Goal: Transaction & Acquisition: Purchase product/service

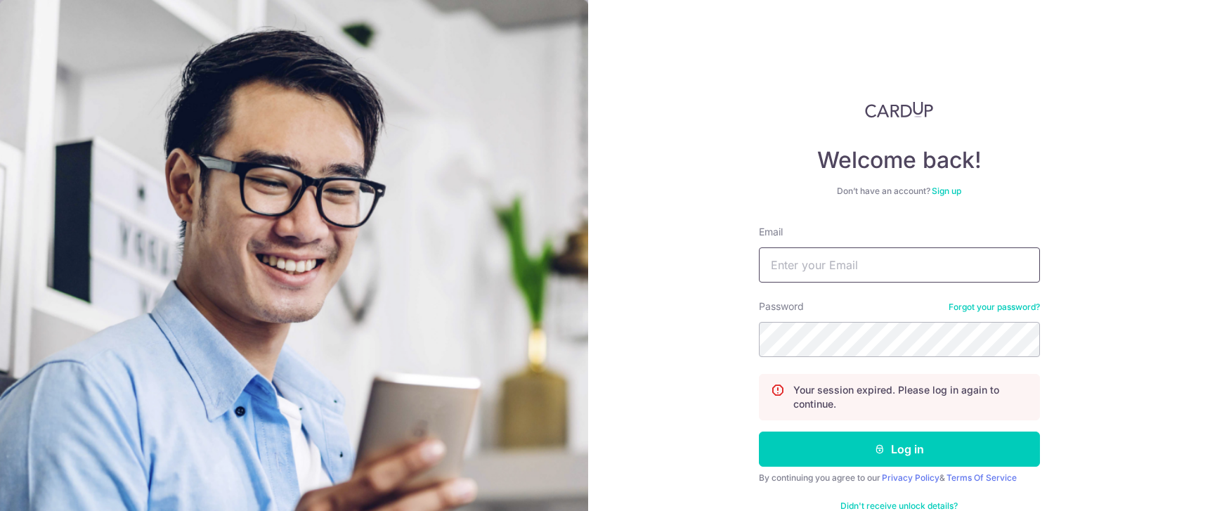
click at [869, 259] on input "Email" at bounding box center [899, 264] width 281 height 35
type input "dzaki1511@gmail.com"
click at [759, 432] on button "Log in" at bounding box center [899, 449] width 281 height 35
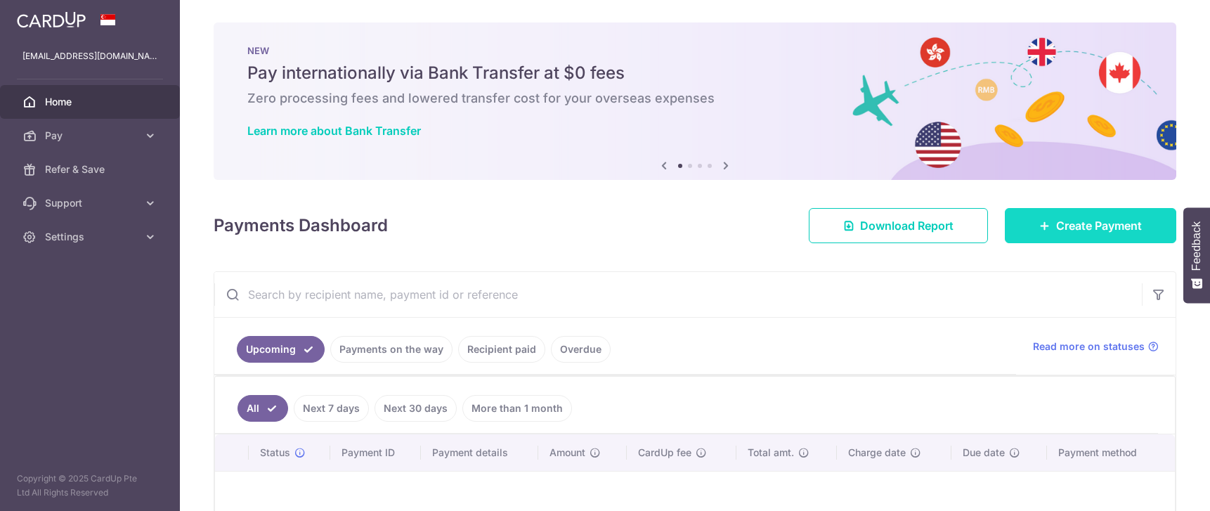
click at [1134, 226] on span "Create Payment" at bounding box center [1099, 225] width 86 height 17
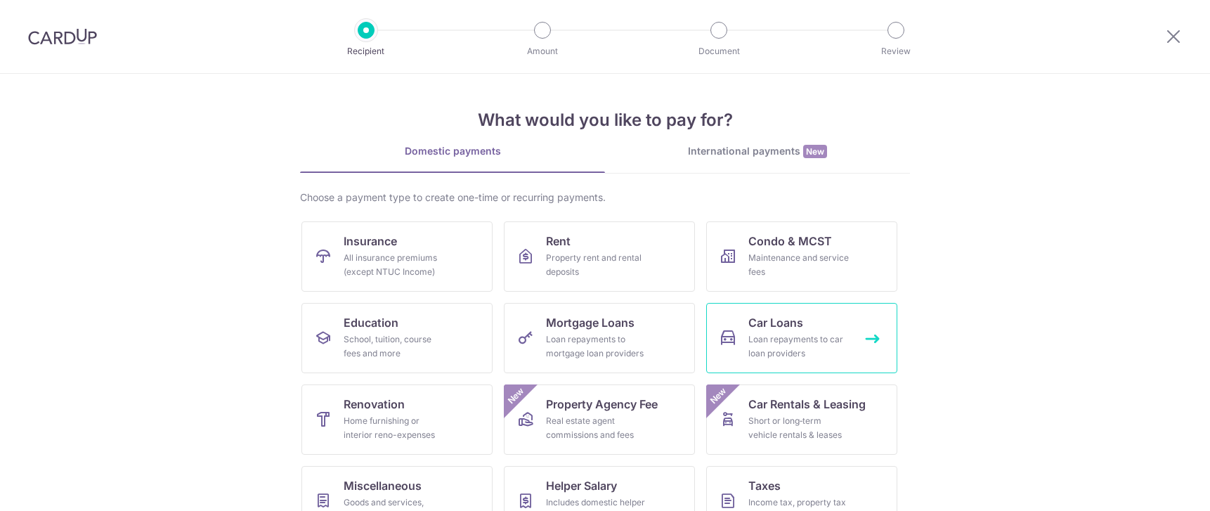
click at [789, 338] on div "Loan repayments to car loan providers" at bounding box center [799, 346] width 101 height 28
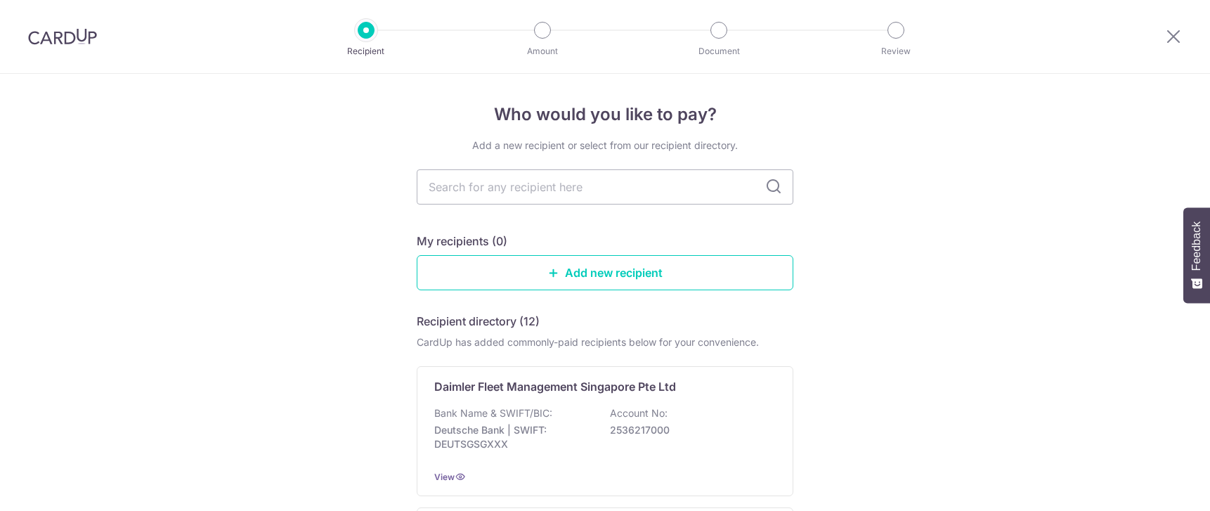
click at [547, 178] on input "text" at bounding box center [605, 186] width 377 height 35
type input "valuemax"
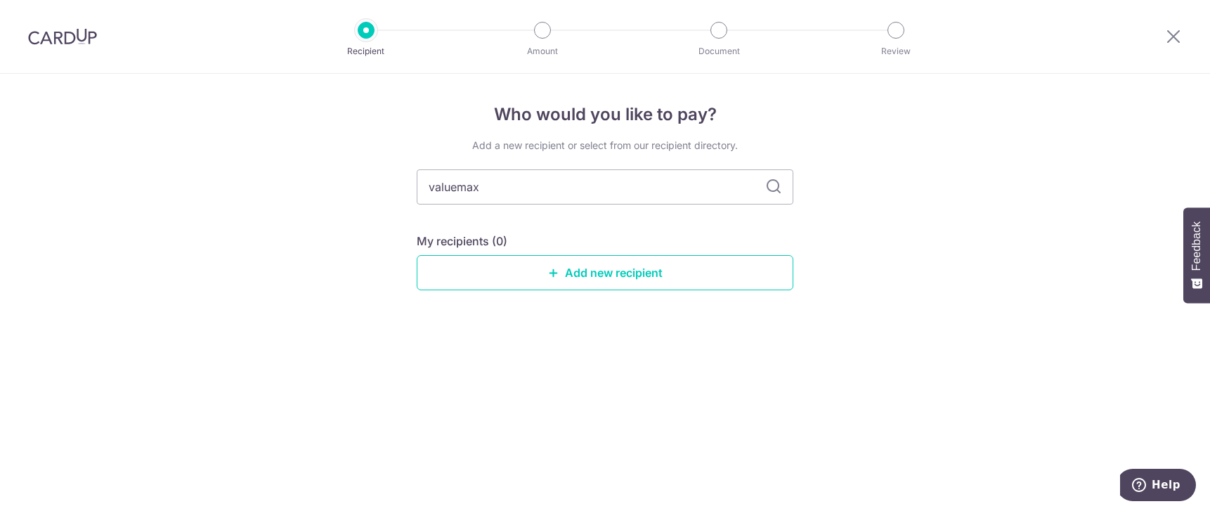
click at [912, 263] on div "Who would you like to pay? Add a new recipient or select from our recipient dir…" at bounding box center [605, 292] width 1210 height 437
click at [619, 192] on input "valuemax" at bounding box center [605, 186] width 377 height 35
click at [640, 189] on input "valuemax" at bounding box center [605, 186] width 377 height 35
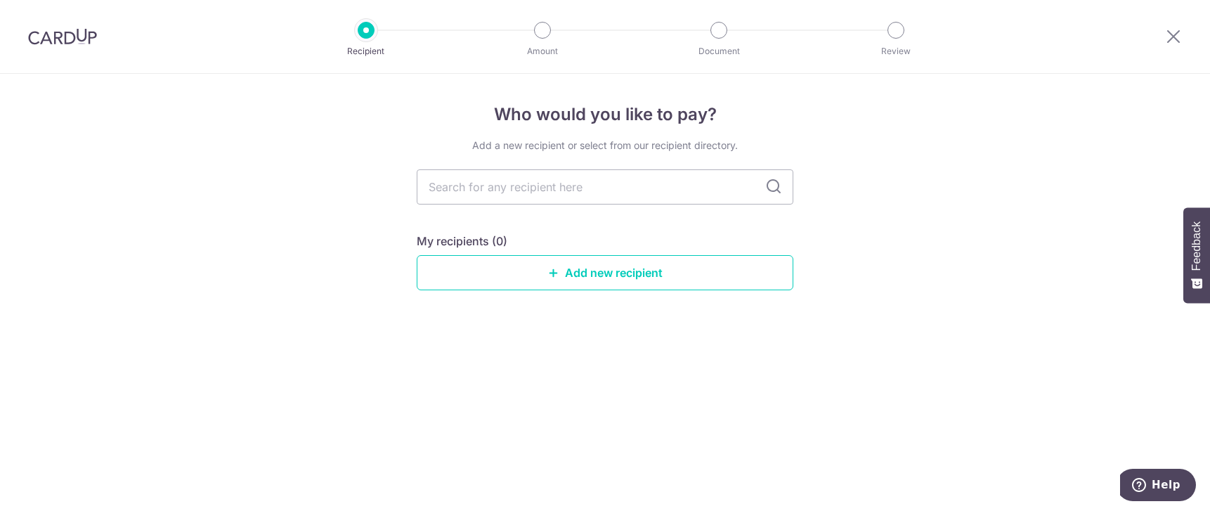
click at [980, 250] on div "Who would you like to pay? Add a new recipient or select from our recipient dir…" at bounding box center [605, 292] width 1210 height 437
click at [760, 272] on link "Add new recipient" at bounding box center [605, 272] width 377 height 35
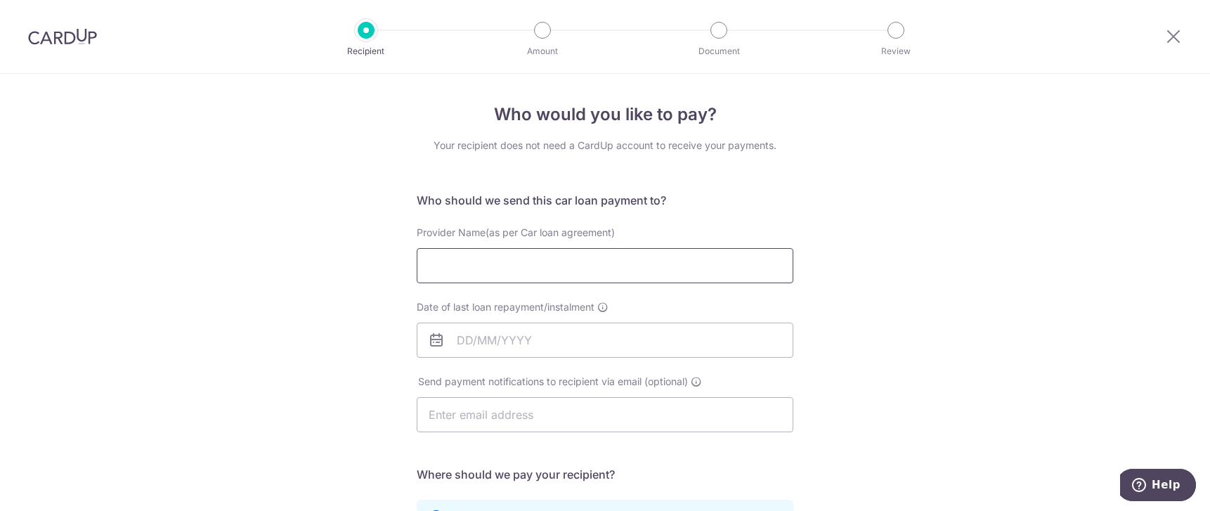
click at [645, 251] on input "Provider Name(as per Car loan agreement)" at bounding box center [605, 265] width 377 height 35
click at [732, 261] on input "Provider Name(as per Car loan agreement)" at bounding box center [605, 265] width 377 height 35
type input "VM AUTOFINANCE PTE LTD"
click at [512, 341] on input "Date of last loan repayment/instalment" at bounding box center [605, 340] width 377 height 35
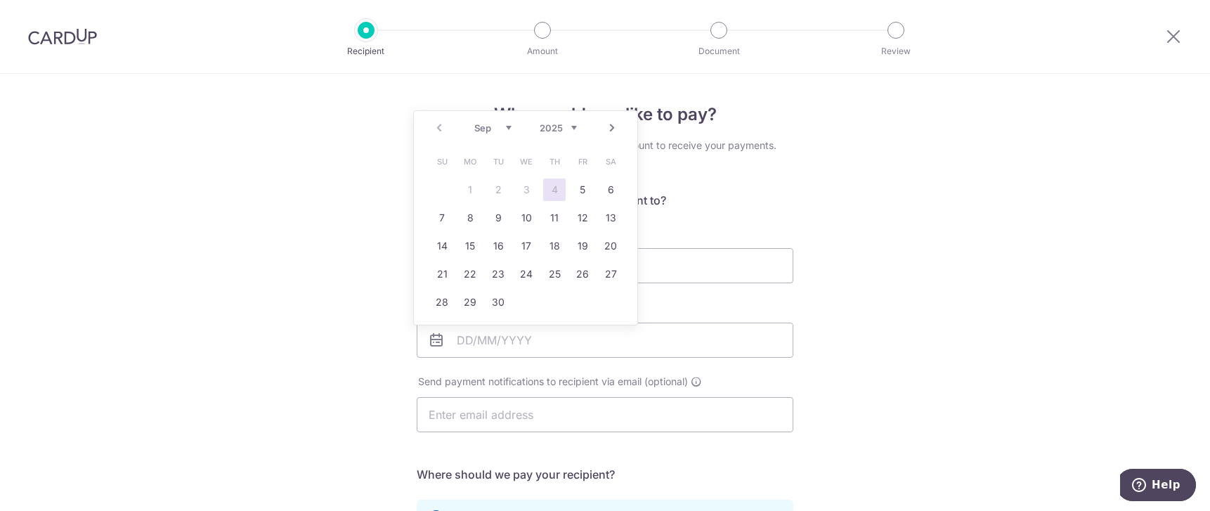
click at [872, 225] on div "Who would you like to pay? Your recipient does not need a CardUp account to rec…" at bounding box center [605, 460] width 1210 height 772
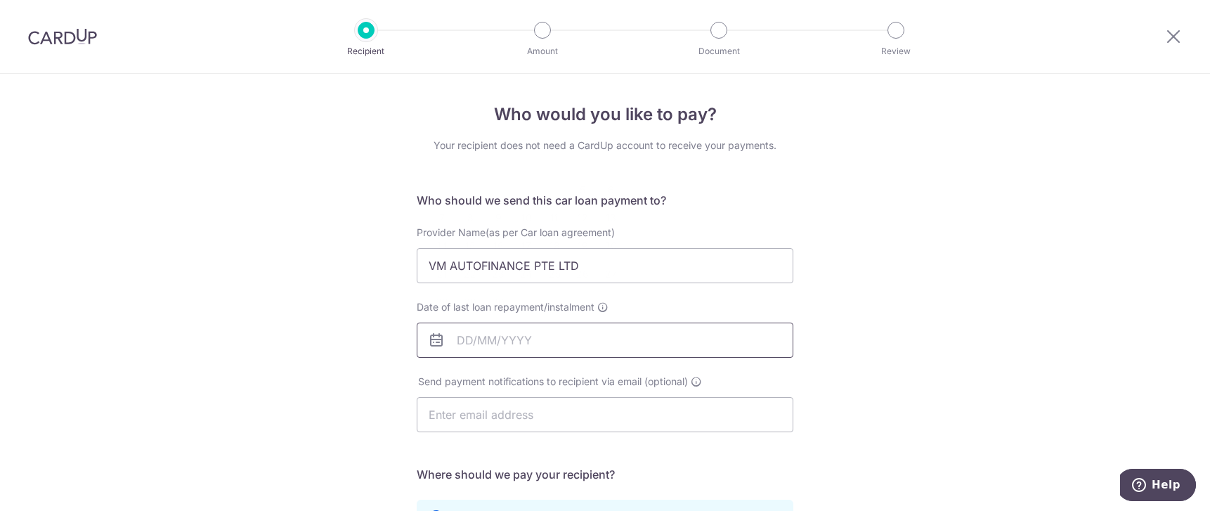
click at [569, 347] on input "Date of last loan repayment/instalment" at bounding box center [605, 340] width 377 height 35
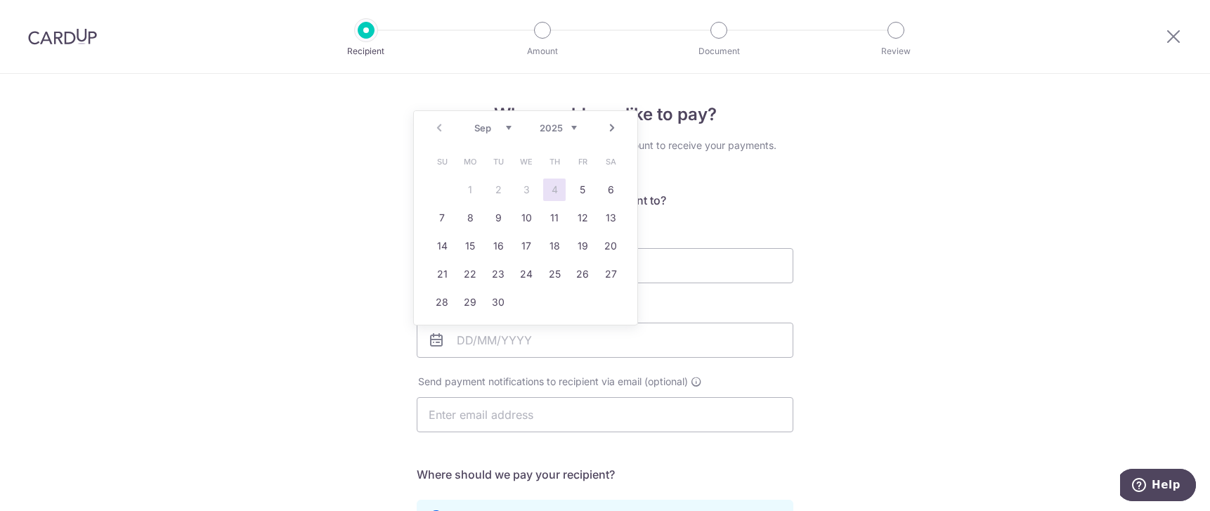
click at [572, 127] on select "2025 2026 2027 2028 2029 2030 2031 2032 2033 2034 2035" at bounding box center [558, 127] width 37 height 11
click at [505, 129] on select "Jan Feb Mar Apr May Jun Jul Aug Sep Oct Nov Dec" at bounding box center [492, 127] width 37 height 11
click at [475, 243] on link "13" at bounding box center [470, 246] width 22 height 22
type input "13/05/2030"
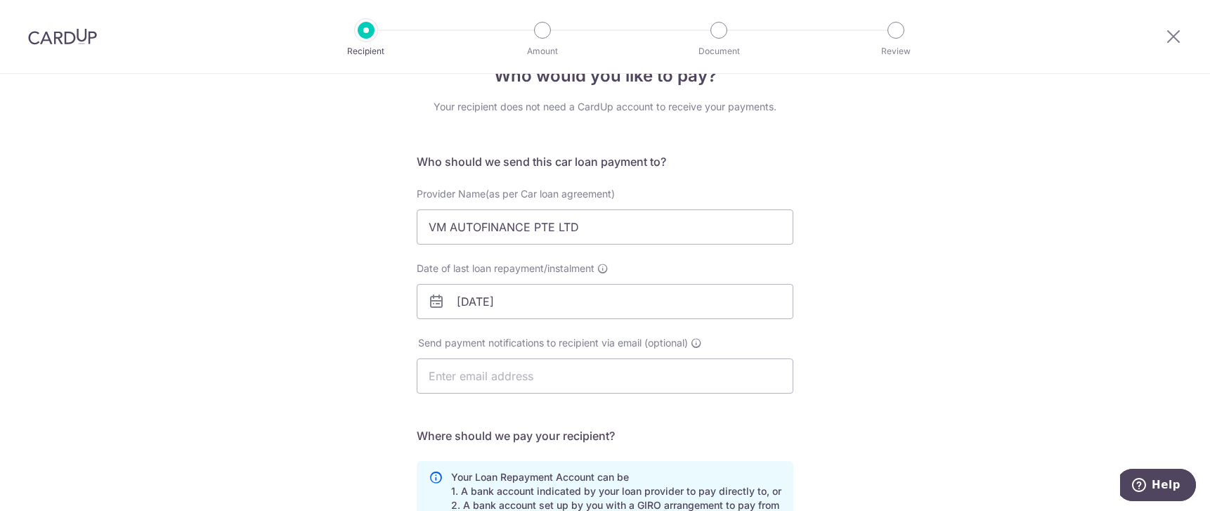
scroll to position [70, 0]
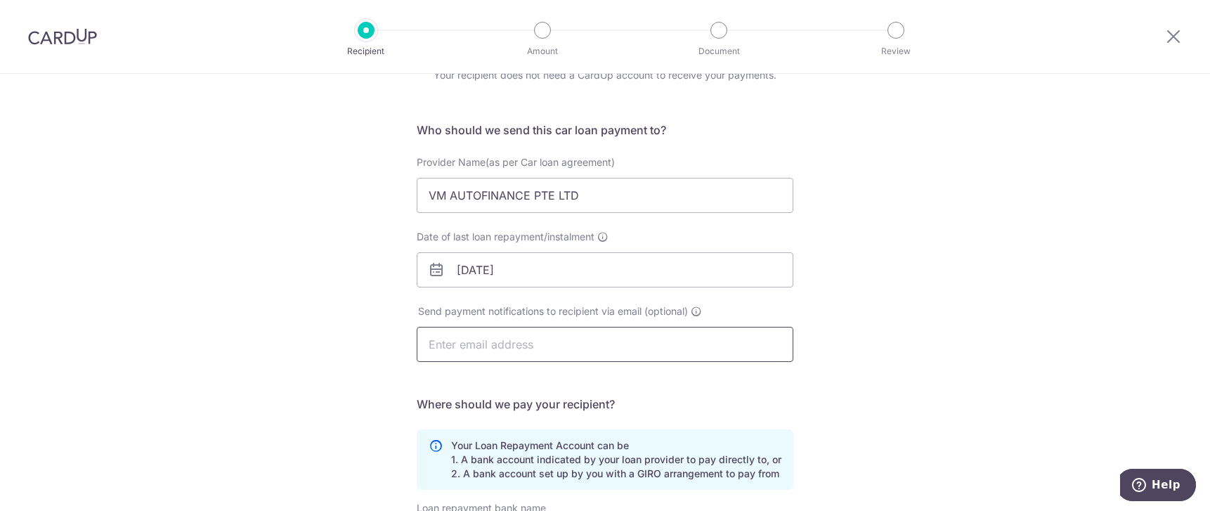
click at [601, 354] on input "text" at bounding box center [605, 344] width 377 height 35
click at [845, 345] on div "Who would you like to pay? Your recipient does not need a CardUp account to rec…" at bounding box center [605, 390] width 1210 height 772
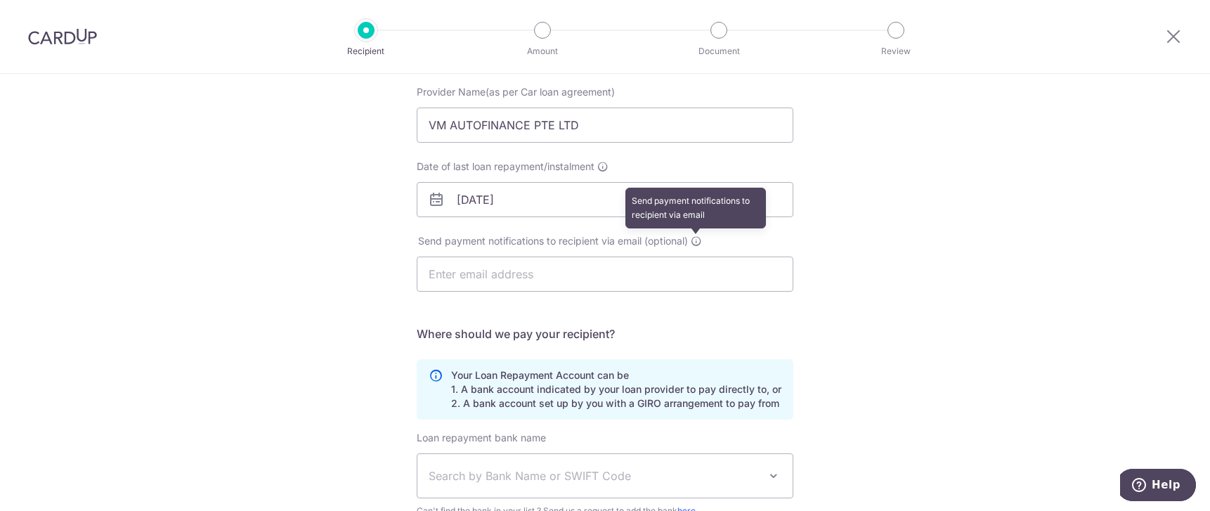
click at [699, 242] on icon at bounding box center [696, 240] width 11 height 11
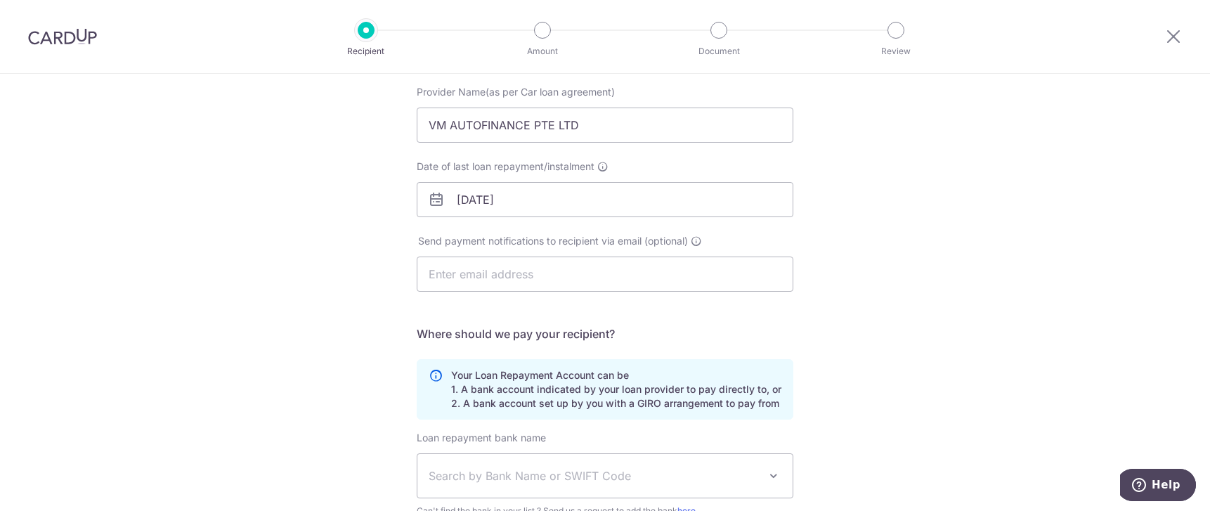
click at [964, 267] on div "Who would you like to pay? Your recipient does not need a CardUp account to rec…" at bounding box center [605, 319] width 1210 height 772
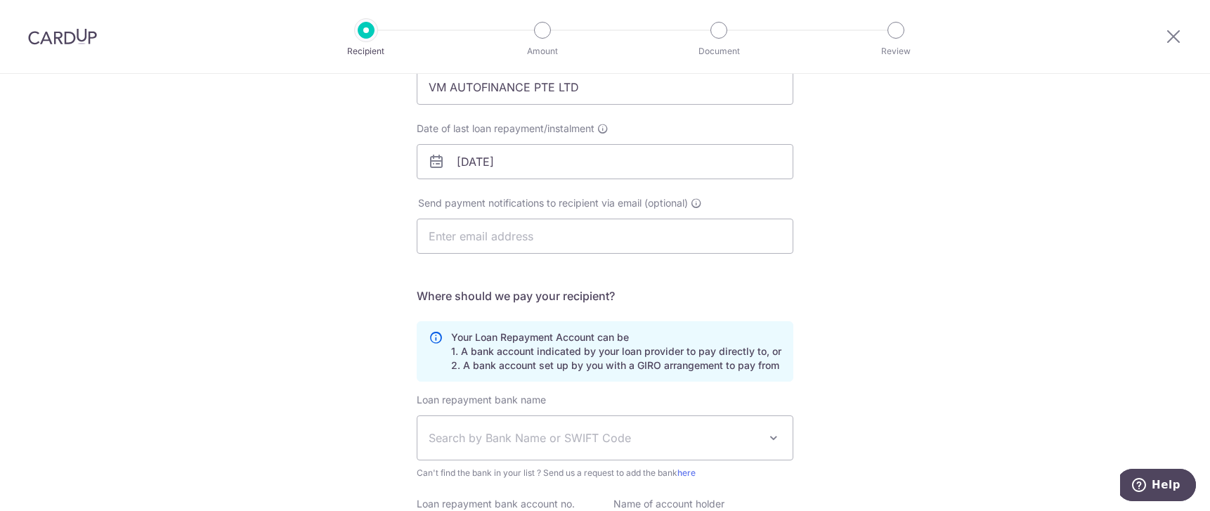
scroll to position [211, 0]
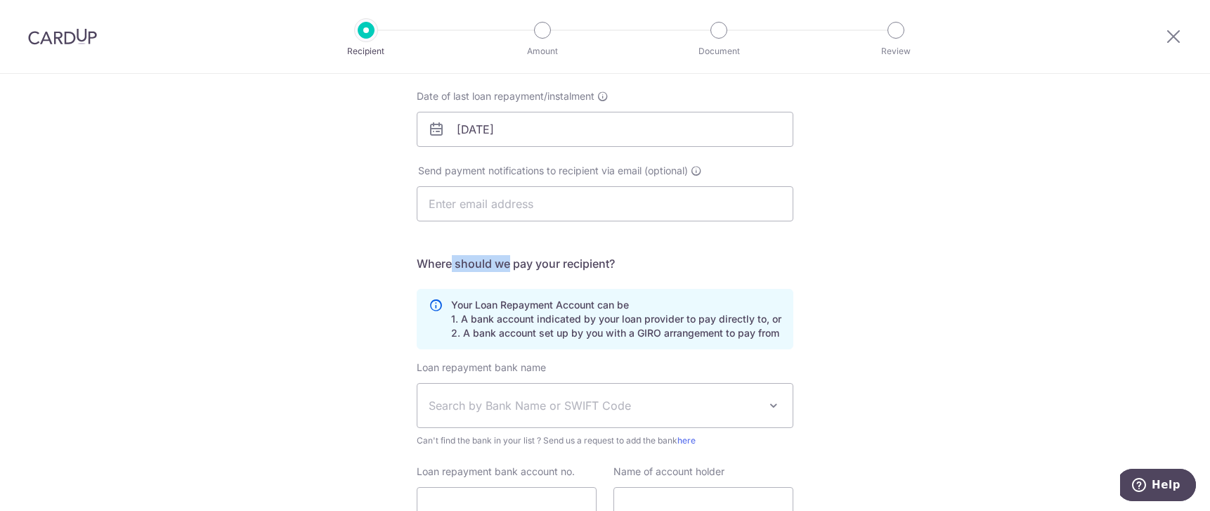
drag, startPoint x: 448, startPoint y: 263, endPoint x: 550, endPoint y: 270, distance: 102.2
click at [548, 269] on h5 "Where should we pay your recipient?" at bounding box center [605, 263] width 377 height 17
click at [551, 270] on h5 "Where should we pay your recipient?" at bounding box center [605, 263] width 377 height 17
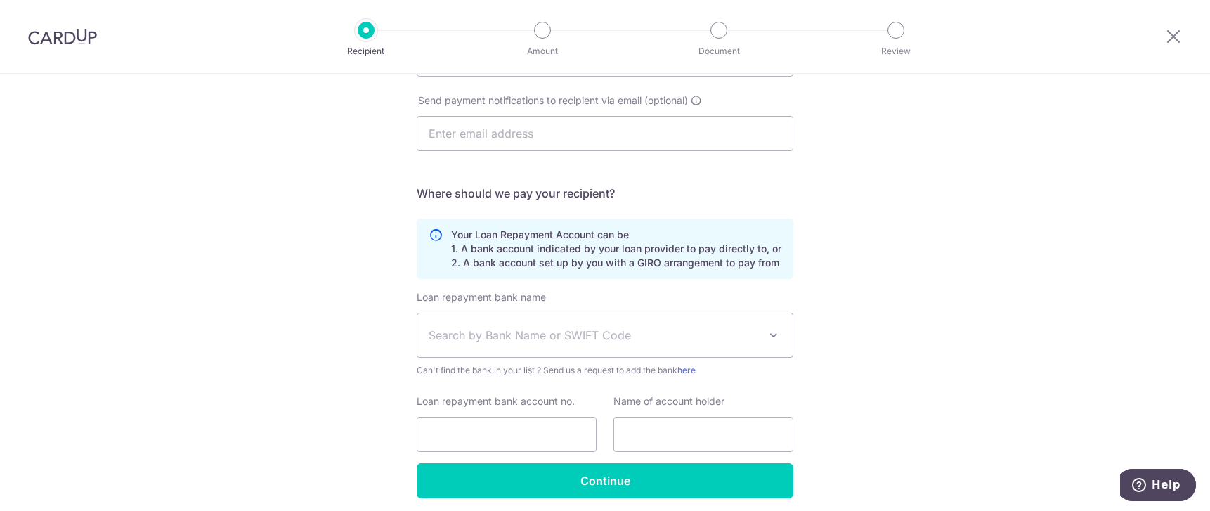
click at [744, 333] on span "Search by Bank Name or SWIFT Code" at bounding box center [594, 335] width 330 height 17
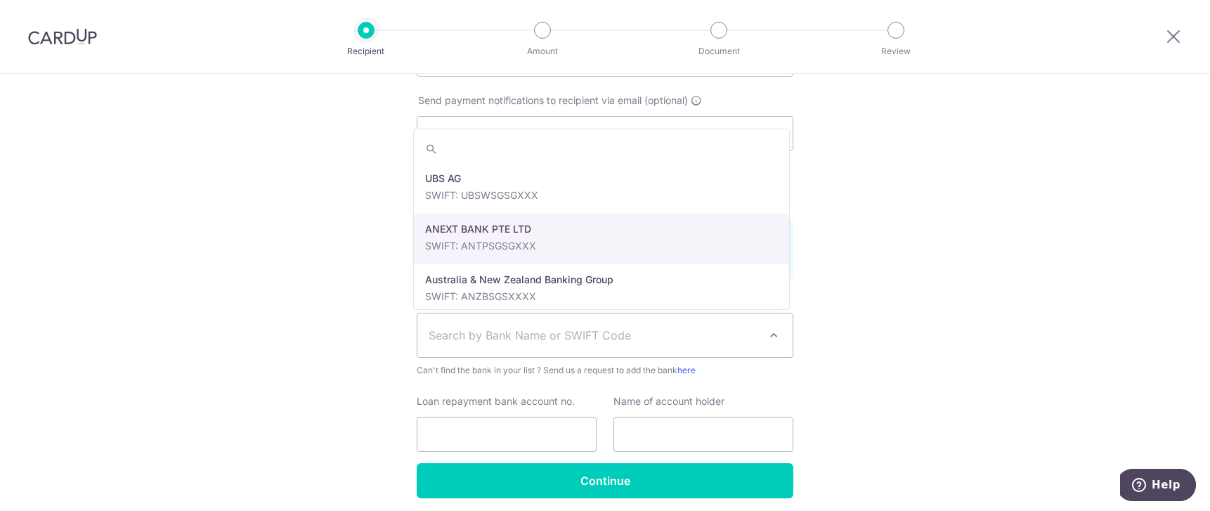
click at [1006, 339] on div "Who would you like to pay? Your recipient does not need a CardUp account to rec…" at bounding box center [605, 179] width 1210 height 772
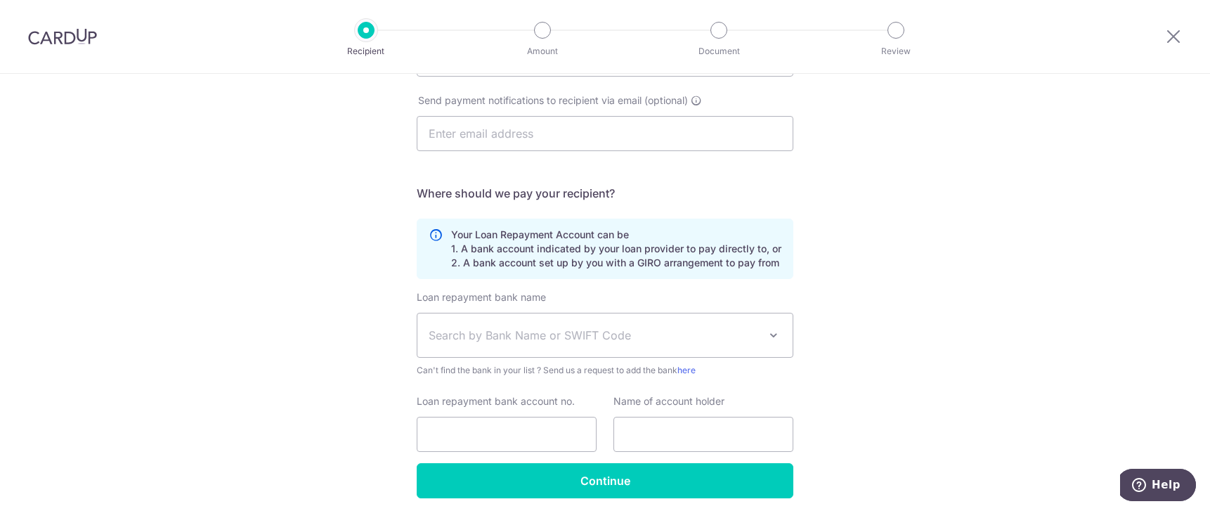
click at [651, 331] on span "Search by Bank Name or SWIFT Code" at bounding box center [594, 335] width 330 height 17
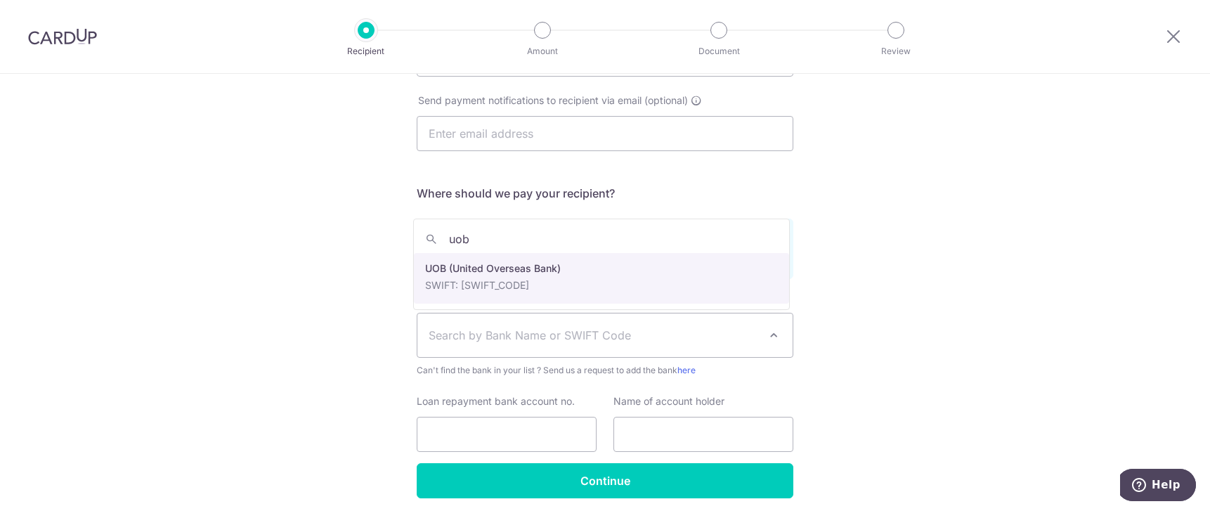
type input "uob"
drag, startPoint x: 592, startPoint y: 292, endPoint x: 1002, endPoint y: 285, distance: 409.8
click at [637, 274] on div "Your Loan Repayment Account can be 1. A bank account indicated by your loan pro…" at bounding box center [605, 249] width 377 height 60
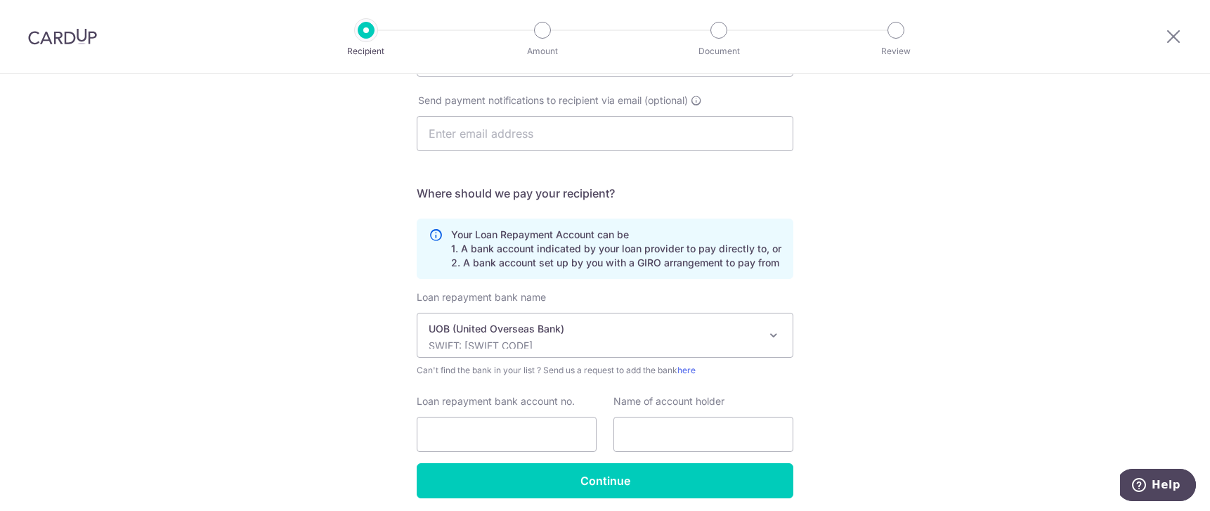
select select "18"
click at [902, 355] on div "Who would you like to pay? Your recipient does not need a CardUp account to rec…" at bounding box center [605, 179] width 1210 height 772
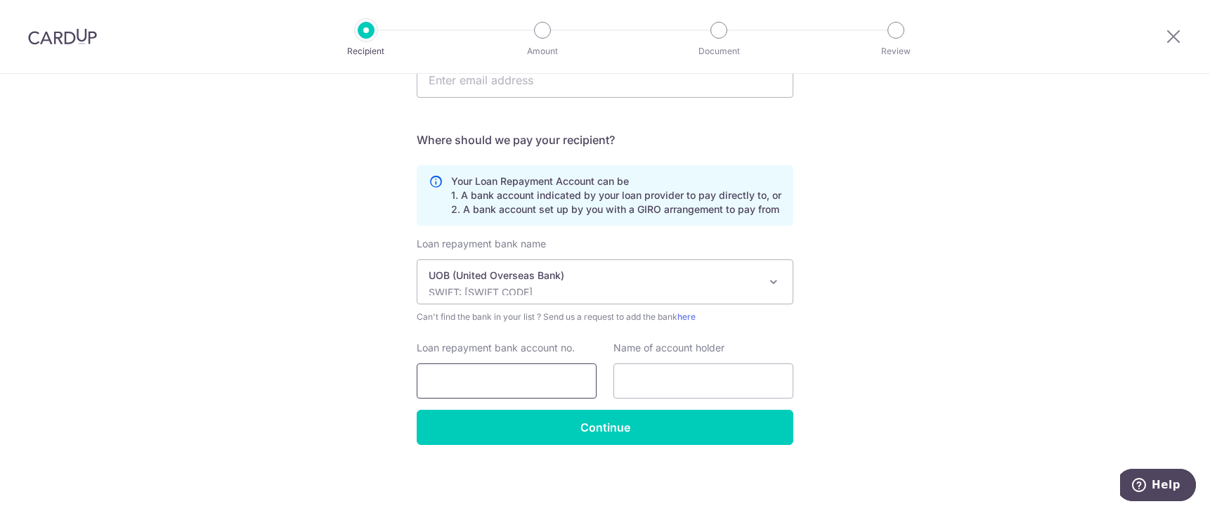
click at [531, 380] on input "Loan repayment bank account no." at bounding box center [507, 380] width 180 height 35
click at [519, 377] on input "451-" at bounding box center [507, 380] width 180 height 35
drag, startPoint x: 427, startPoint y: 384, endPoint x: 468, endPoint y: 383, distance: 40.8
click at [468, 383] on input "451-312-252-1" at bounding box center [507, 380] width 180 height 35
click at [420, 382] on input "451-312-252-1" at bounding box center [507, 380] width 180 height 35
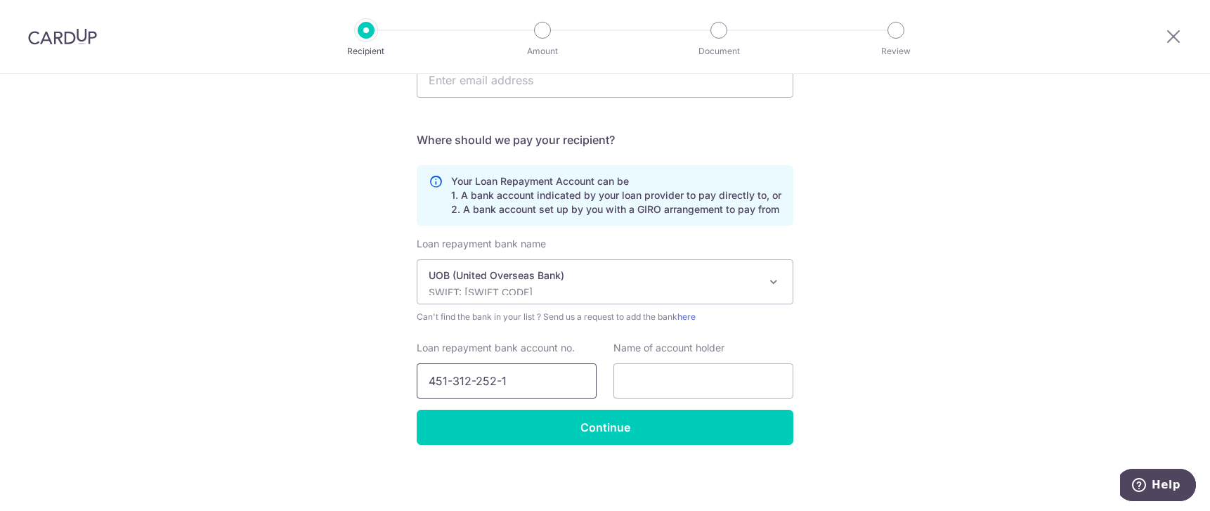
drag, startPoint x: 424, startPoint y: 380, endPoint x: 437, endPoint y: 380, distance: 13.4
click at [432, 381] on input "451-312-252-1" at bounding box center [507, 380] width 180 height 35
click at [501, 380] on input "451-312-252-1" at bounding box center [507, 380] width 180 height 35
type input "451-312-252-1"
click at [354, 373] on div "Who would you like to pay? Your recipient does not need a CardUp account to rec…" at bounding box center [605, 125] width 1210 height 772
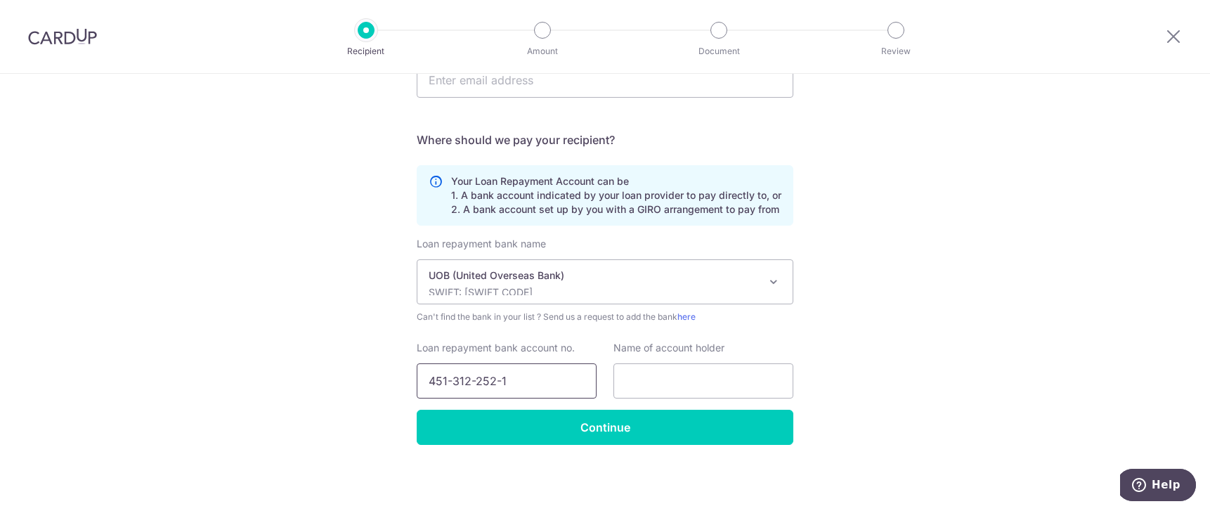
drag, startPoint x: 421, startPoint y: 380, endPoint x: 512, endPoint y: 380, distance: 90.7
click at [500, 380] on input "451-312-252-1" at bounding box center [507, 380] width 180 height 35
click at [512, 380] on input "451-312-252-1" at bounding box center [507, 380] width 180 height 35
drag, startPoint x: 424, startPoint y: 380, endPoint x: 505, endPoint y: 381, distance: 80.8
click at [505, 381] on input "451-312-252-1" at bounding box center [507, 380] width 180 height 35
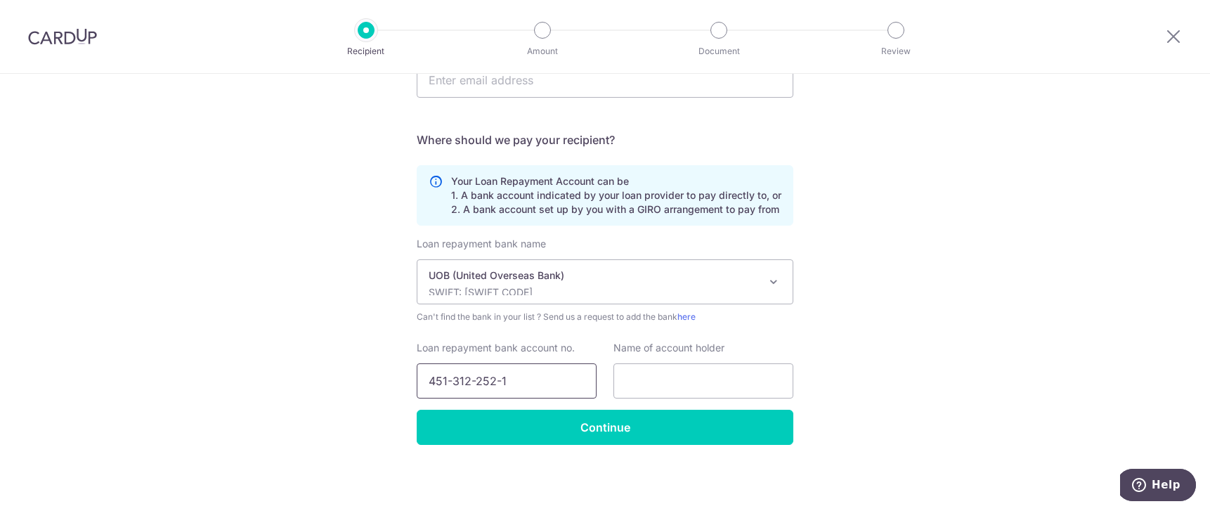
click at [512, 381] on input "451-312-252-1" at bounding box center [507, 380] width 180 height 35
click at [378, 370] on div "Who would you like to pay? Your recipient does not need a CardUp account to rec…" at bounding box center [605, 125] width 1210 height 772
click at [420, 380] on input "451-312-252-1" at bounding box center [507, 380] width 180 height 35
drag, startPoint x: 423, startPoint y: 380, endPoint x: 520, endPoint y: 382, distance: 97.0
click at [520, 382] on input "451-312-252-1" at bounding box center [507, 380] width 180 height 35
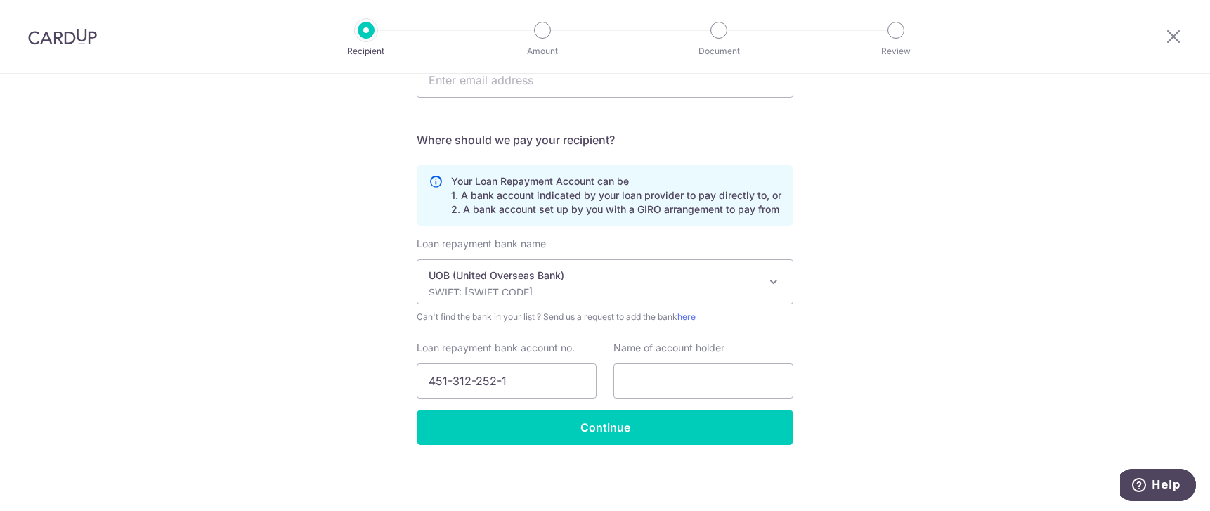
click at [224, 349] on div "Who would you like to pay? Your recipient does not need a CardUp account to rec…" at bounding box center [605, 125] width 1210 height 772
drag, startPoint x: 426, startPoint y: 386, endPoint x: 512, endPoint y: 382, distance: 86.6
click at [512, 382] on input "451-312-252-1" at bounding box center [507, 380] width 180 height 35
click at [423, 377] on input "451-312-252-1" at bounding box center [507, 380] width 180 height 35
drag, startPoint x: 420, startPoint y: 380, endPoint x: 491, endPoint y: 383, distance: 71.7
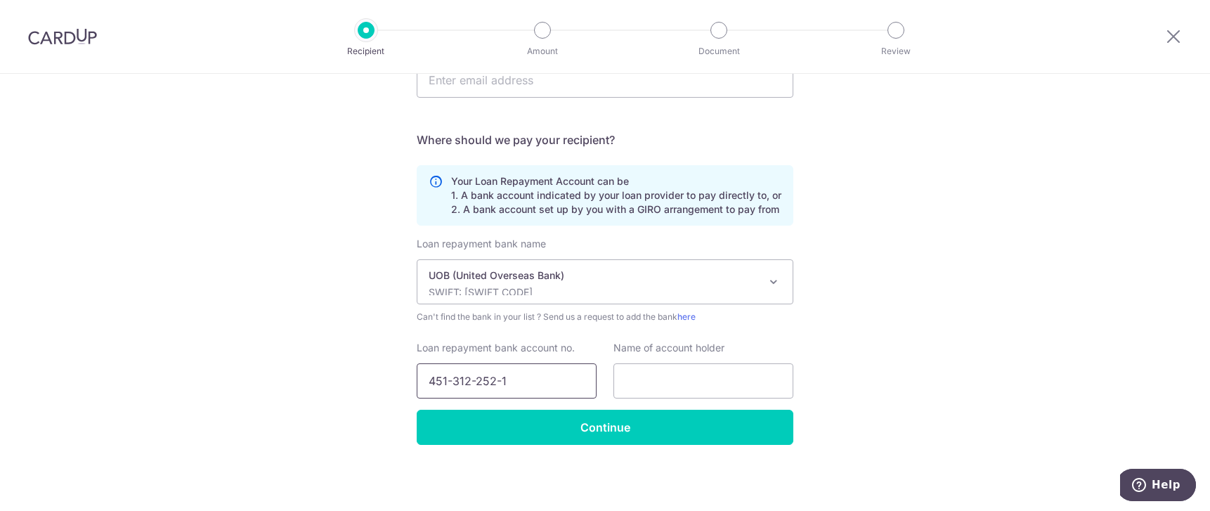
click at [523, 381] on input "451-312-252-1" at bounding box center [507, 380] width 180 height 35
click at [441, 378] on input "451-312-252-1" at bounding box center [507, 380] width 180 height 35
click at [351, 371] on div "Who would you like to pay? Your recipient does not need a CardUp account to rec…" at bounding box center [605, 125] width 1210 height 772
drag, startPoint x: 425, startPoint y: 382, endPoint x: 477, endPoint y: 382, distance: 52.7
click at [477, 382] on input "451-312-252-1" at bounding box center [507, 380] width 180 height 35
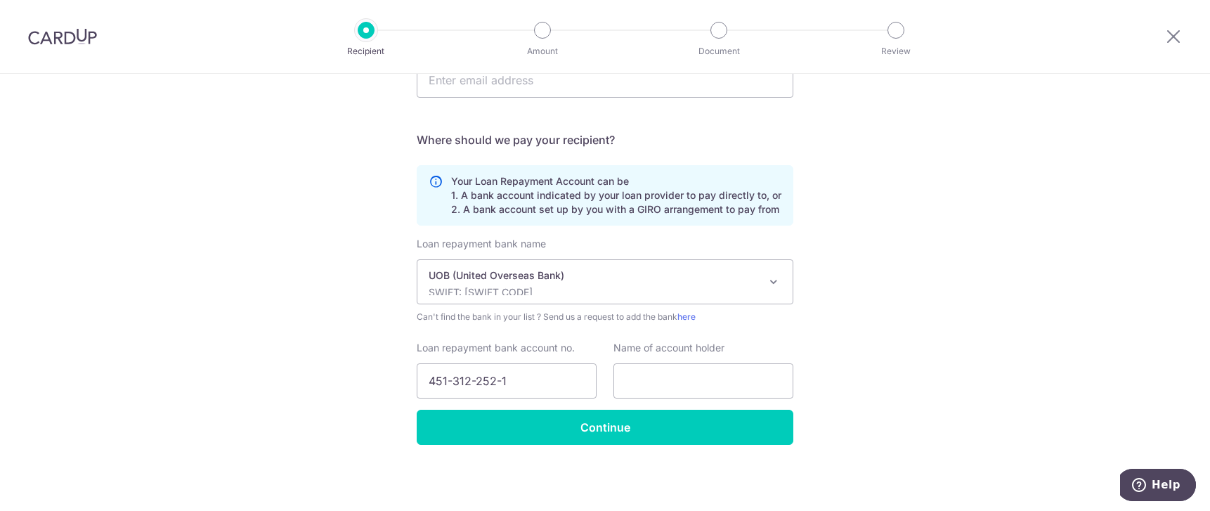
click at [355, 379] on div "Who would you like to pay? Your recipient does not need a CardUp account to rec…" at bounding box center [605, 125] width 1210 height 772
drag, startPoint x: 418, startPoint y: 379, endPoint x: 520, endPoint y: 387, distance: 102.2
click at [520, 387] on input "451-312-252-1" at bounding box center [507, 380] width 180 height 35
click at [527, 383] on input "451-312-252-1" at bounding box center [507, 380] width 180 height 35
click at [690, 387] on input "text" at bounding box center [704, 380] width 180 height 35
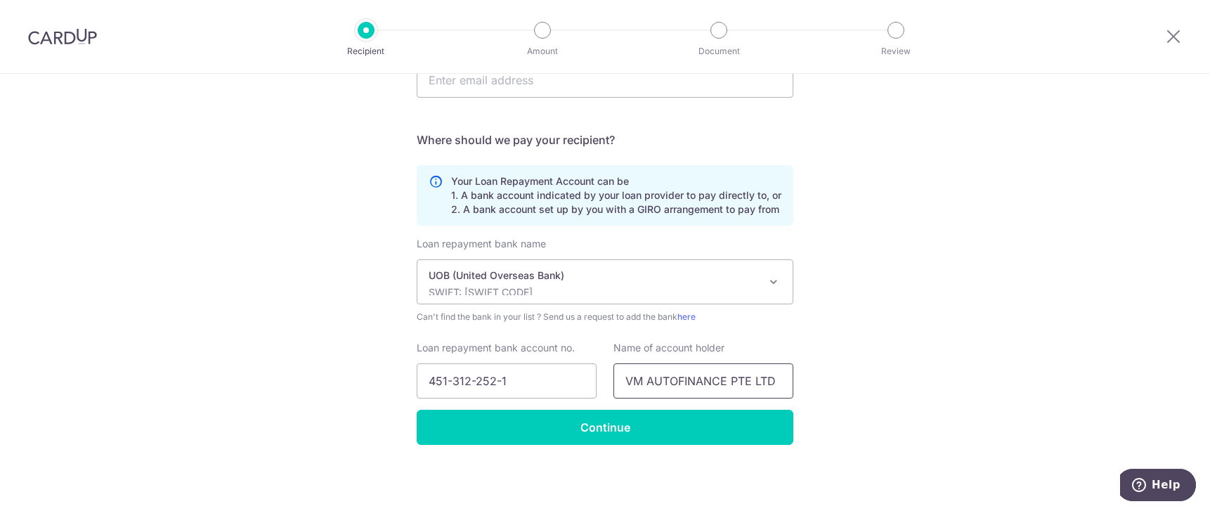
type input "VM AUTOFINANCE PTE LTD"
click at [947, 325] on div "Who would you like to pay? Your recipient does not need a CardUp account to rec…" at bounding box center [605, 125] width 1210 height 772
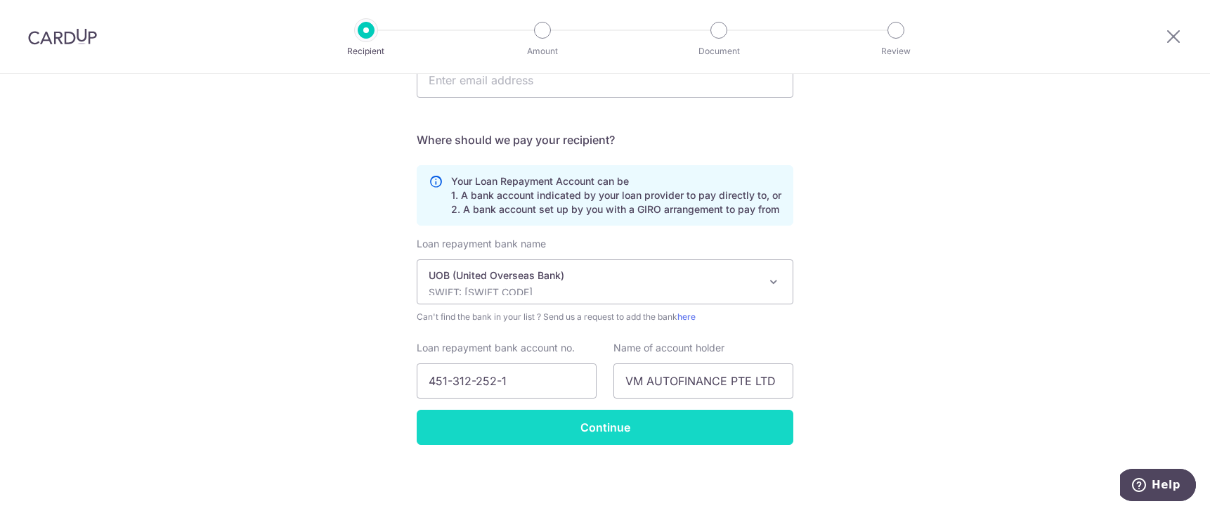
click at [771, 431] on input "Continue" at bounding box center [605, 427] width 377 height 35
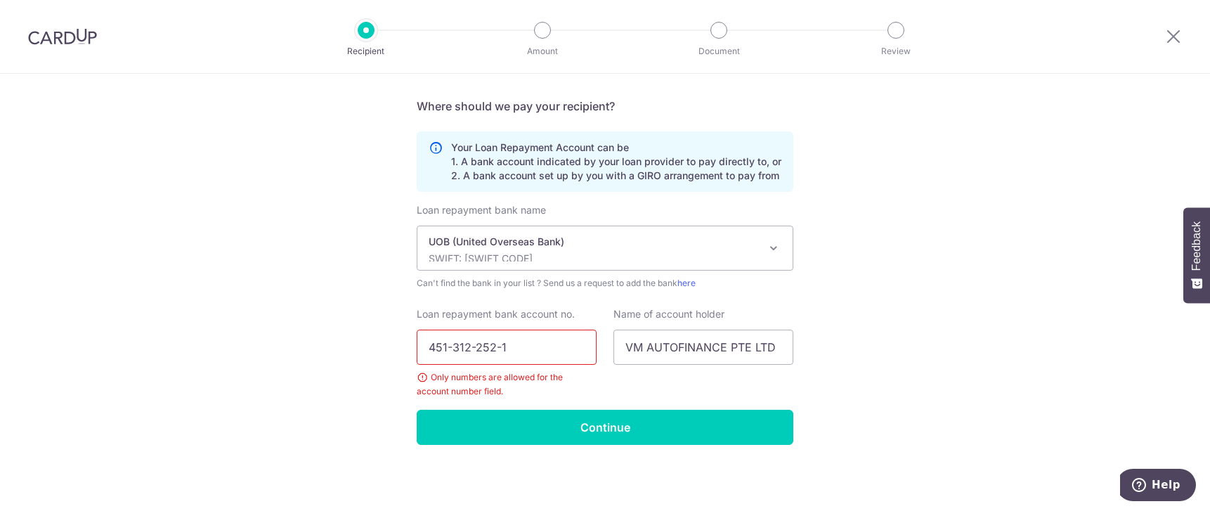
click at [451, 348] on input "451-312-252-1" at bounding box center [507, 347] width 180 height 35
type input "4513122521"
click at [984, 294] on div "Who would you like to pay? Your recipient does not need a CardUp account to rec…" at bounding box center [605, 108] width 1210 height 805
click at [225, 292] on div "Who would you like to pay? Your recipient does not need a CardUp account to rec…" at bounding box center [605, 108] width 1210 height 805
click at [699, 355] on input "VM AUTOFINANCE PTE LTD" at bounding box center [704, 347] width 180 height 35
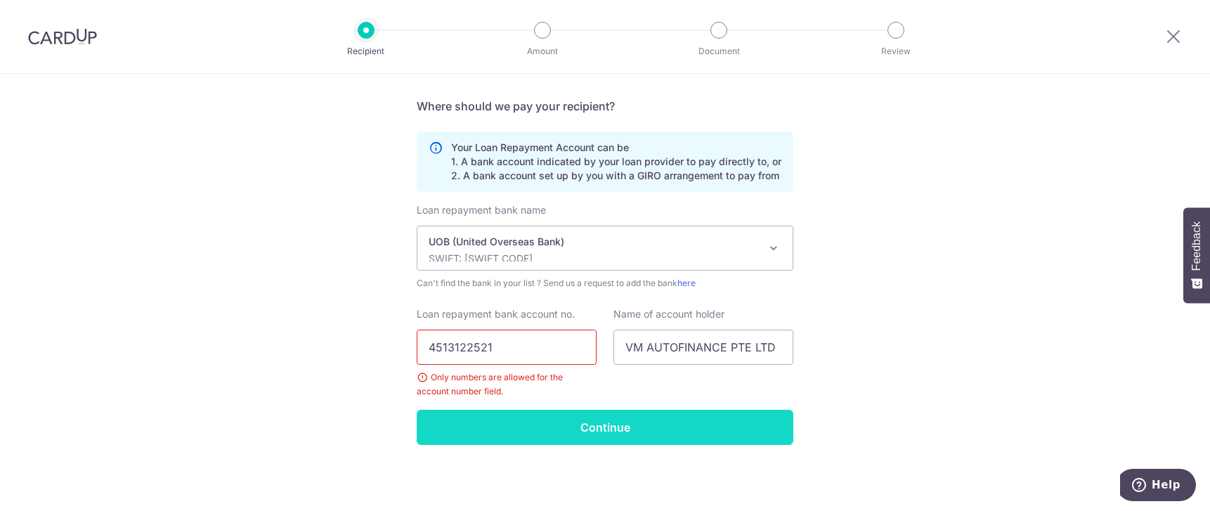
click at [700, 420] on input "Continue" at bounding box center [605, 427] width 377 height 35
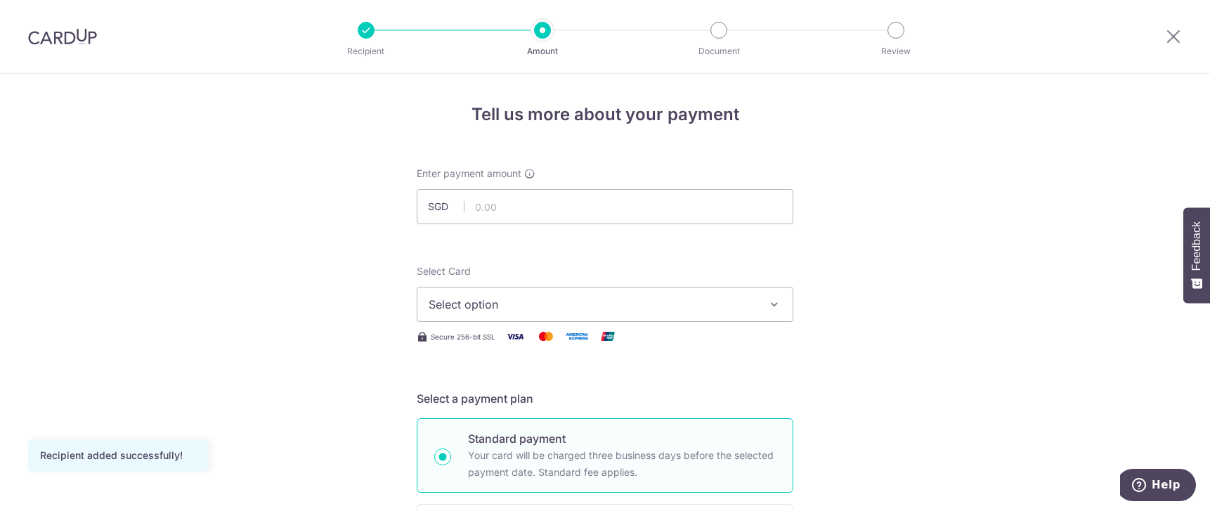
click at [537, 208] on input "text" at bounding box center [605, 206] width 377 height 35
type input "1,327.00"
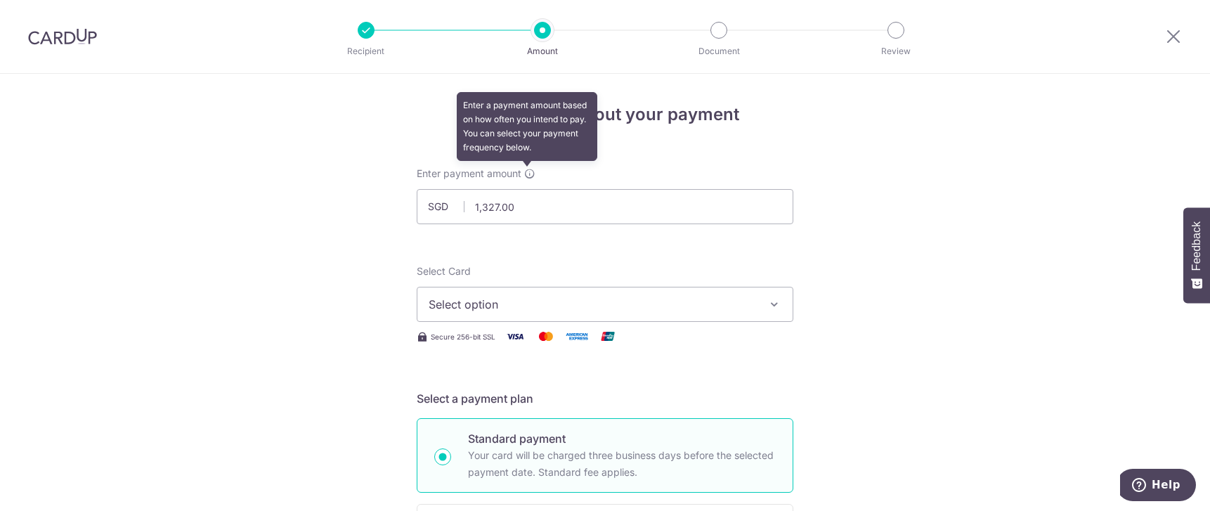
click at [524, 173] on icon at bounding box center [529, 173] width 11 height 11
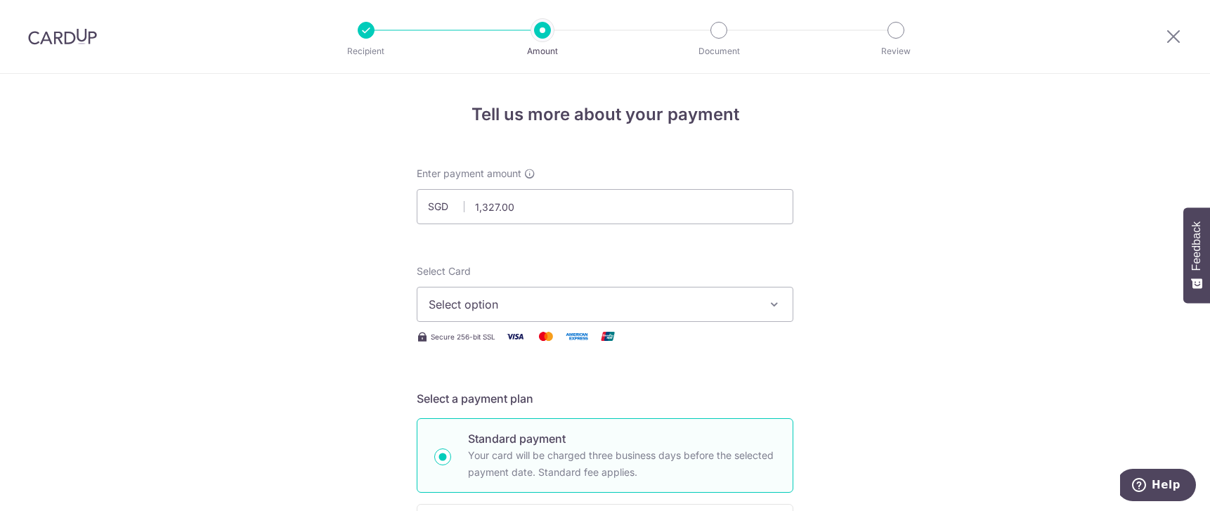
click at [762, 299] on button "Select option" at bounding box center [605, 304] width 377 height 35
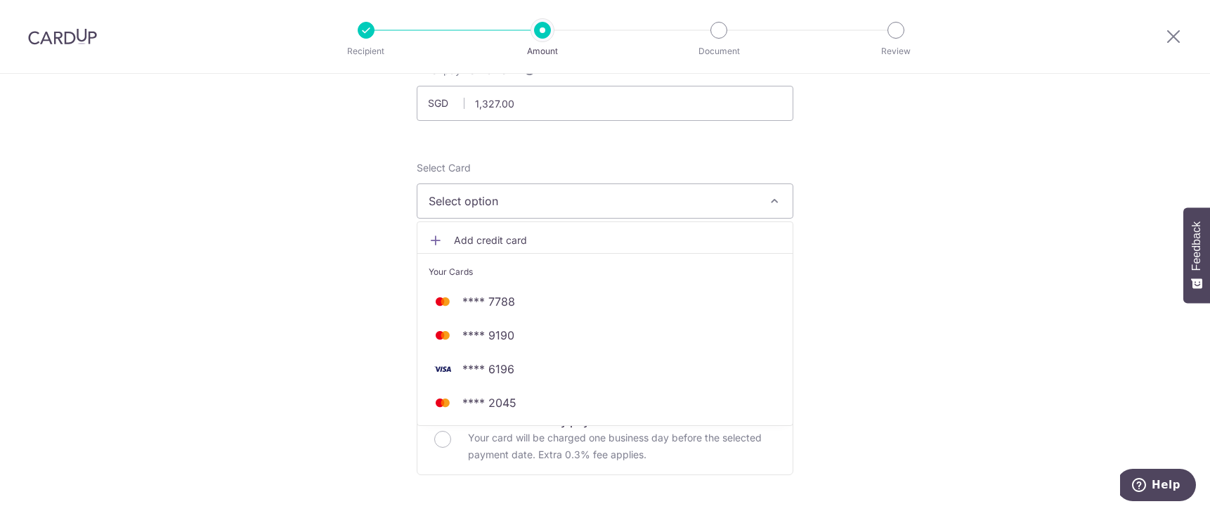
scroll to position [141, 0]
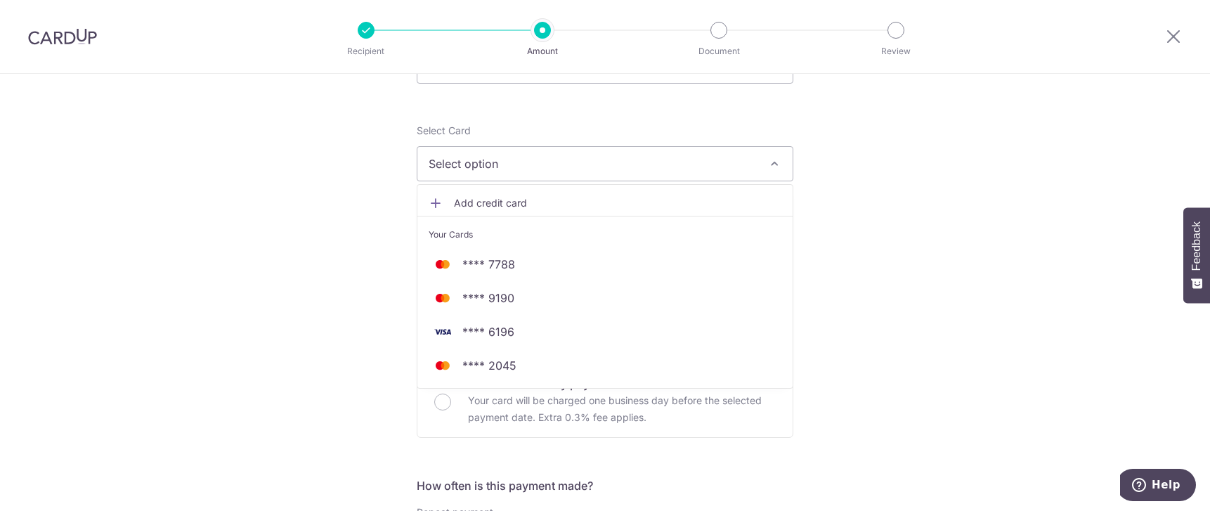
click at [462, 367] on span "**** 2045" at bounding box center [489, 365] width 54 height 17
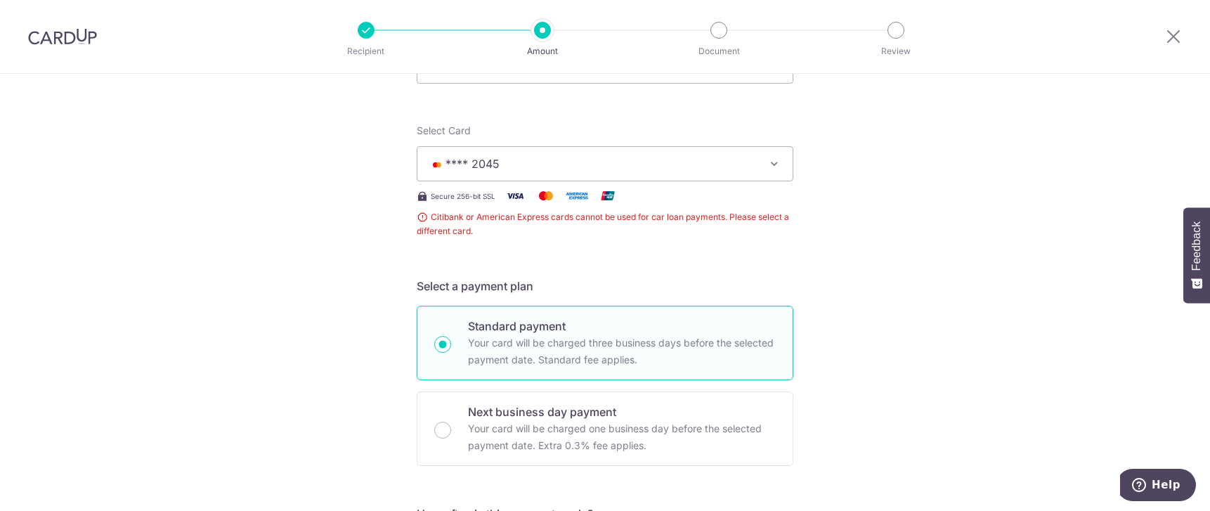
drag, startPoint x: 451, startPoint y: 219, endPoint x: 501, endPoint y: 220, distance: 50.6
click at [501, 220] on span "Citibank or American Express cards cannot be used for car loan payments. Please…" at bounding box center [605, 224] width 377 height 28
click at [521, 231] on span "Citibank or American Express cards cannot be used for car loan payments. Please…" at bounding box center [605, 224] width 377 height 28
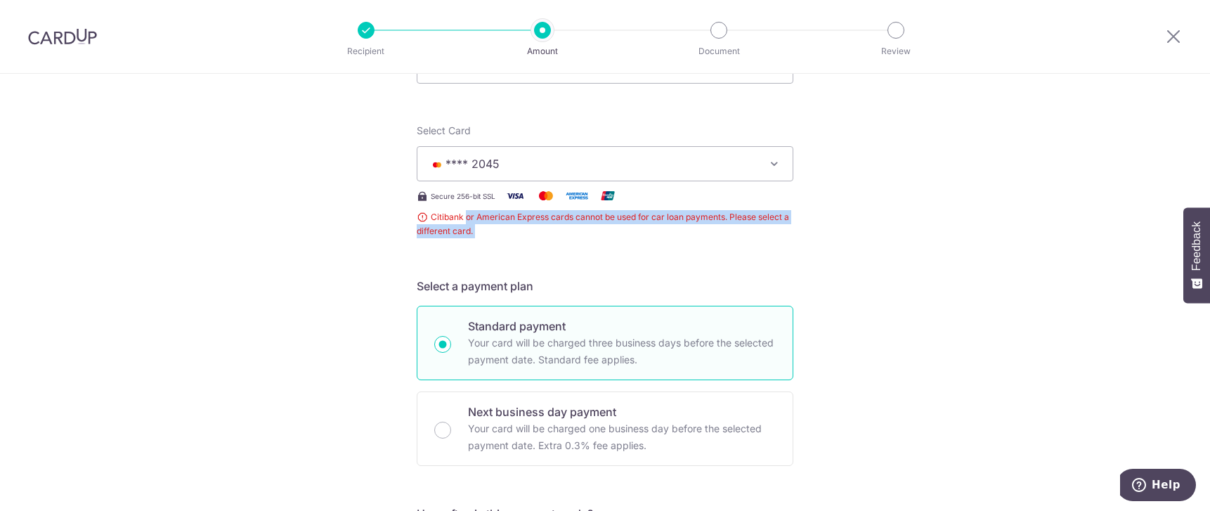
drag, startPoint x: 500, startPoint y: 229, endPoint x: 460, endPoint y: 219, distance: 40.6
click at [461, 220] on span "Citibank or American Express cards cannot be used for car loan payments. Please…" at bounding box center [605, 224] width 377 height 28
click at [491, 226] on span "Citibank or American Express cards cannot be used for car loan payments. Please…" at bounding box center [605, 224] width 377 height 28
click at [480, 225] on span "Citibank or American Express cards cannot be used for car loan payments. Please…" at bounding box center [605, 224] width 377 height 28
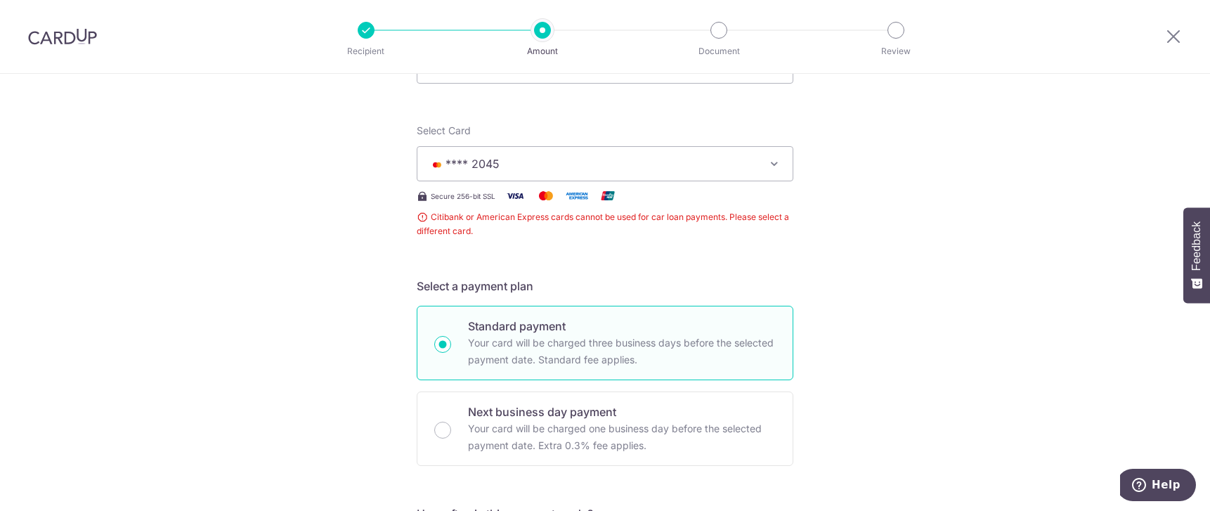
click at [473, 219] on span "Citibank or American Express cards cannot be used for car loan payments. Please…" at bounding box center [605, 224] width 377 height 28
drag, startPoint x: 460, startPoint y: 218, endPoint x: 510, endPoint y: 219, distance: 49.2
click at [510, 219] on span "Citibank or American Express cards cannot be used for car loan payments. Please…" at bounding box center [605, 224] width 377 height 28
click at [506, 225] on span "Citibank or American Express cards cannot be used for car loan payments. Please…" at bounding box center [605, 224] width 377 height 28
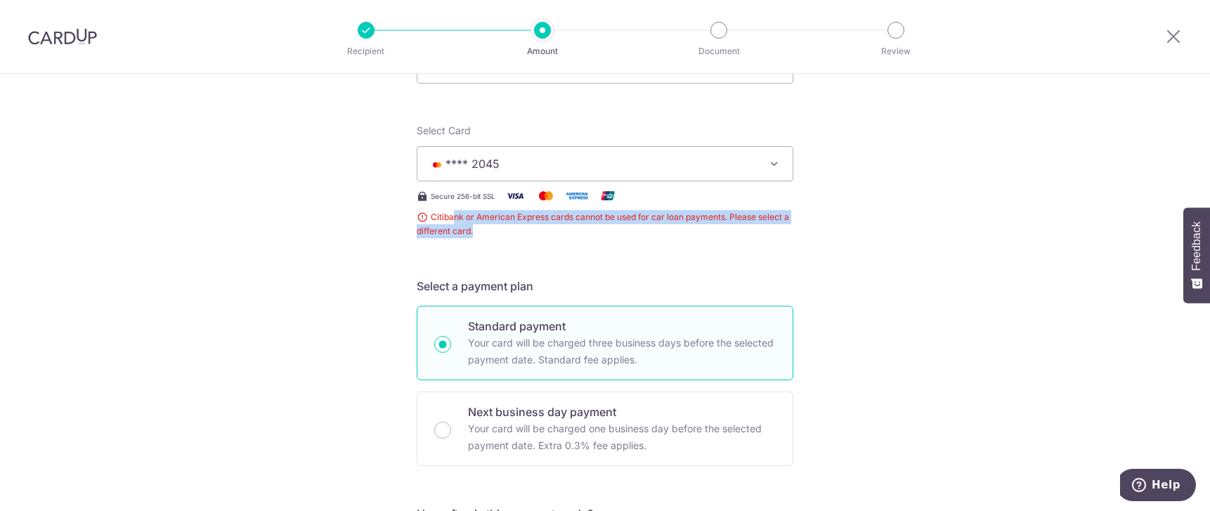
drag, startPoint x: 533, startPoint y: 225, endPoint x: 448, endPoint y: 216, distance: 85.5
click at [448, 216] on span "Citibank or American Express cards cannot be used for car loan payments. Please…" at bounding box center [605, 224] width 377 height 28
drag, startPoint x: 456, startPoint y: 224, endPoint x: 425, endPoint y: 221, distance: 31.1
click at [425, 221] on span "Citibank or American Express cards cannot be used for car loan payments. Please…" at bounding box center [605, 224] width 377 height 28
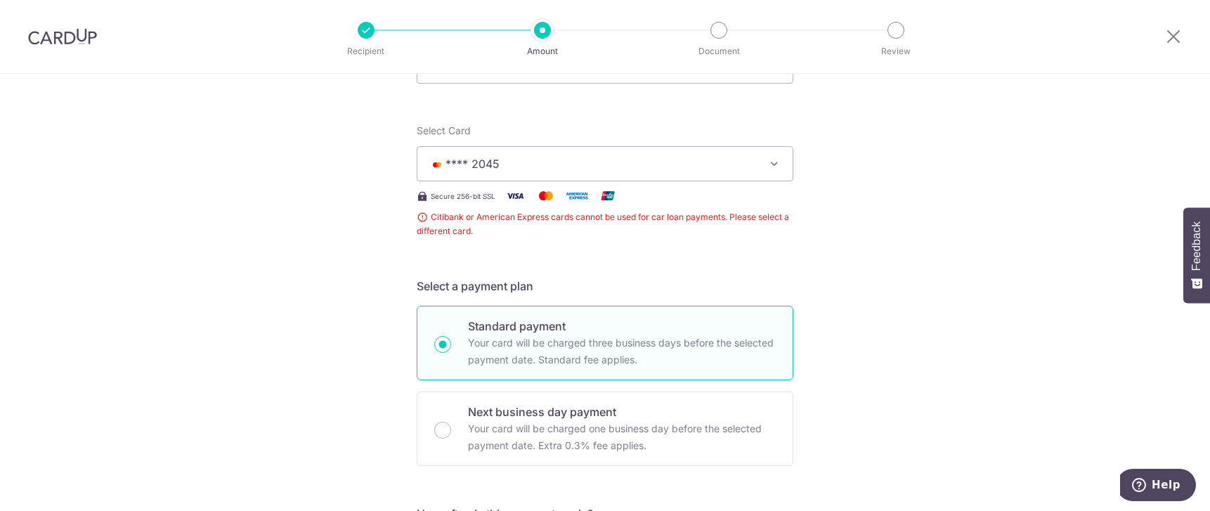
click at [458, 234] on span "Citibank or American Express cards cannot be used for car loan payments. Please…" at bounding box center [605, 224] width 377 height 28
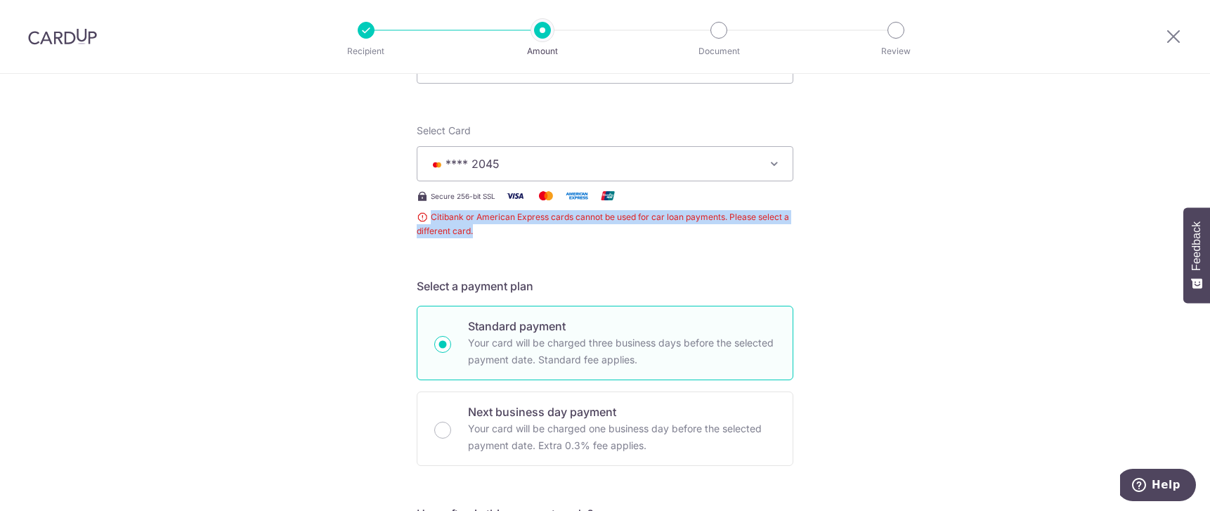
drag, startPoint x: 480, startPoint y: 233, endPoint x: 430, endPoint y: 223, distance: 51.0
click at [430, 223] on span "Citibank or American Express cards cannot be used for car loan payments. Please…" at bounding box center [605, 224] width 377 height 28
click at [484, 232] on span "Citibank or American Express cards cannot be used for car loan payments. Please…" at bounding box center [605, 224] width 377 height 28
click at [671, 231] on span "Citibank or American Express cards cannot be used for car loan payments. Please…" at bounding box center [605, 224] width 377 height 28
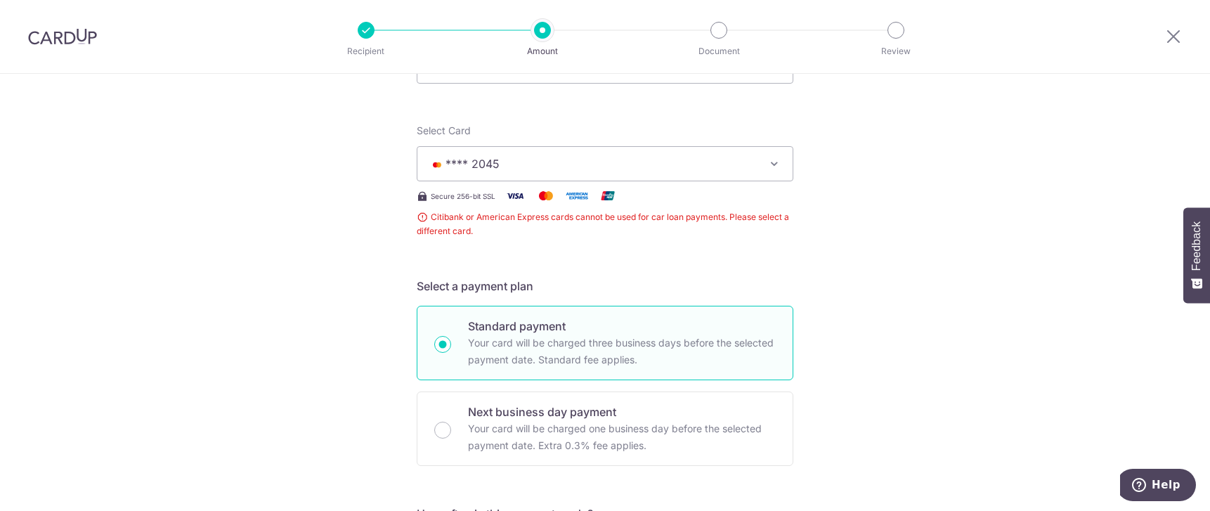
click at [753, 164] on button "**** 2045" at bounding box center [605, 163] width 377 height 35
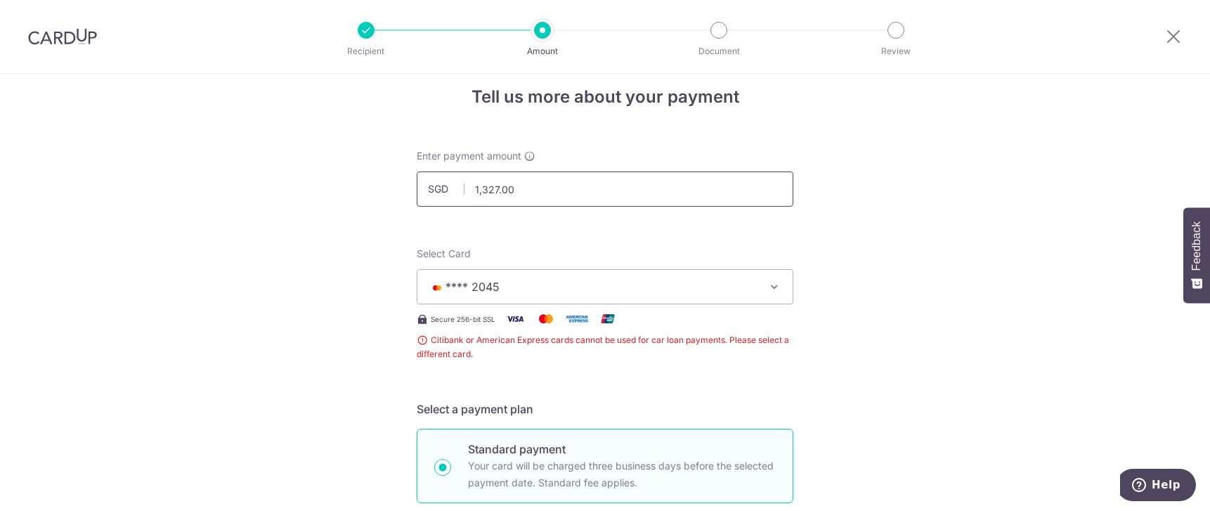
scroll to position [0, 0]
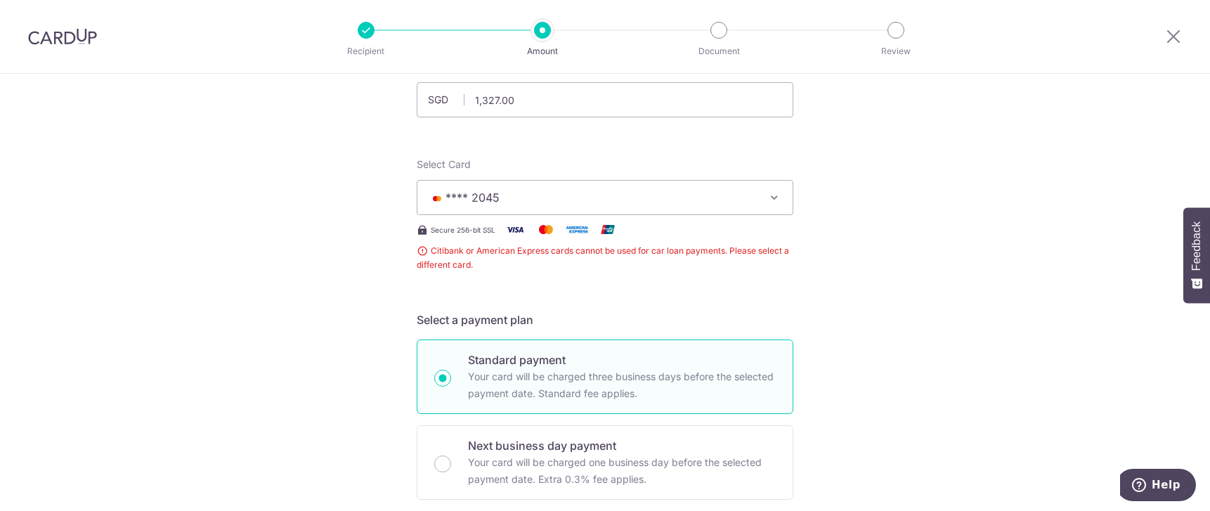
scroll to position [141, 0]
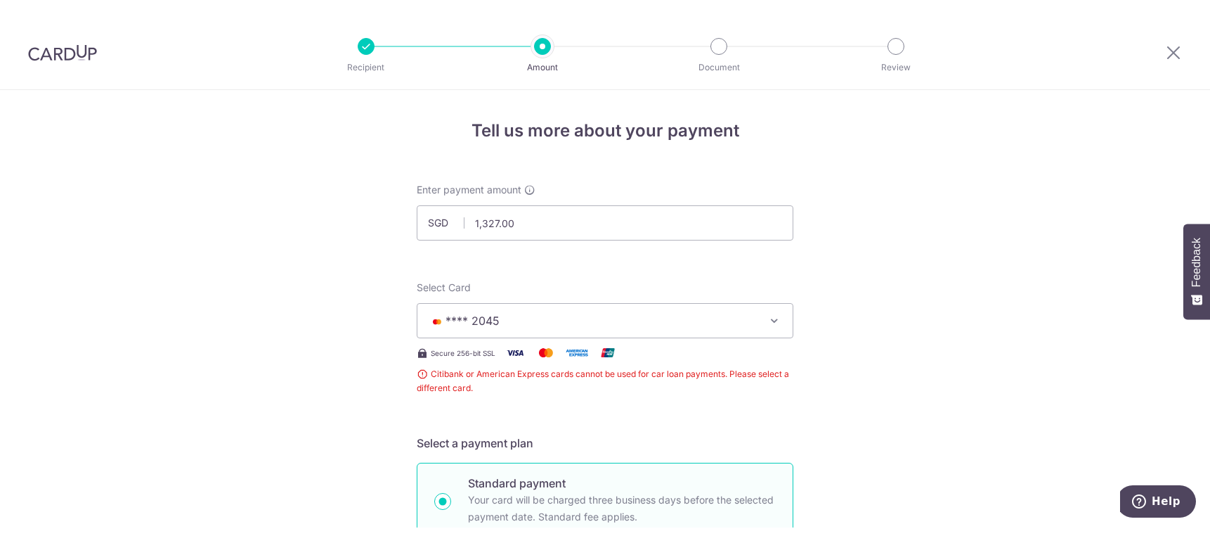
scroll to position [70, 0]
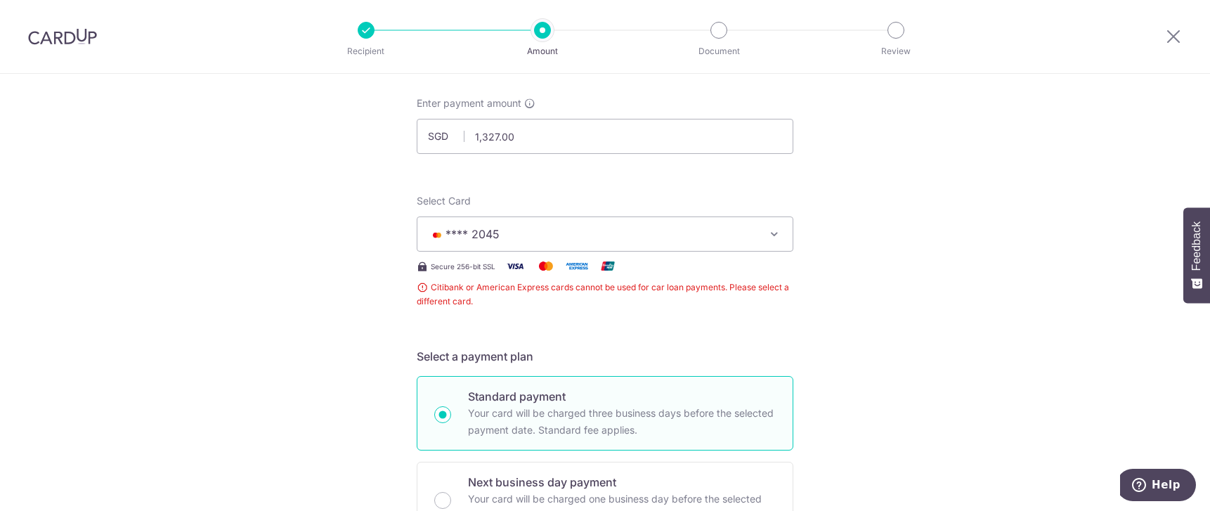
click at [777, 231] on icon "button" at bounding box center [775, 234] width 14 height 14
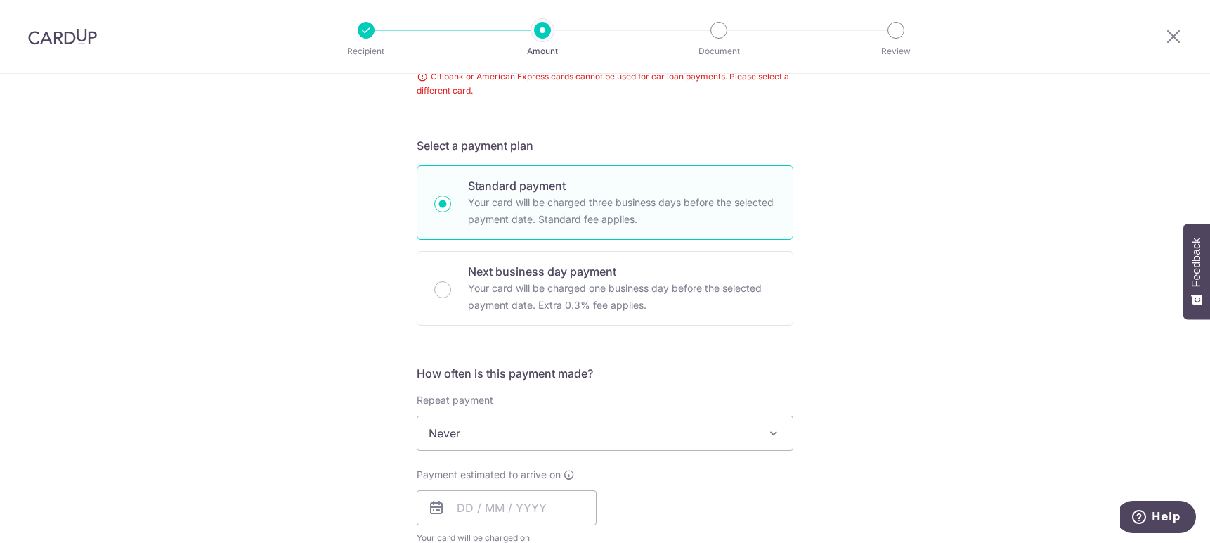
scroll to position [351, 0]
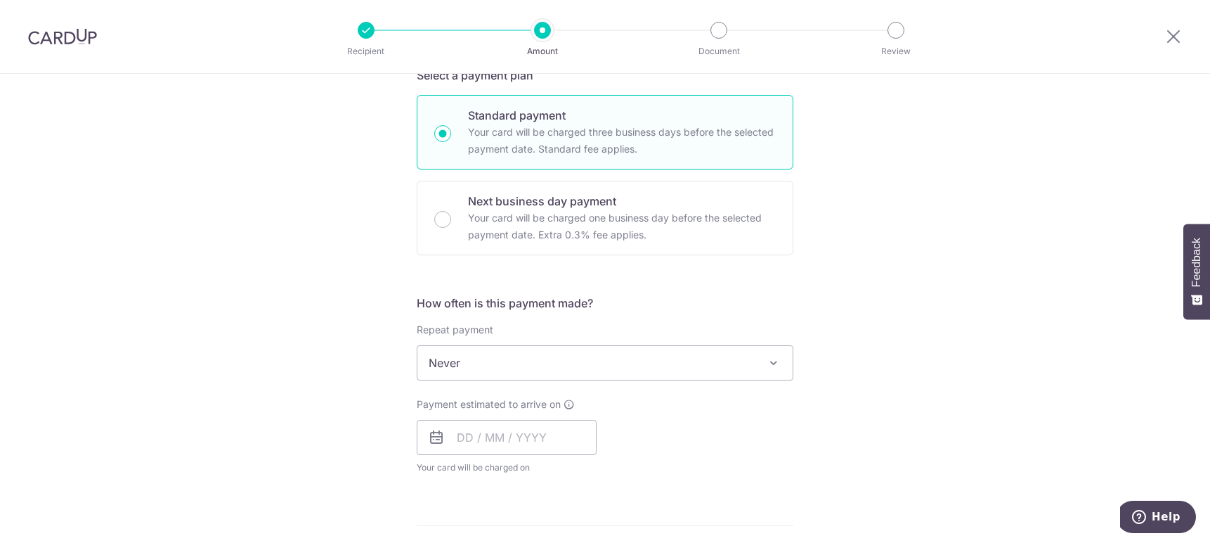
click at [609, 370] on span "Never" at bounding box center [605, 363] width 375 height 34
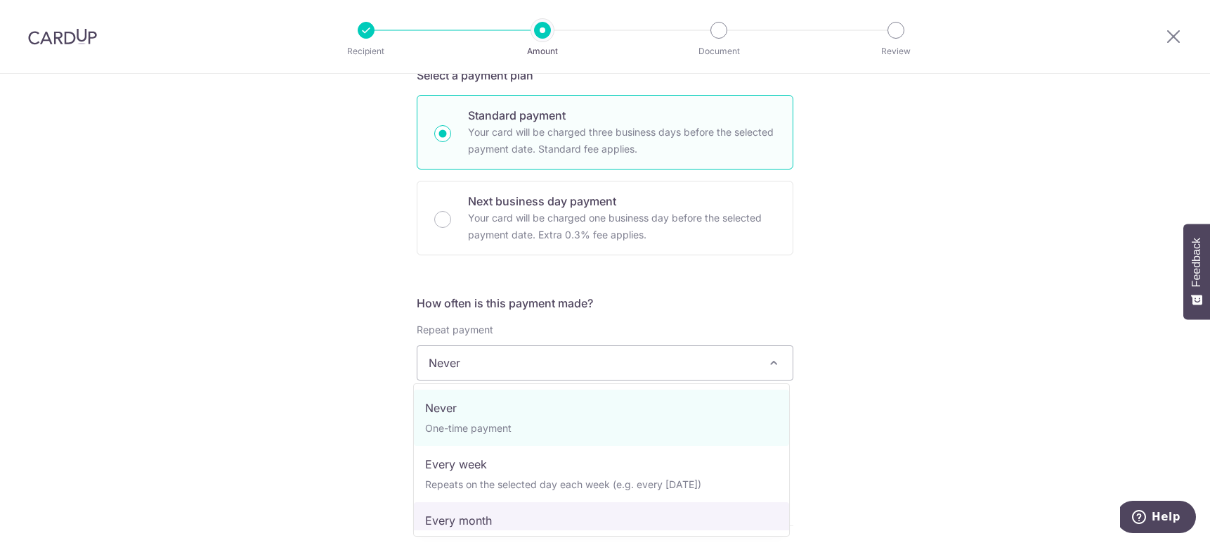
select select "3"
type input "13/05/2030"
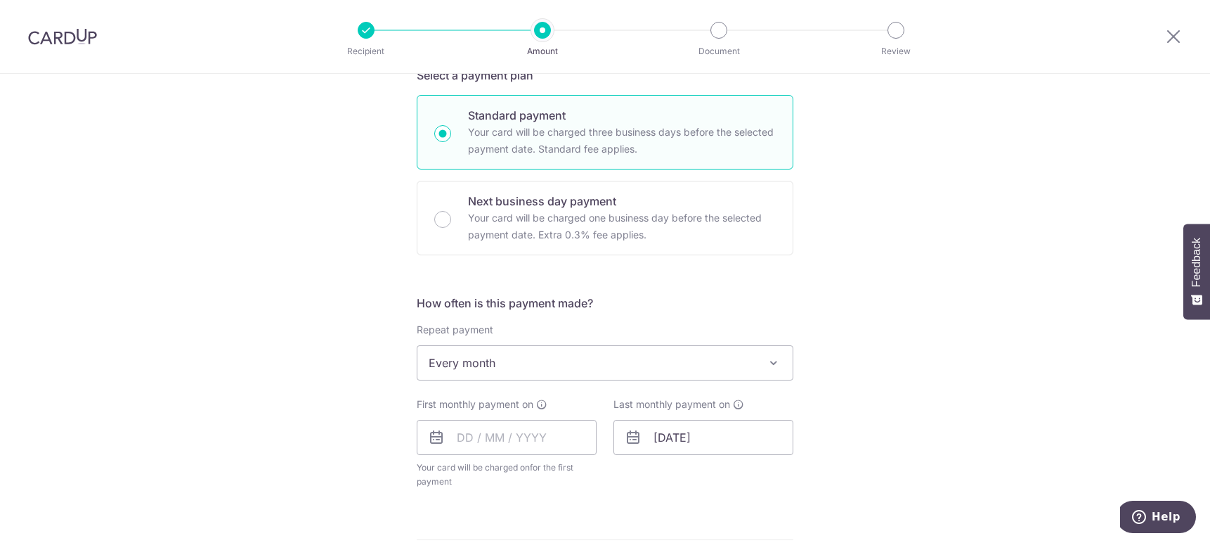
scroll to position [422, 0]
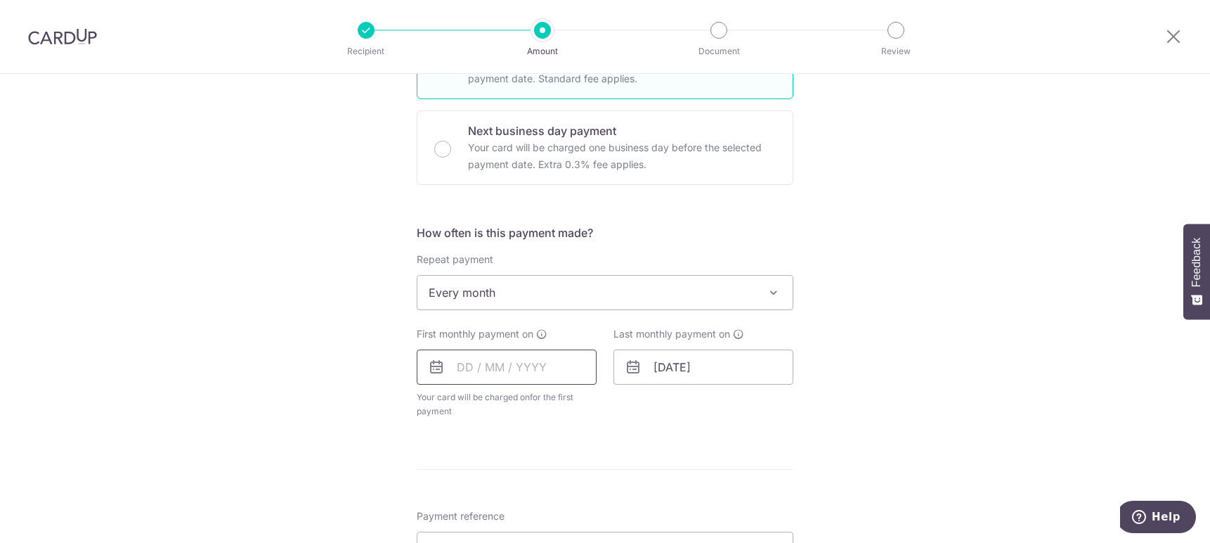
click at [538, 368] on input "text" at bounding box center [507, 366] width 180 height 35
click at [975, 292] on div "Tell us more about your payment Enter payment amount SGD 1,327.00 1327.00 Recip…" at bounding box center [605, 309] width 1210 height 1314
click at [711, 370] on input "13/05/2030" at bounding box center [704, 366] width 180 height 35
click at [993, 330] on div "Tell us more about your payment Enter payment amount SGD 1,327.00 1327.00 Recip…" at bounding box center [605, 309] width 1210 height 1314
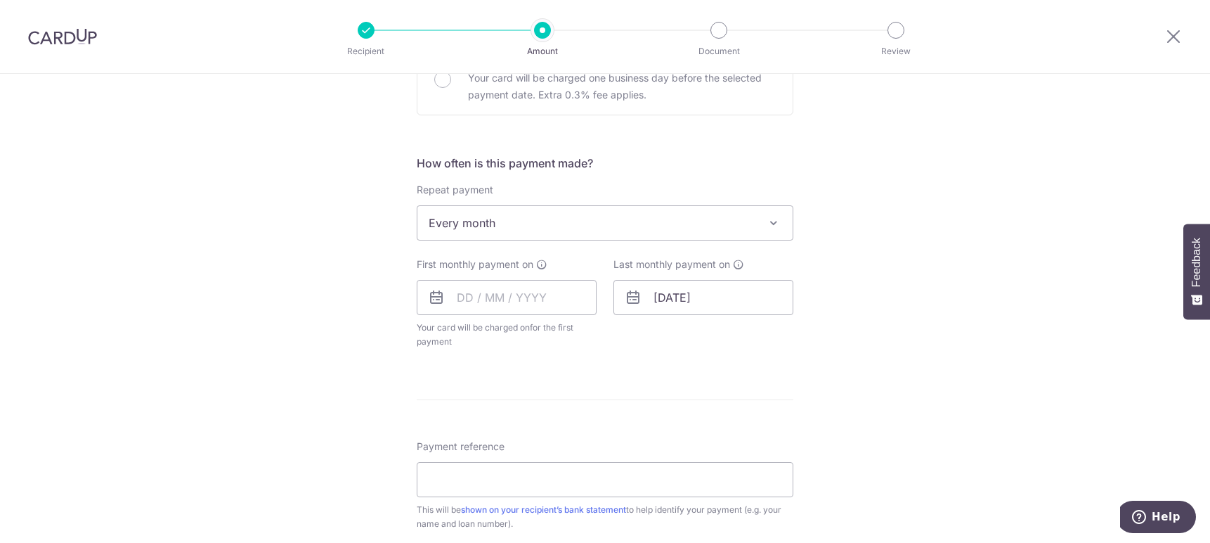
scroll to position [492, 0]
drag, startPoint x: 457, startPoint y: 339, endPoint x: 415, endPoint y: 332, distance: 42.8
click at [434, 335] on span "Your card will be charged on for the first payment" at bounding box center [507, 334] width 180 height 28
click at [402, 332] on div "Tell us more about your payment Enter payment amount SGD 1,327.00 1327.00 Recip…" at bounding box center [605, 239] width 1210 height 1314
drag, startPoint x: 401, startPoint y: 327, endPoint x: 480, endPoint y: 335, distance: 79.1
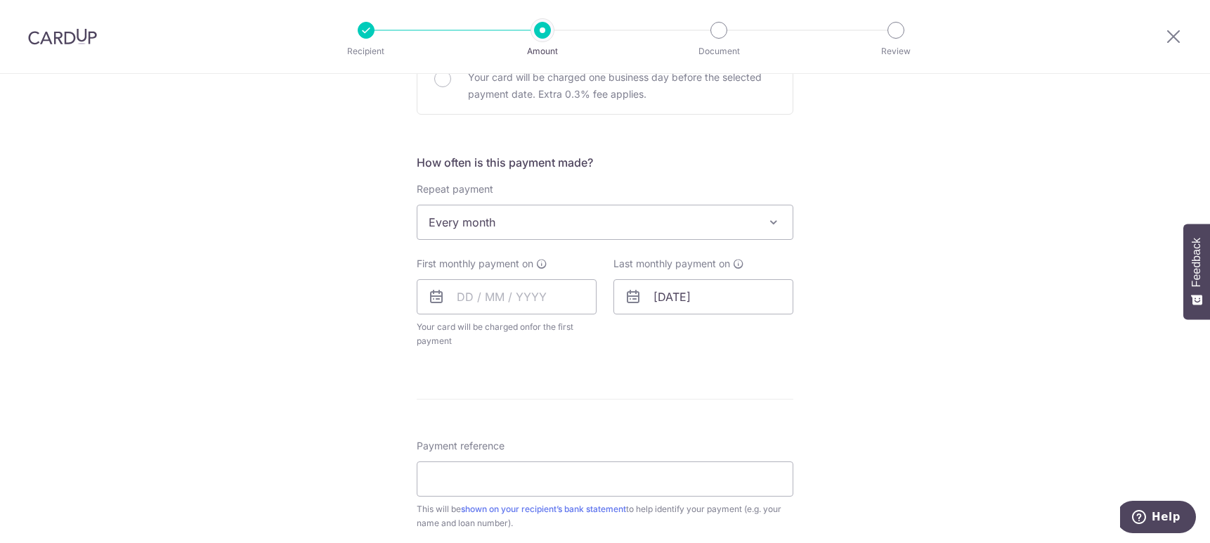
click at [477, 335] on div "Tell us more about your payment Enter payment amount SGD 1,327.00 1327.00 Recip…" at bounding box center [605, 239] width 1210 height 1314
click at [480, 335] on span "Your card will be charged on for the first payment" at bounding box center [507, 334] width 180 height 28
drag, startPoint x: 479, startPoint y: 342, endPoint x: 397, endPoint y: 328, distance: 82.7
click at [397, 328] on div "Tell us more about your payment Enter payment amount SGD 1,327.00 1327.00 Recip…" at bounding box center [605, 239] width 1210 height 1314
click at [422, 336] on span "for the first payment" at bounding box center [495, 333] width 157 height 25
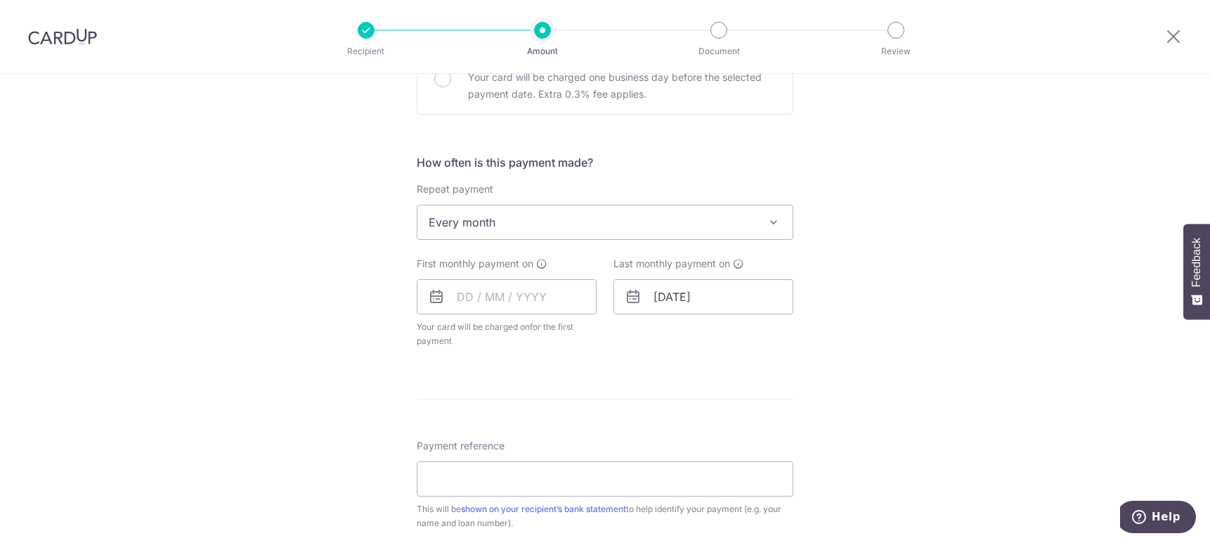
click at [395, 332] on div "Tell us more about your payment Enter payment amount SGD 1,327.00 1327.00 Recip…" at bounding box center [605, 239] width 1210 height 1314
click at [498, 302] on input "text" at bounding box center [507, 296] width 180 height 35
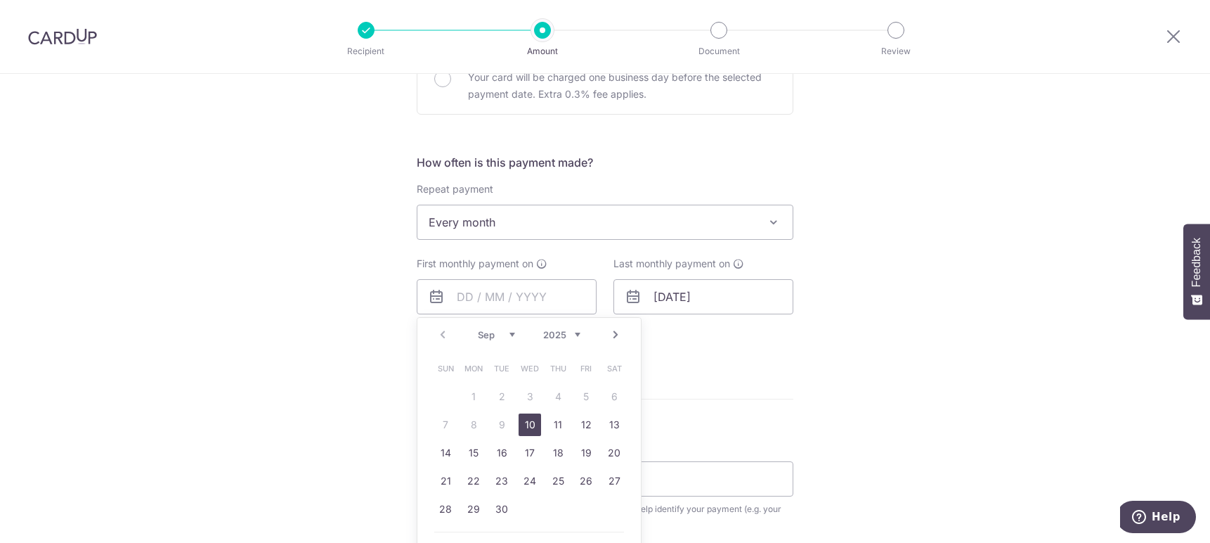
click at [524, 425] on link "10" at bounding box center [530, 424] width 22 height 22
type input "10/09/2025"
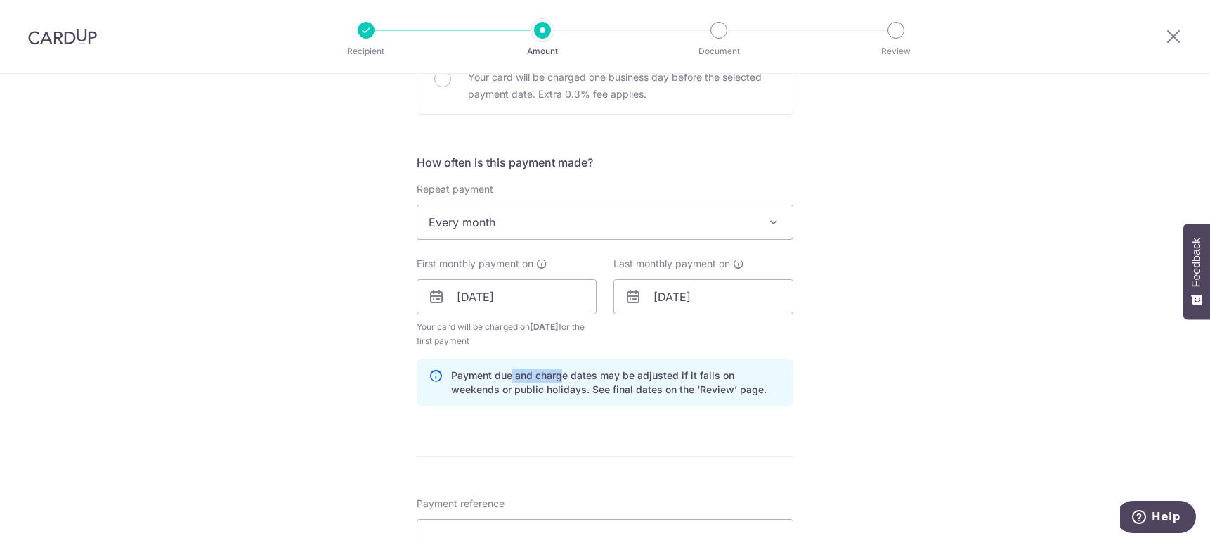
drag, startPoint x: 517, startPoint y: 381, endPoint x: 567, endPoint y: 382, distance: 49.2
click at [567, 382] on p "Payment due and charge dates may be adjusted if it falls on weekends or public …" at bounding box center [616, 382] width 330 height 28
click at [621, 383] on p "Payment due and charge dates may be adjusted if it falls on weekends or public …" at bounding box center [616, 382] width 330 height 28
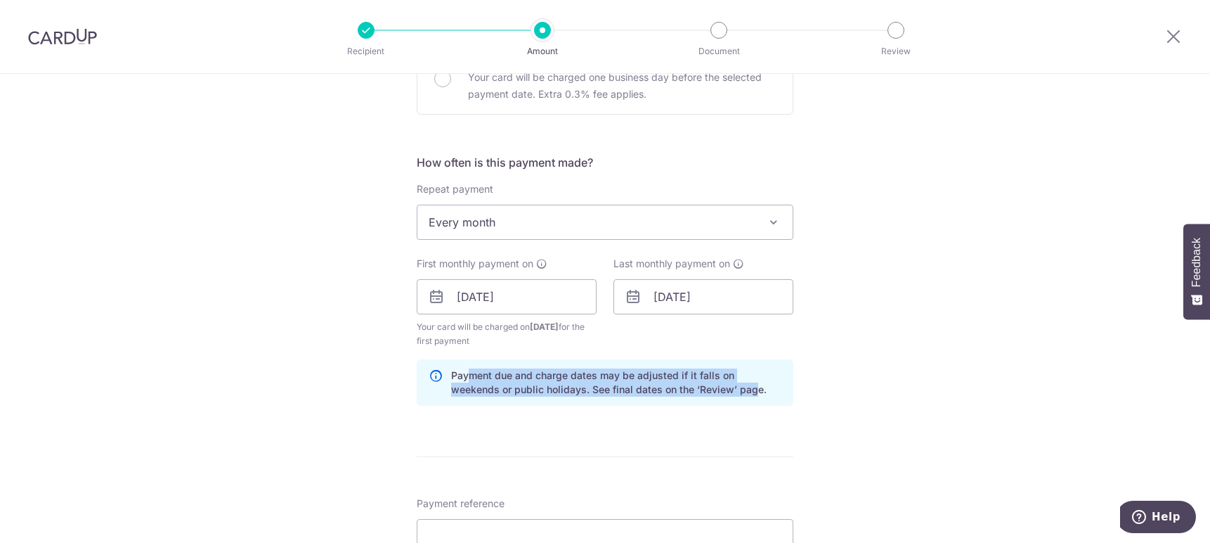
drag, startPoint x: 703, startPoint y: 387, endPoint x: 467, endPoint y: 368, distance: 237.0
click at [467, 368] on div "Payment due and charge dates may be adjusted if it falls on weekends or public …" at bounding box center [605, 382] width 377 height 46
click at [467, 373] on p "Payment due and charge dates may be adjusted if it falls on weekends or public …" at bounding box center [616, 382] width 330 height 28
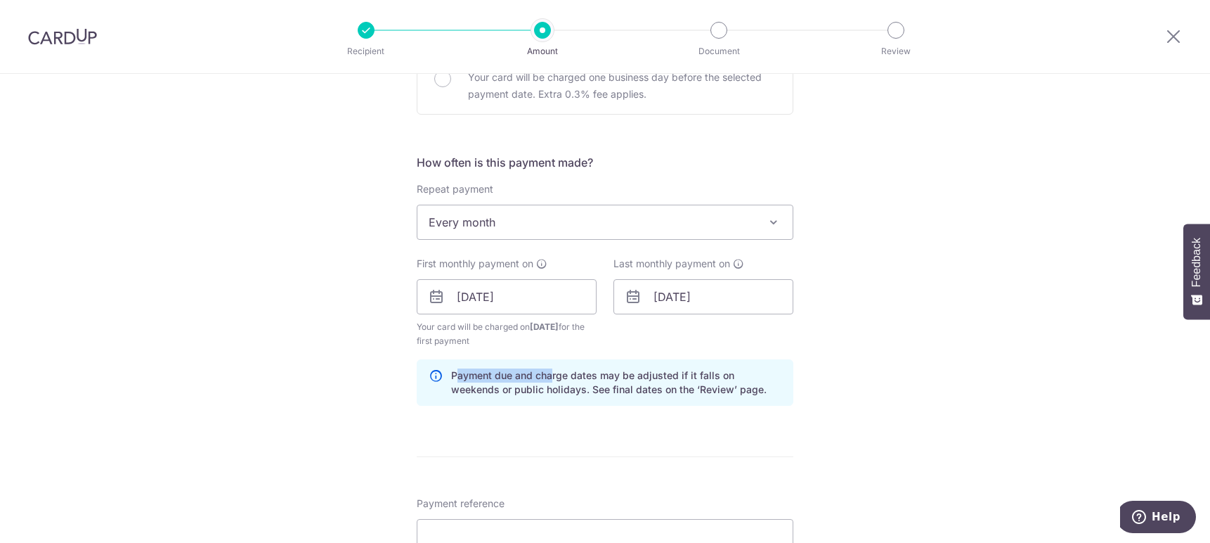
drag, startPoint x: 451, startPoint y: 373, endPoint x: 577, endPoint y: 380, distance: 126.0
click at [558, 377] on p "Payment due and charge dates may be adjusted if it falls on weekends or public …" at bounding box center [616, 382] width 330 height 28
click at [588, 381] on p "Payment due and charge dates may be adjusted if it falls on weekends or public …" at bounding box center [616, 382] width 330 height 28
click at [727, 374] on p "Payment due and charge dates may be adjusted if it falls on weekends or public …" at bounding box center [616, 382] width 330 height 28
click at [701, 293] on input "13/05/2030" at bounding box center [704, 296] width 180 height 35
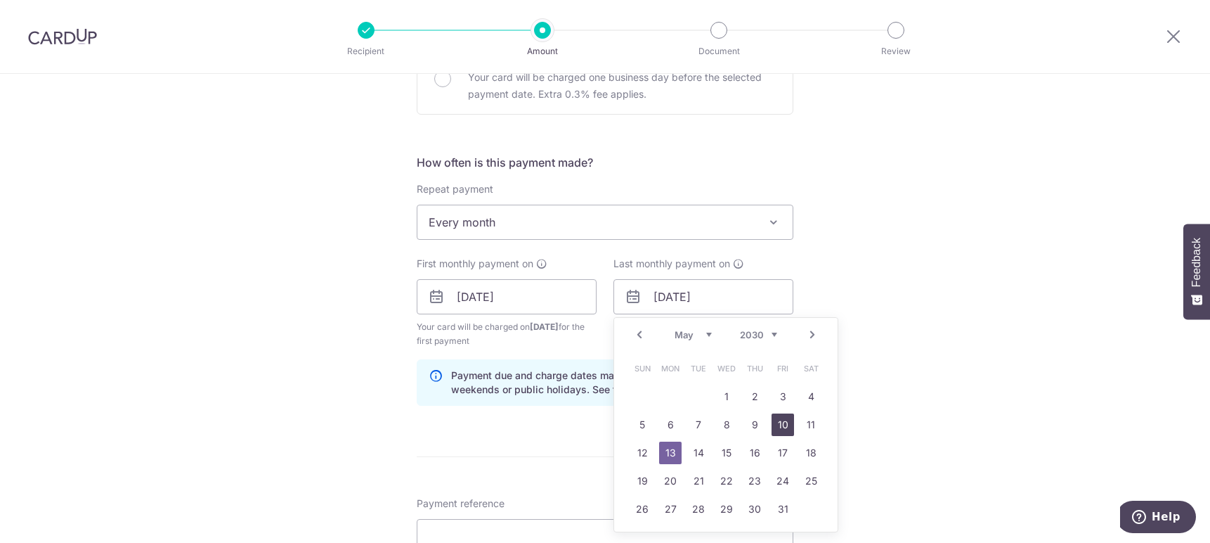
click at [783, 419] on link "10" at bounding box center [783, 424] width 22 height 22
type input "10/05/2030"
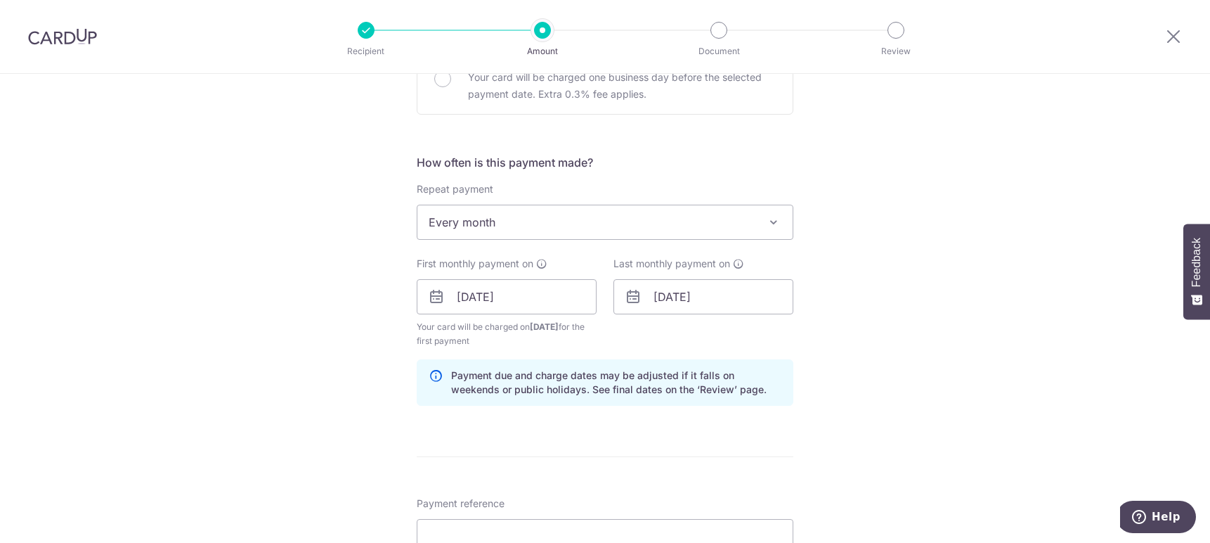
click at [885, 378] on div "Tell us more about your payment Enter payment amount SGD 1,327.00 1327.00 Recip…" at bounding box center [605, 267] width 1210 height 1371
click at [989, 408] on div "Tell us more about your payment Enter payment amount SGD 1,327.00 1327.00 Recip…" at bounding box center [605, 267] width 1210 height 1371
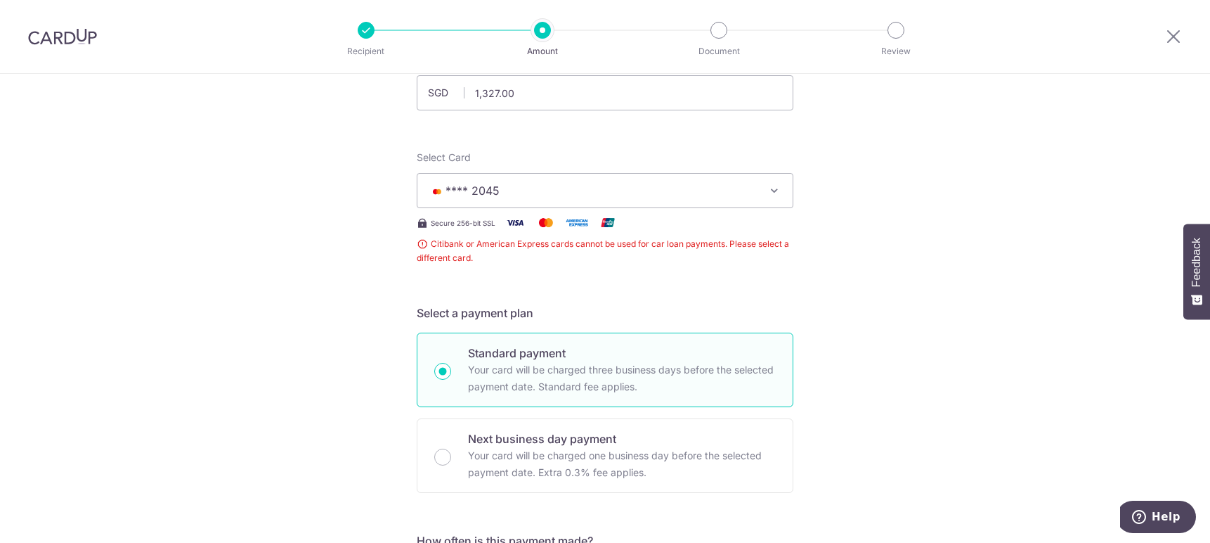
scroll to position [0, 0]
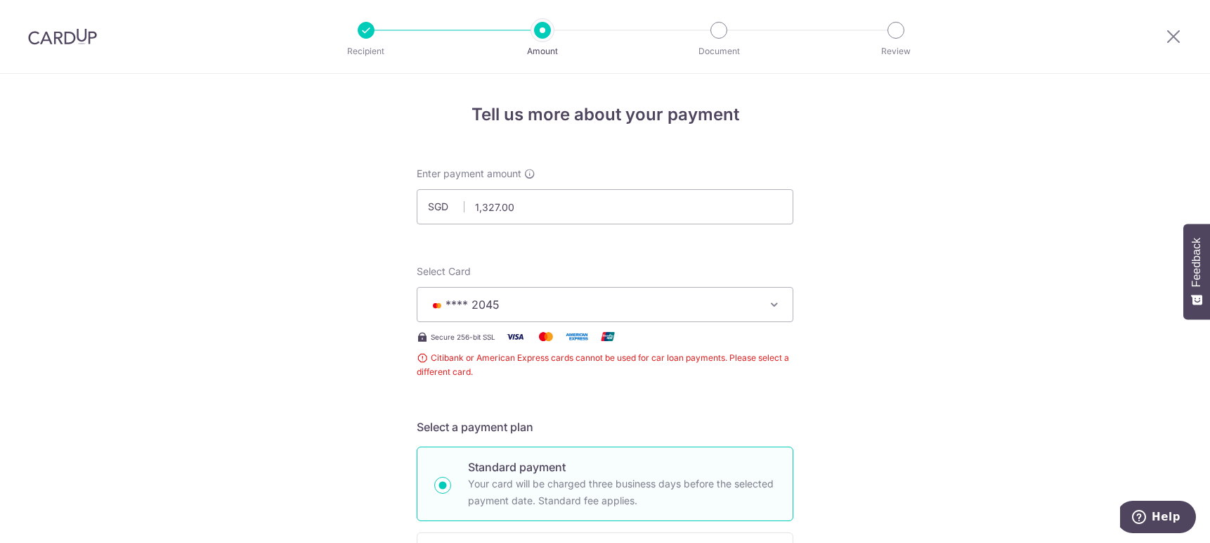
click at [753, 313] on button "**** 2045" at bounding box center [605, 304] width 377 height 35
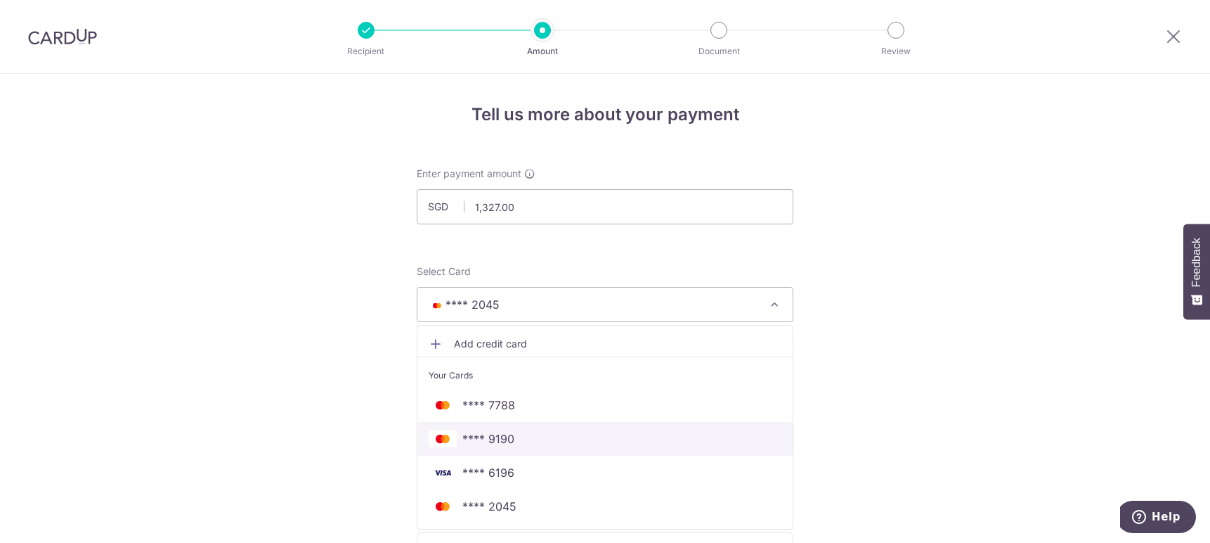
click at [562, 444] on span "**** 9190" at bounding box center [605, 438] width 353 height 17
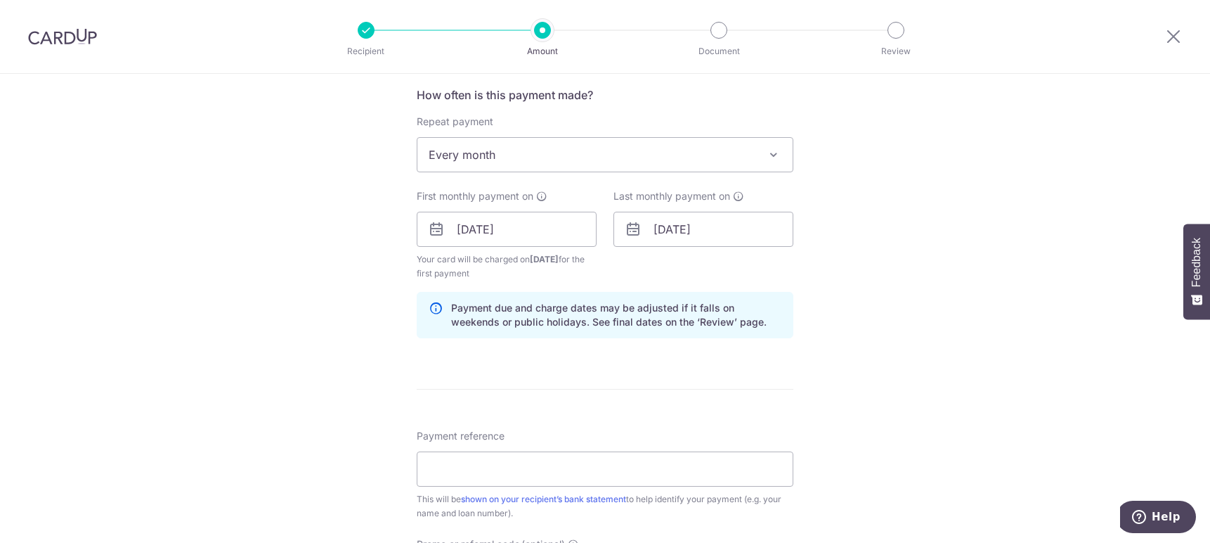
scroll to position [562, 0]
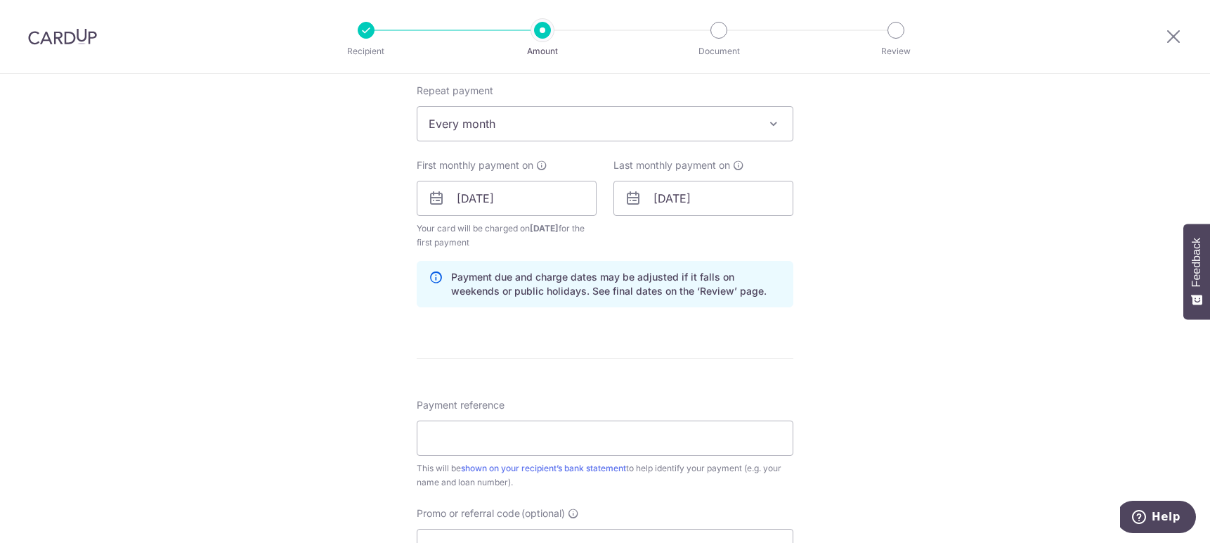
click at [571, 387] on form "Enter payment amount SGD 1,327.00 1327.00 Recipient added successfully! Select …" at bounding box center [605, 196] width 377 height 1184
click at [600, 431] on input "Payment reference" at bounding box center [605, 437] width 377 height 35
type input "s"
drag, startPoint x: 518, startPoint y: 439, endPoint x: 387, endPoint y: 437, distance: 130.7
click at [387, 437] on div "Tell us more about your payment Enter payment amount SGD 1,327.00 1327.00 Recip…" at bounding box center [605, 183] width 1210 height 1343
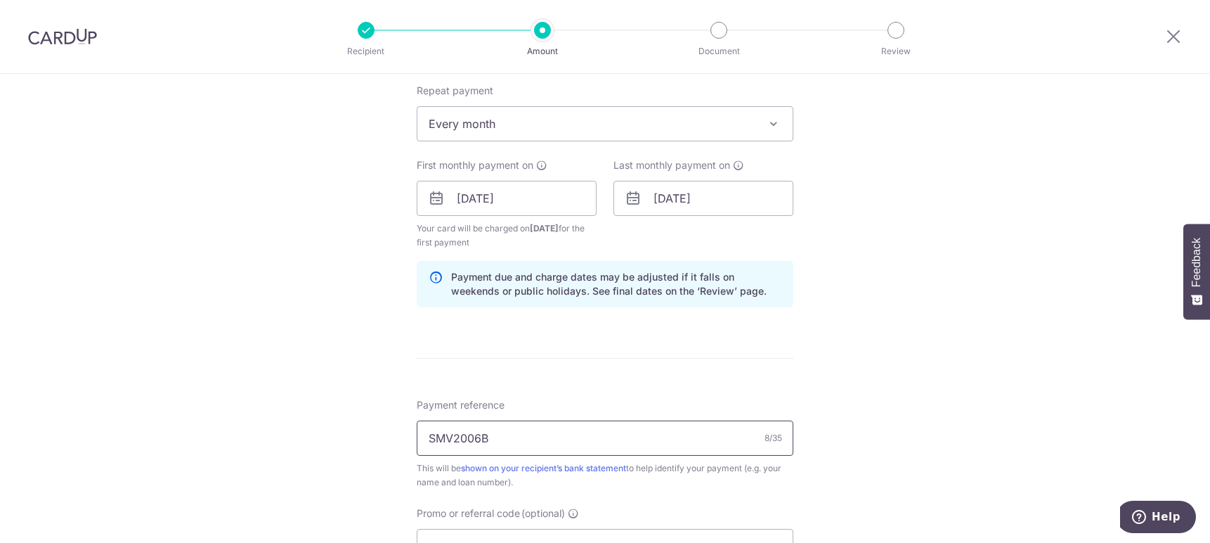
click at [517, 439] on input "SMV2006B" at bounding box center [605, 437] width 377 height 35
type input "SMV2006B"
click at [1058, 340] on div "Tell us more about your payment Enter payment amount SGD 1,327.00 1327.00 Recip…" at bounding box center [605, 183] width 1210 height 1343
drag, startPoint x: 424, startPoint y: 441, endPoint x: 479, endPoint y: 436, distance: 55.7
click at [479, 436] on input "SMV2006B" at bounding box center [605, 437] width 377 height 35
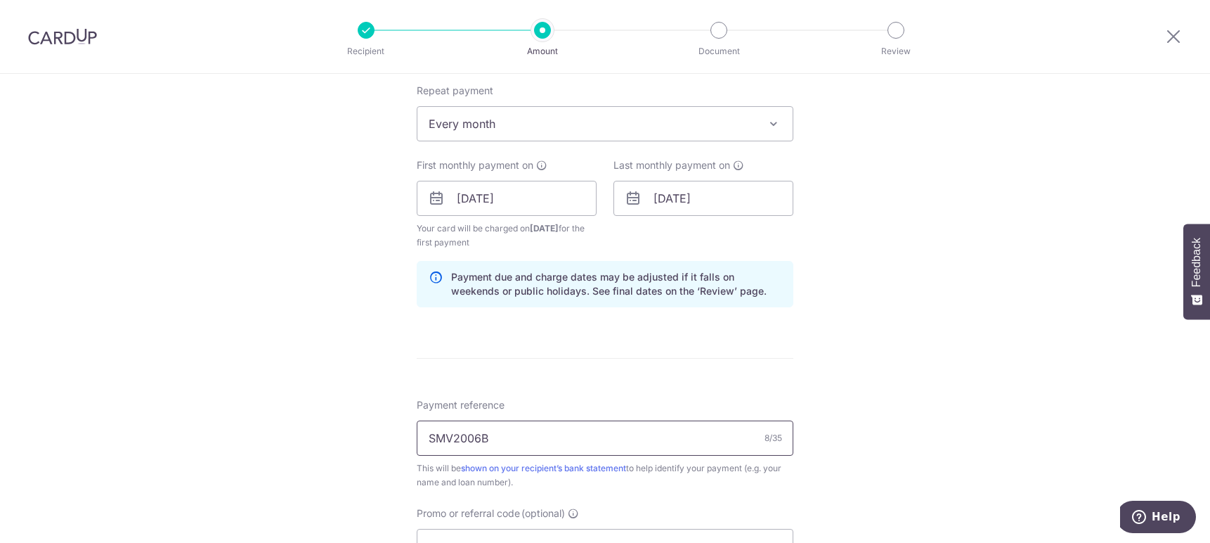
click at [501, 438] on input "SMV2006B" at bounding box center [605, 437] width 377 height 35
click at [1016, 339] on div "Tell us more about your payment Enter payment amount SGD 1,327.00 1327.00 Recip…" at bounding box center [605, 183] width 1210 height 1343
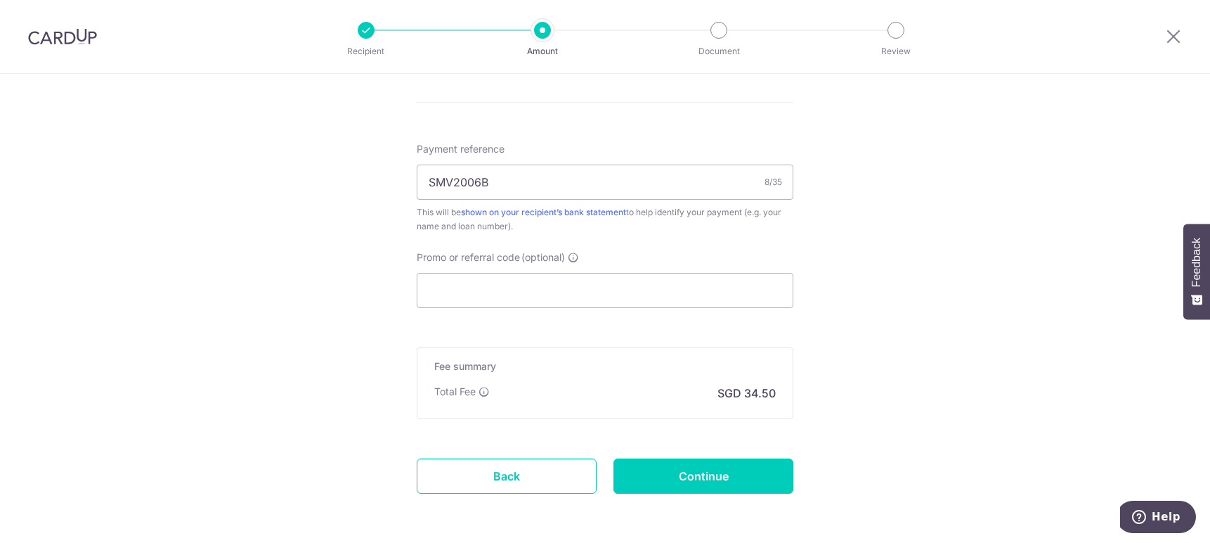
scroll to position [843, 0]
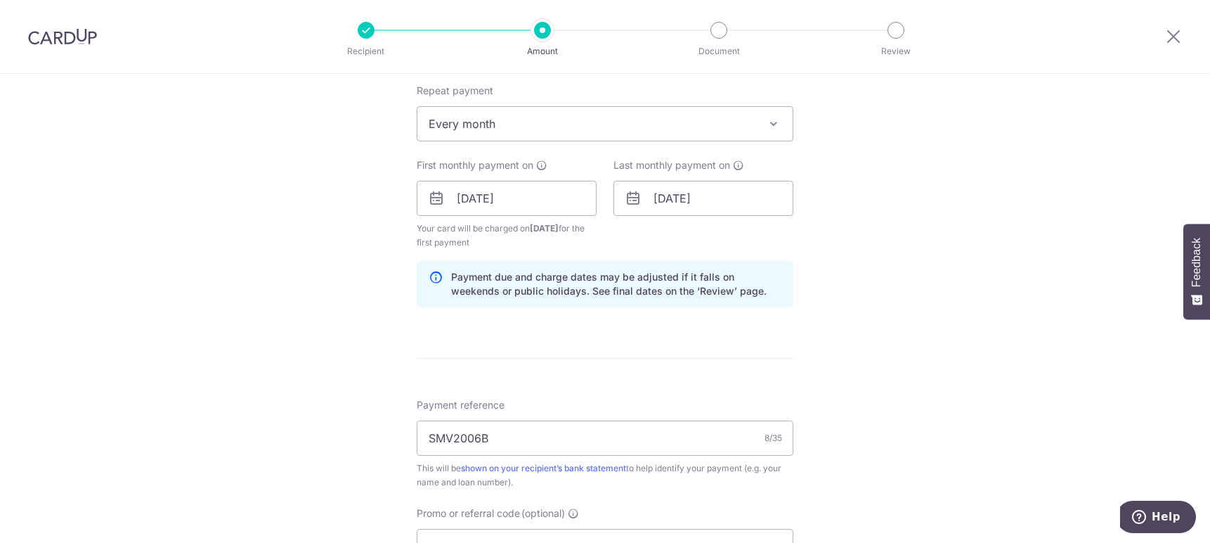
click at [931, 303] on div "Tell us more about your payment Enter payment amount SGD 1,327.00 1327.00 Recip…" at bounding box center [605, 183] width 1210 height 1343
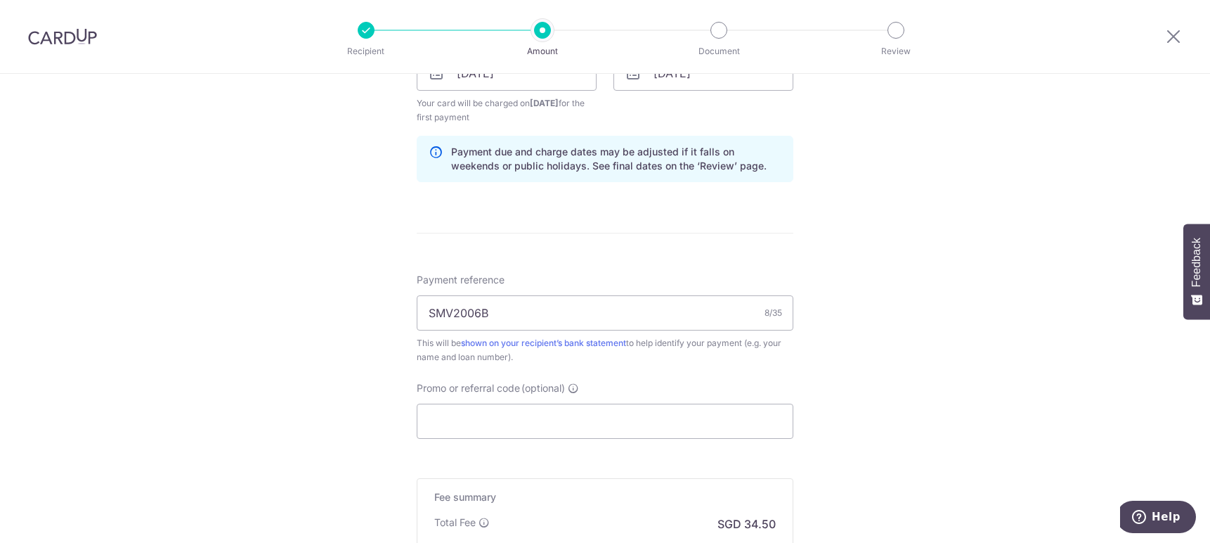
scroll to position [874, 0]
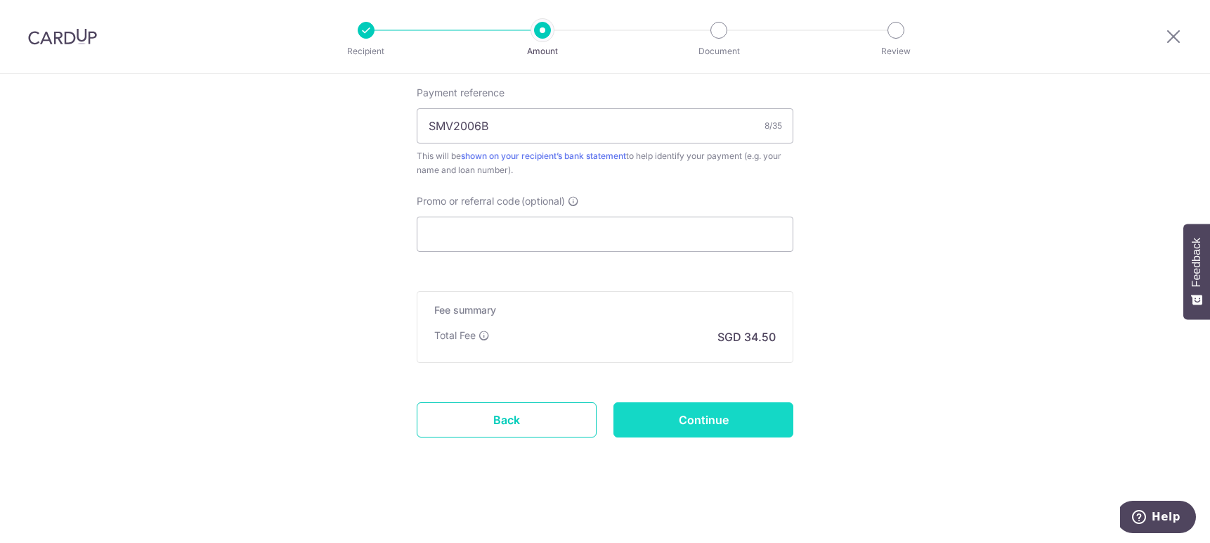
click at [756, 422] on input "Continue" at bounding box center [704, 419] width 180 height 35
type input "Create Schedule"
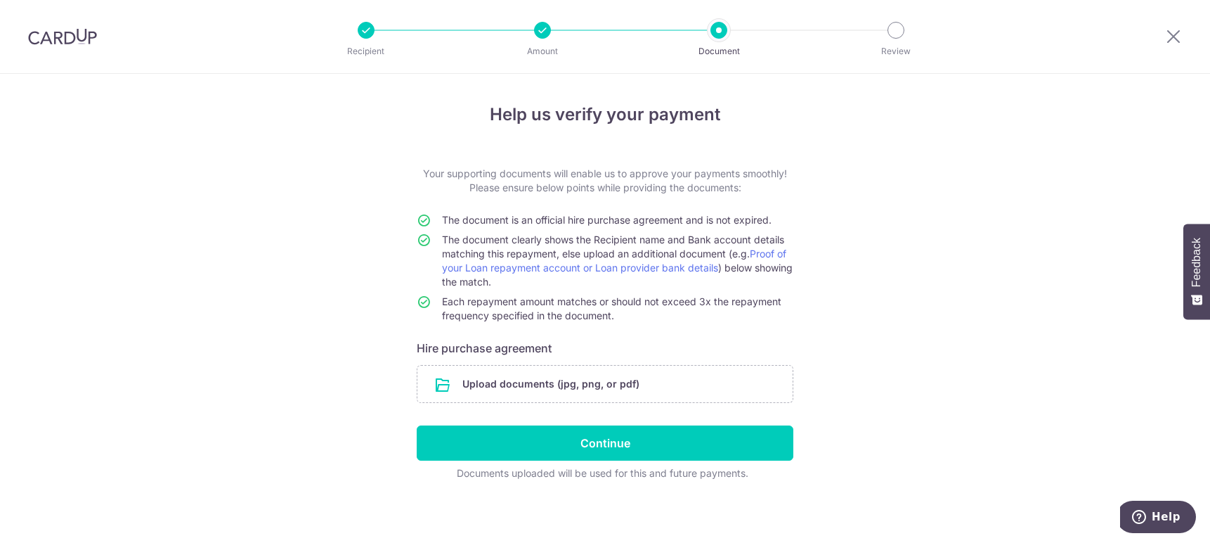
click at [915, 214] on div "Help us verify your payment Your supporting documents will enable us to approve…" at bounding box center [605, 310] width 1210 height 472
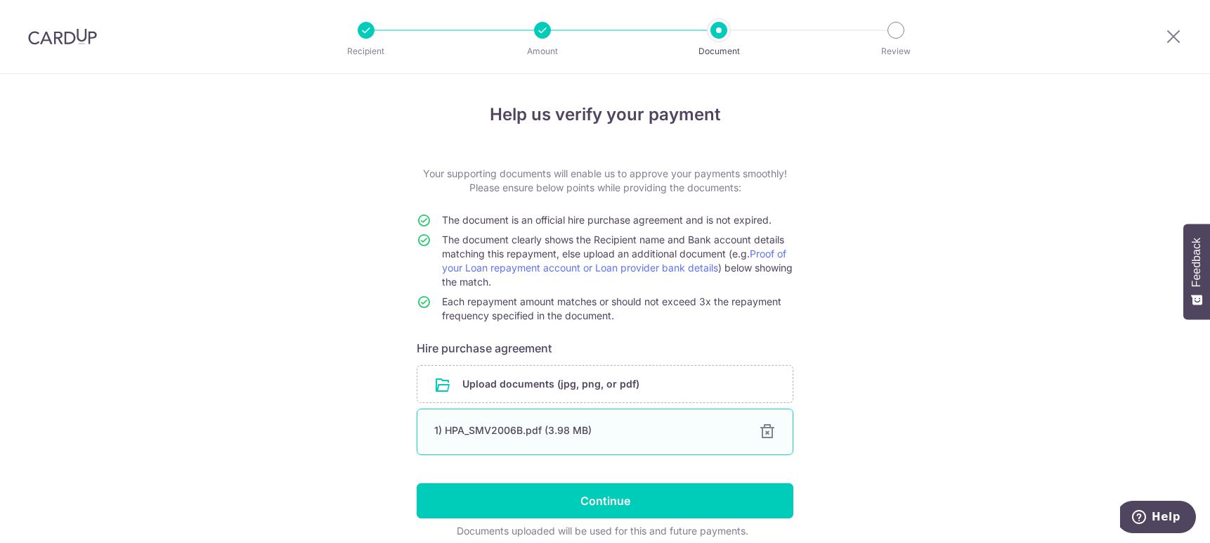
click at [576, 432] on div "1) HPA_SMV2006B.pdf (3.98 MB)" at bounding box center [588, 430] width 308 height 14
click at [954, 344] on div "Help us verify your payment Your supporting documents will enable us to approve…" at bounding box center [605, 339] width 1210 height 530
click at [938, 327] on div "Help us verify your payment Your supporting documents will enable us to approve…" at bounding box center [605, 339] width 1210 height 530
click at [1049, 363] on div "Help us verify your payment Your supporting documents will enable us to approve…" at bounding box center [605, 339] width 1210 height 530
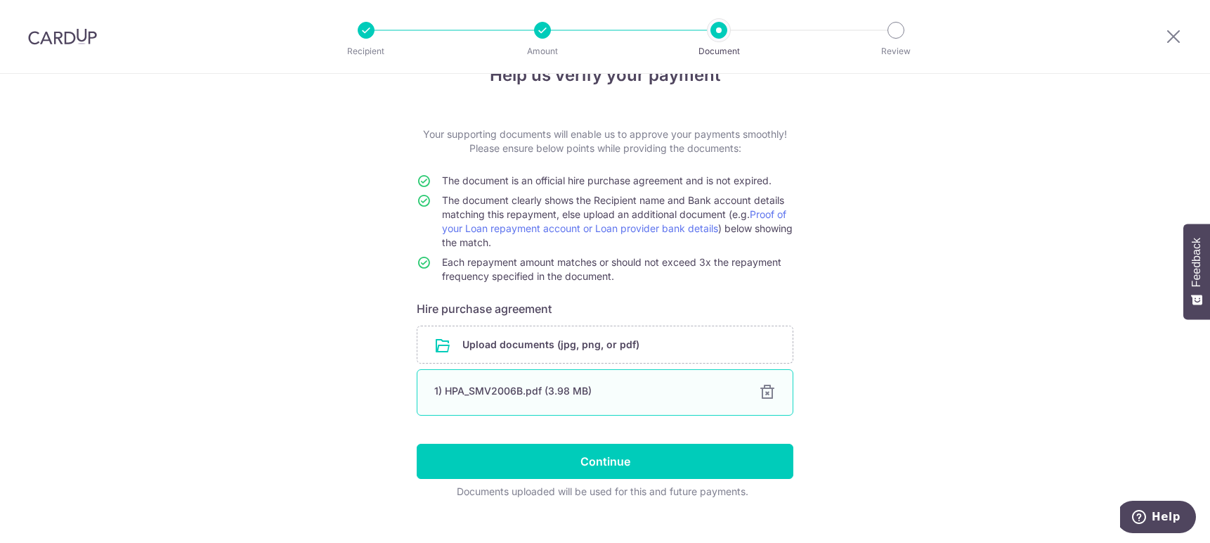
scroll to position [61, 0]
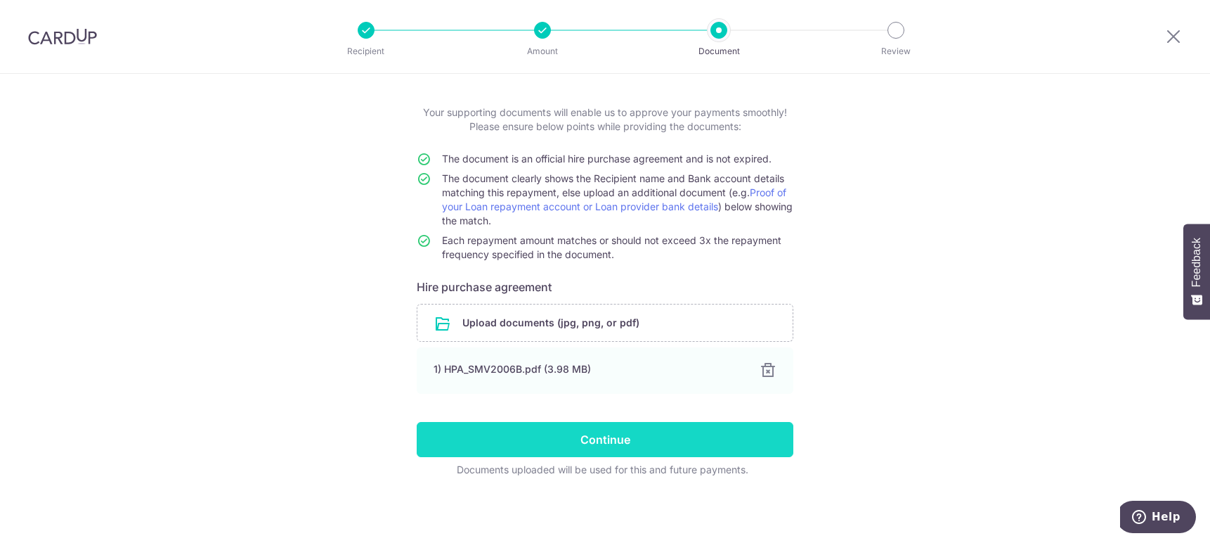
click at [675, 451] on input "Continue" at bounding box center [605, 439] width 377 height 35
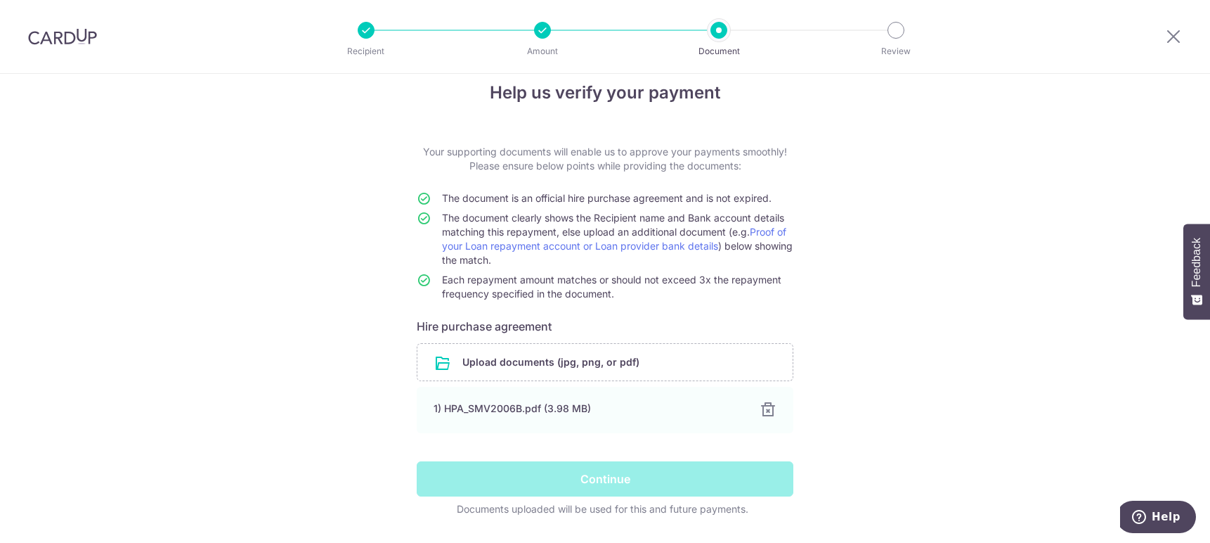
scroll to position [0, 0]
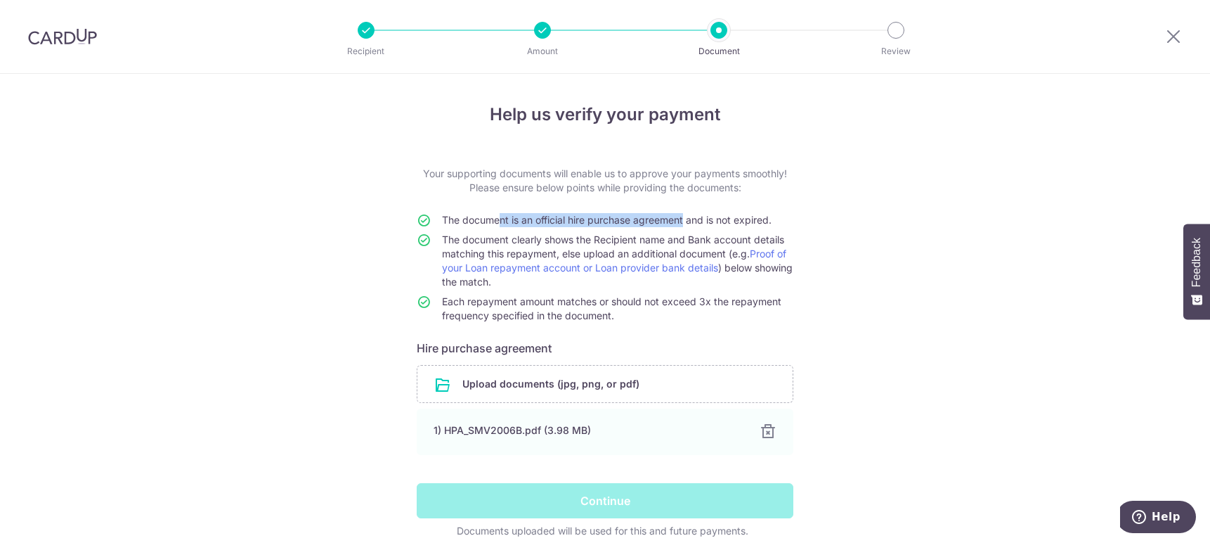
drag, startPoint x: 490, startPoint y: 224, endPoint x: 681, endPoint y: 228, distance: 191.2
click at [681, 228] on td "The document is an official hire purchase agreement and is not expired." at bounding box center [617, 223] width 351 height 20
click at [729, 220] on span "The document is an official hire purchase agreement and is not expired." at bounding box center [607, 220] width 330 height 12
drag, startPoint x: 629, startPoint y: 220, endPoint x: 706, endPoint y: 220, distance: 76.6
click at [706, 220] on span "The document is an official hire purchase agreement and is not expired." at bounding box center [607, 220] width 330 height 12
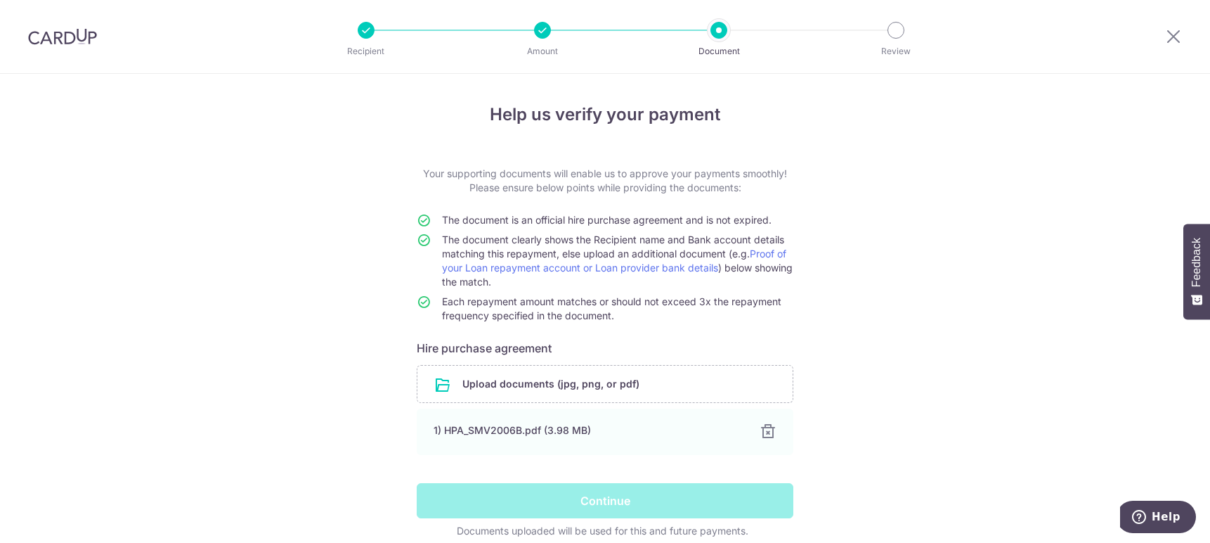
click at [470, 232] on td "The document is an official hire purchase agreement and is not expired." at bounding box center [617, 223] width 351 height 20
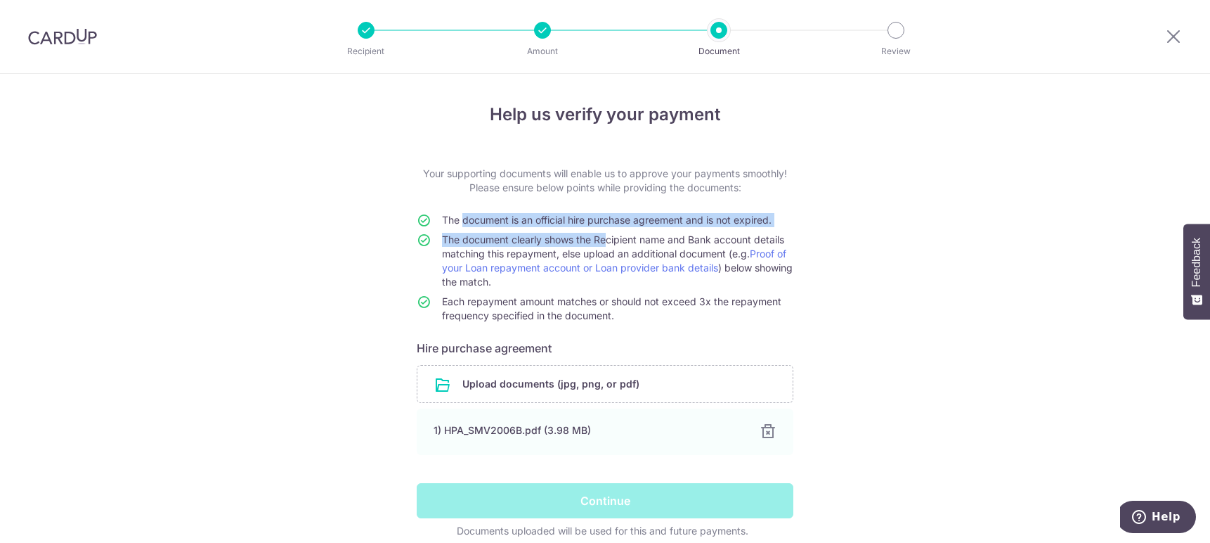
drag, startPoint x: 460, startPoint y: 226, endPoint x: 619, endPoint y: 245, distance: 159.2
click at [619, 245] on tbody "The document is an official hire purchase agreement and is not expired. The doc…" at bounding box center [605, 270] width 377 height 115
click at [619, 245] on span "The document clearly shows the Recipient name and Bank account details matching…" at bounding box center [617, 260] width 351 height 54
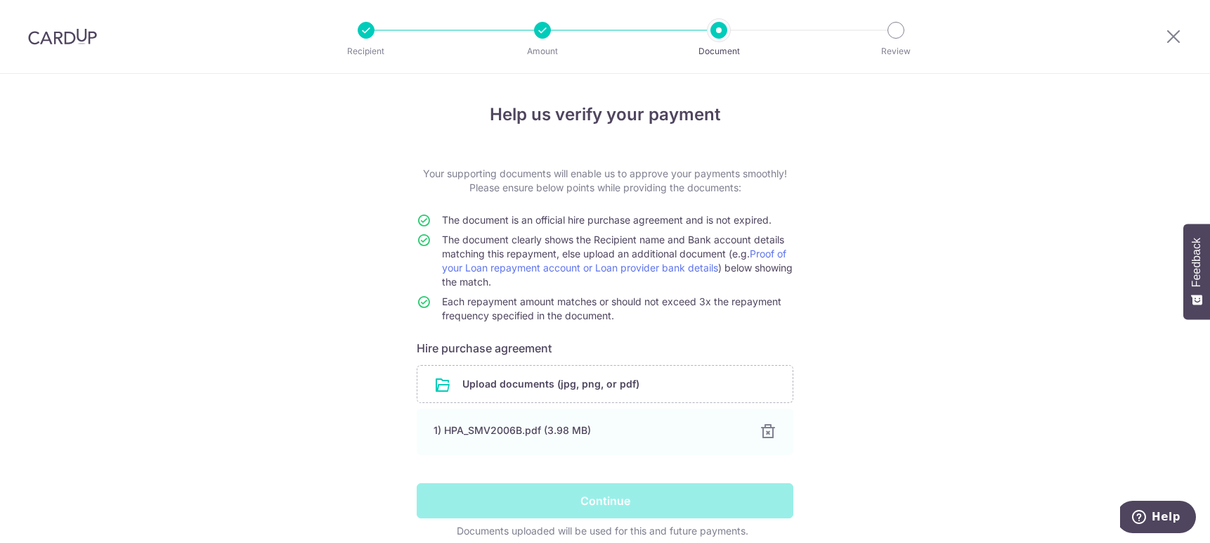
click at [898, 335] on div "Help us verify your payment Your supporting documents will enable us to approve…" at bounding box center [605, 339] width 1210 height 530
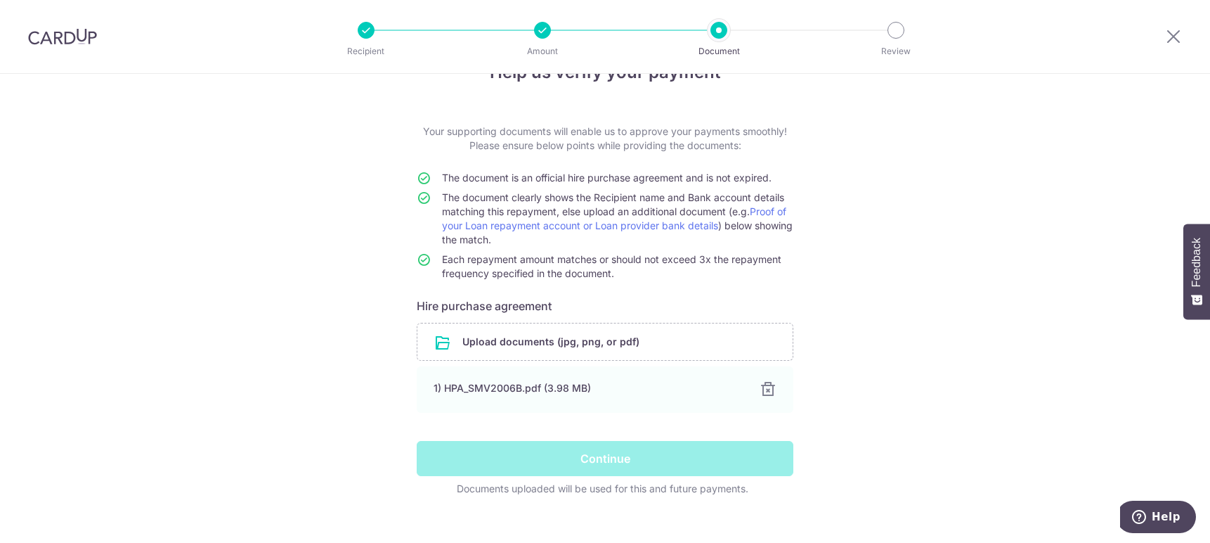
scroll to position [61, 0]
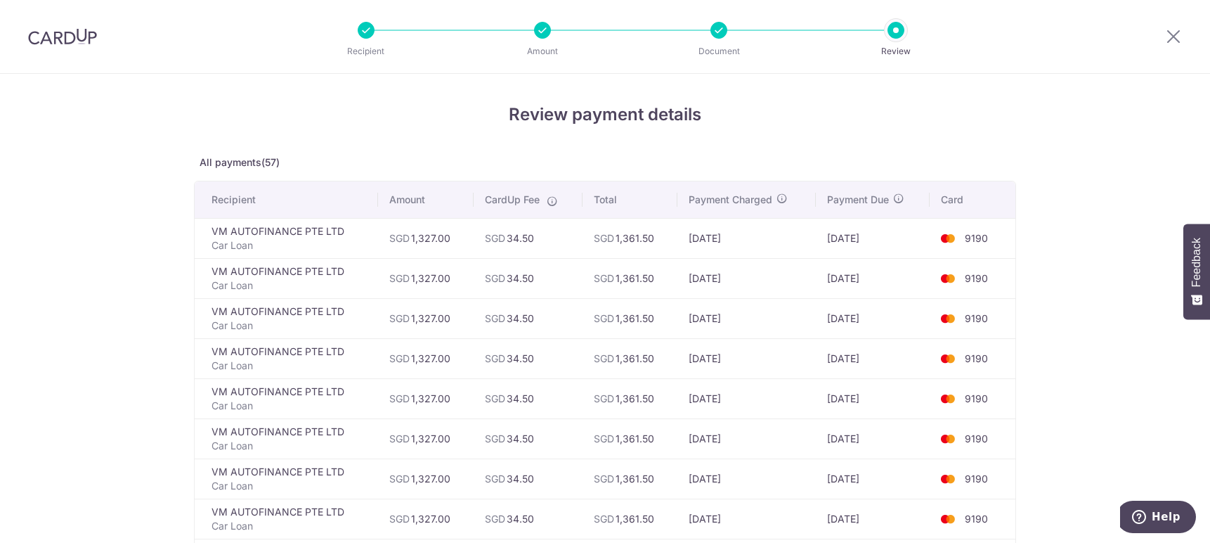
drag, startPoint x: 55, startPoint y: 220, endPoint x: 45, endPoint y: 99, distance: 121.3
click at [716, 44] on p "Document" at bounding box center [719, 51] width 104 height 14
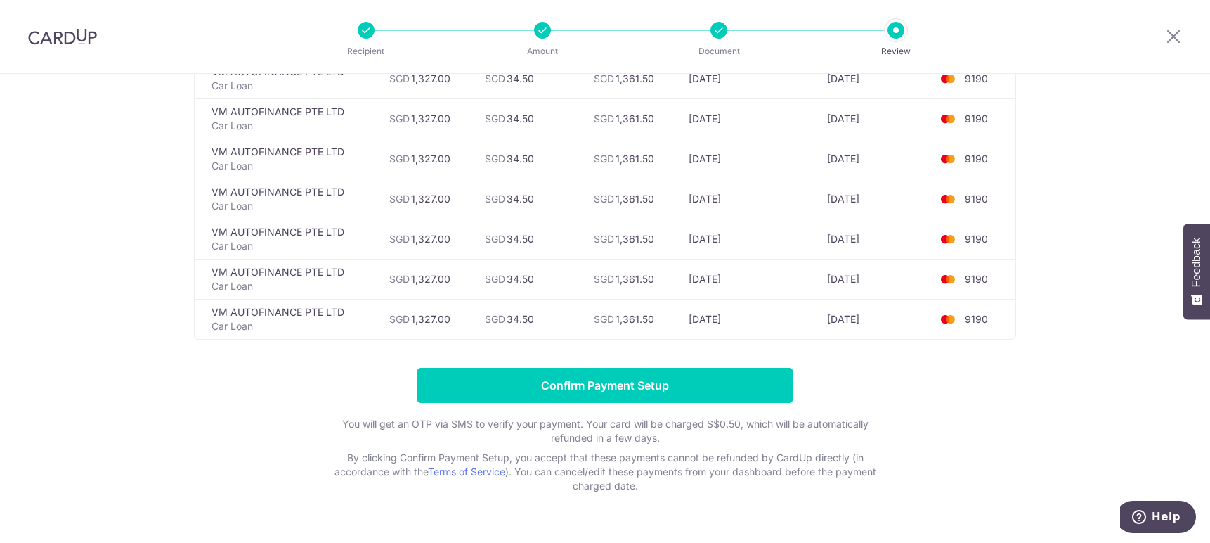
scroll to position [2196, 0]
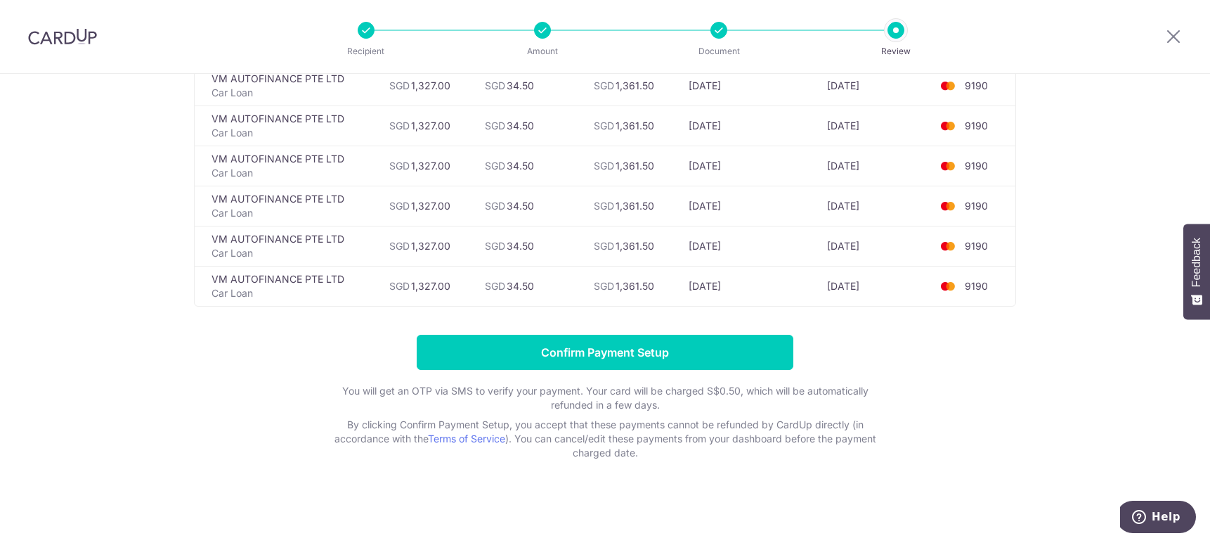
drag, startPoint x: 749, startPoint y: 291, endPoint x: 660, endPoint y: 280, distance: 89.9
click at [660, 280] on tr "VM AUTOFINANCE PTE LTD Car Loan SGD 1,327.00 SGD 34.50 SGD 1,361.50 [DATE] [DAT…" at bounding box center [605, 286] width 821 height 40
click at [737, 282] on td "[DATE]" at bounding box center [747, 286] width 138 height 40
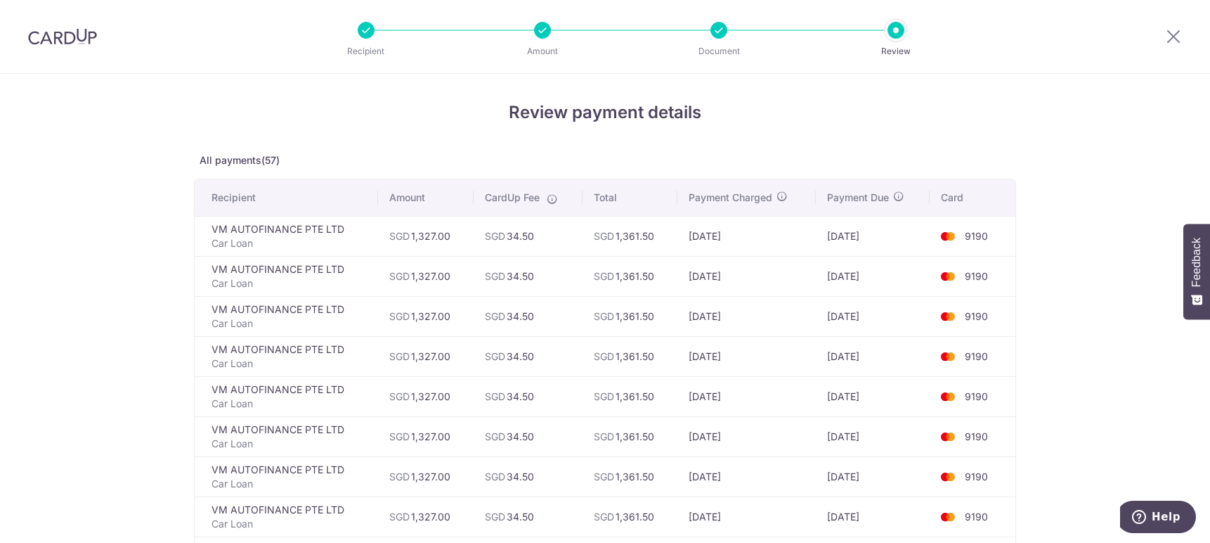
scroll to position [0, 0]
click at [428, 285] on td "SGD 1,327.00" at bounding box center [426, 278] width 96 height 40
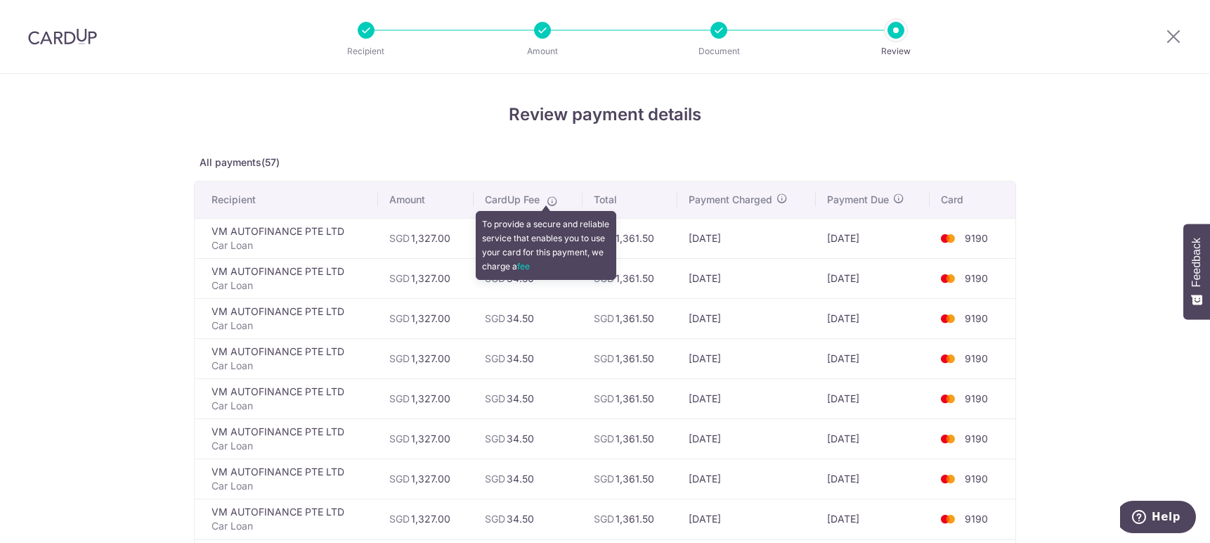
click at [547, 198] on icon at bounding box center [552, 200] width 11 height 11
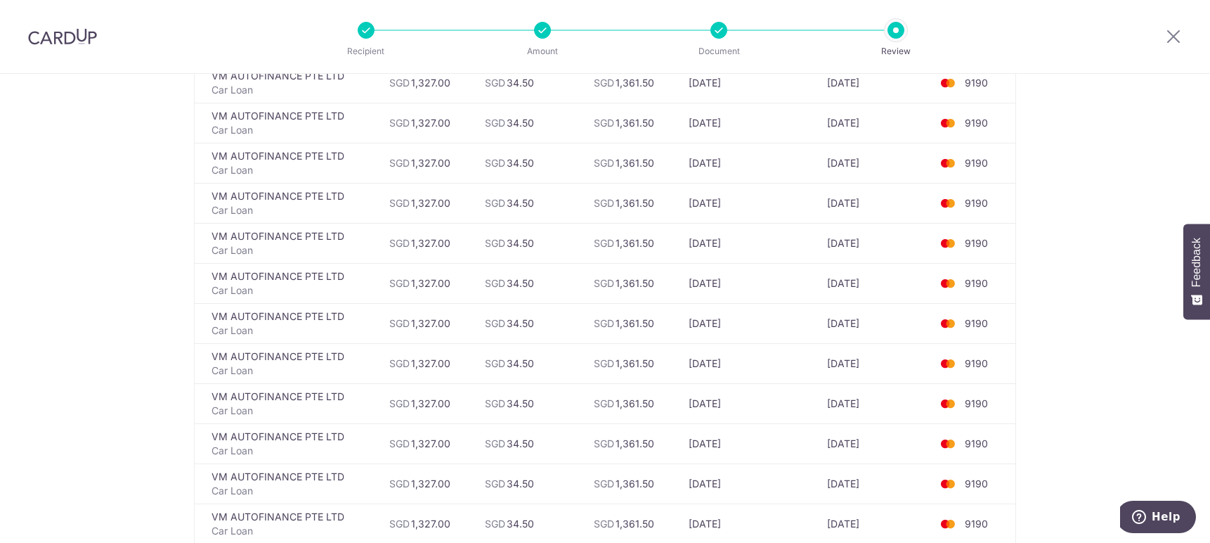
scroll to position [562, 0]
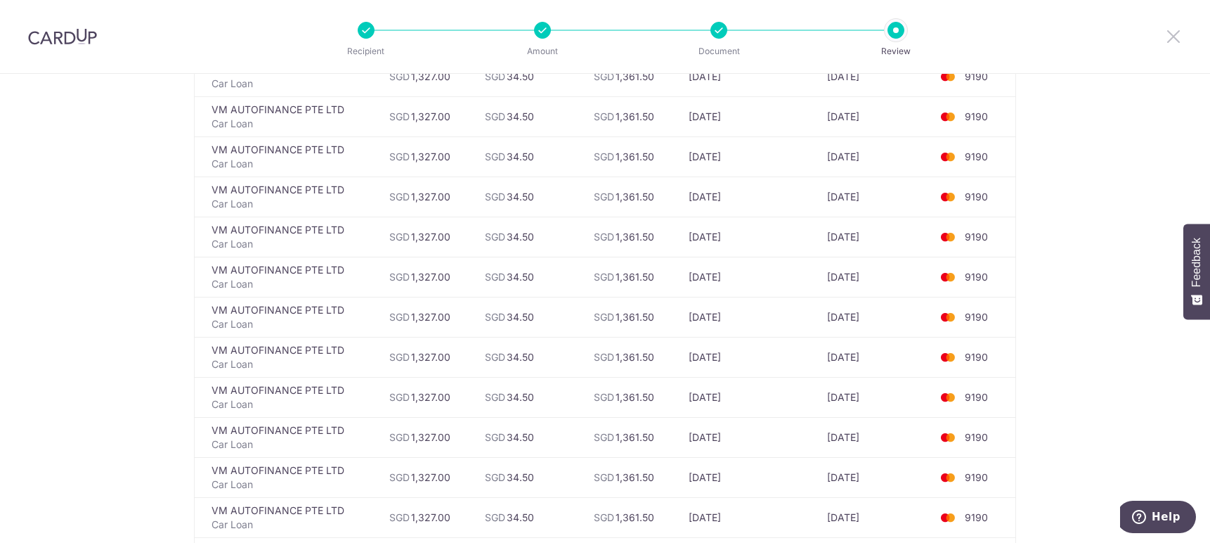
click at [1168, 34] on icon at bounding box center [1173, 36] width 17 height 18
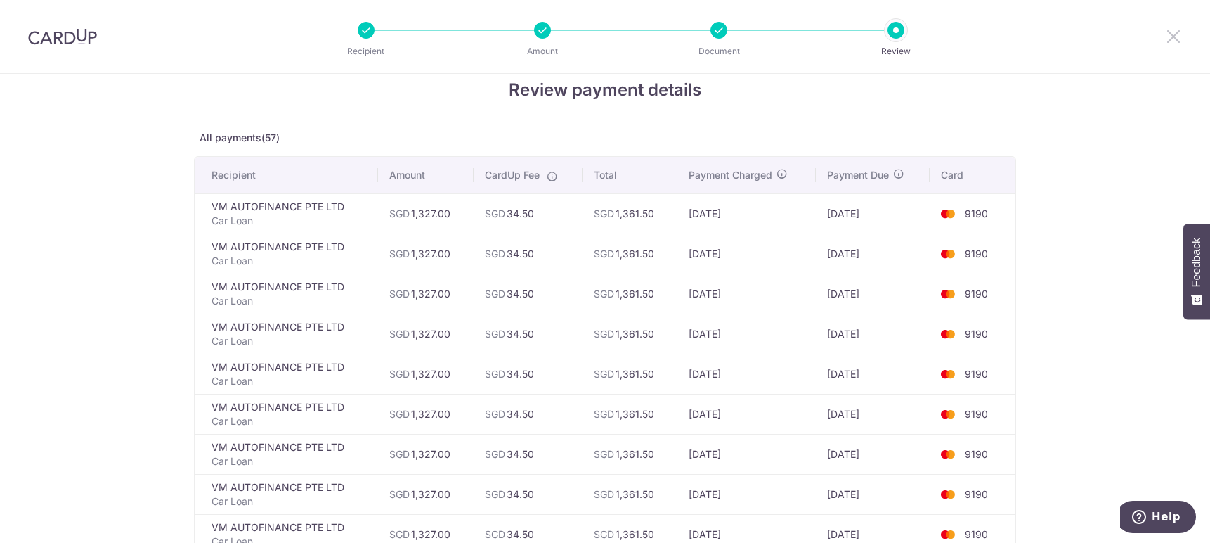
scroll to position [0, 0]
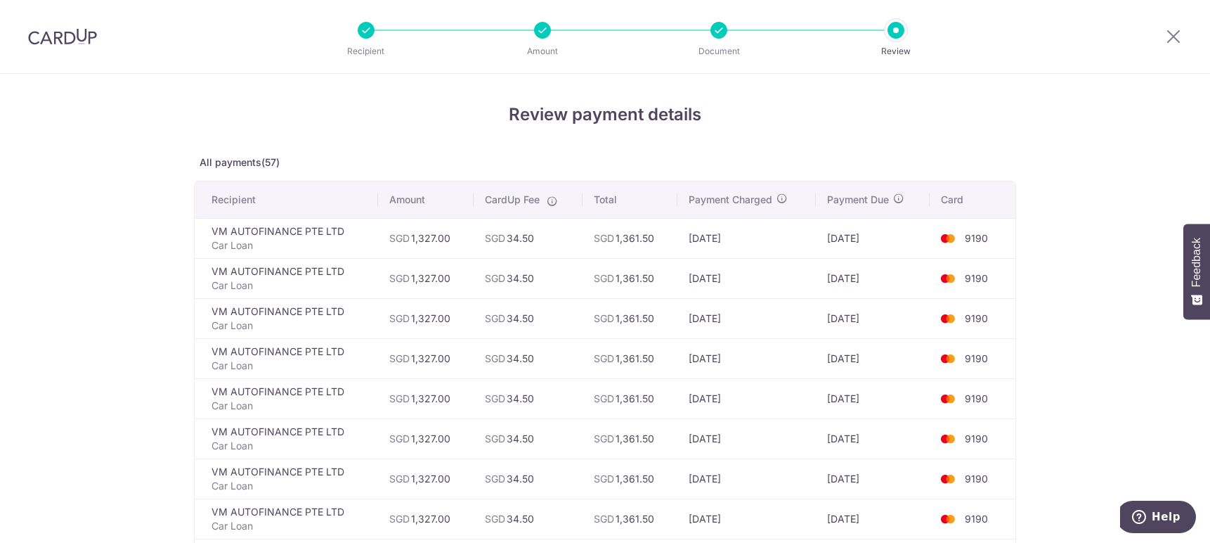
drag, startPoint x: 557, startPoint y: 116, endPoint x: 534, endPoint y: 153, distance: 42.9
click at [557, 115] on h4 "Review payment details" at bounding box center [605, 114] width 822 height 25
click at [211, 159] on p "All payments(57)" at bounding box center [605, 162] width 822 height 14
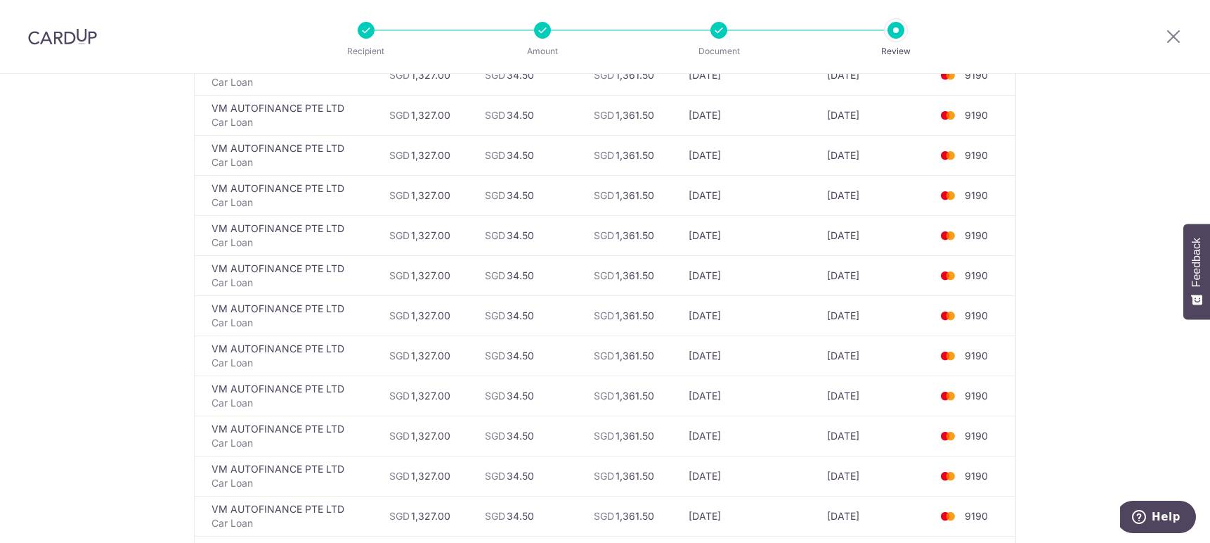
scroll to position [1071, 0]
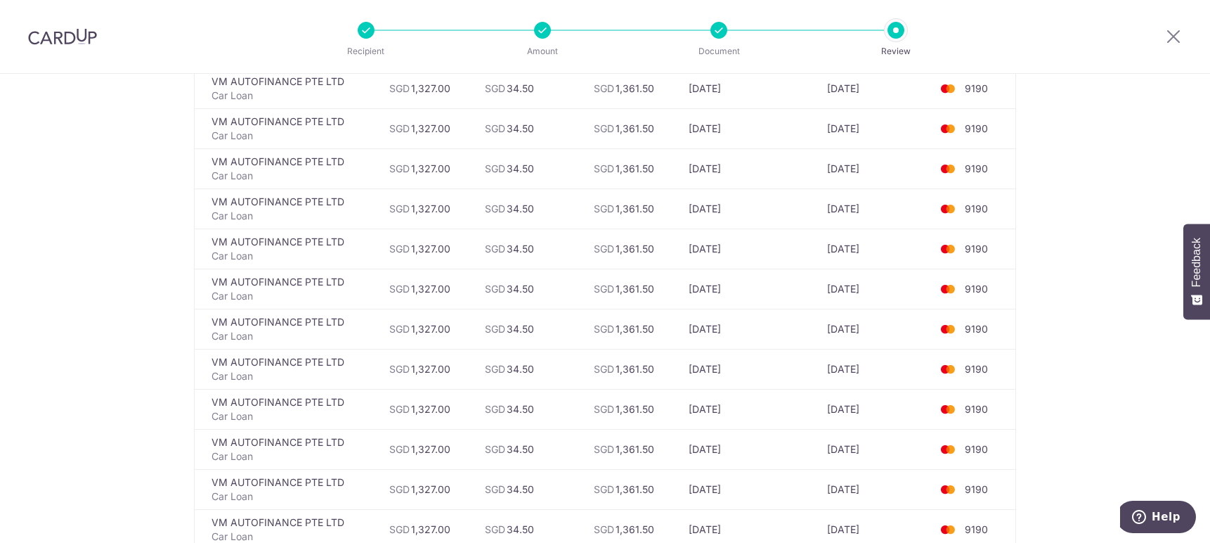
click at [541, 51] on p "Amount" at bounding box center [543, 51] width 104 height 14
click at [368, 25] on div at bounding box center [366, 30] width 17 height 17
click at [365, 27] on div at bounding box center [366, 30] width 17 height 17
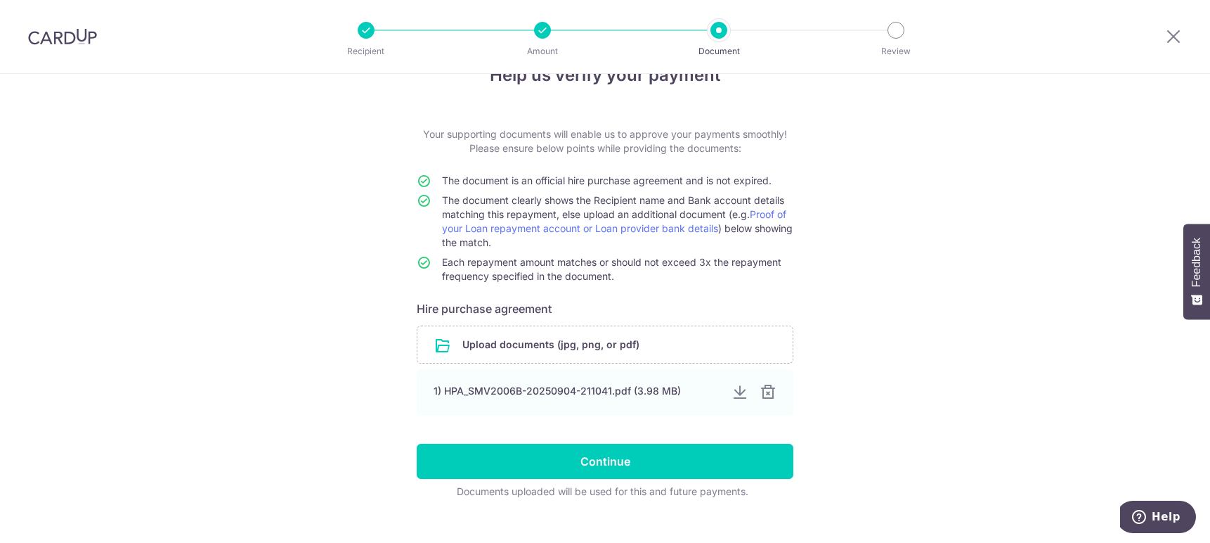
scroll to position [61, 0]
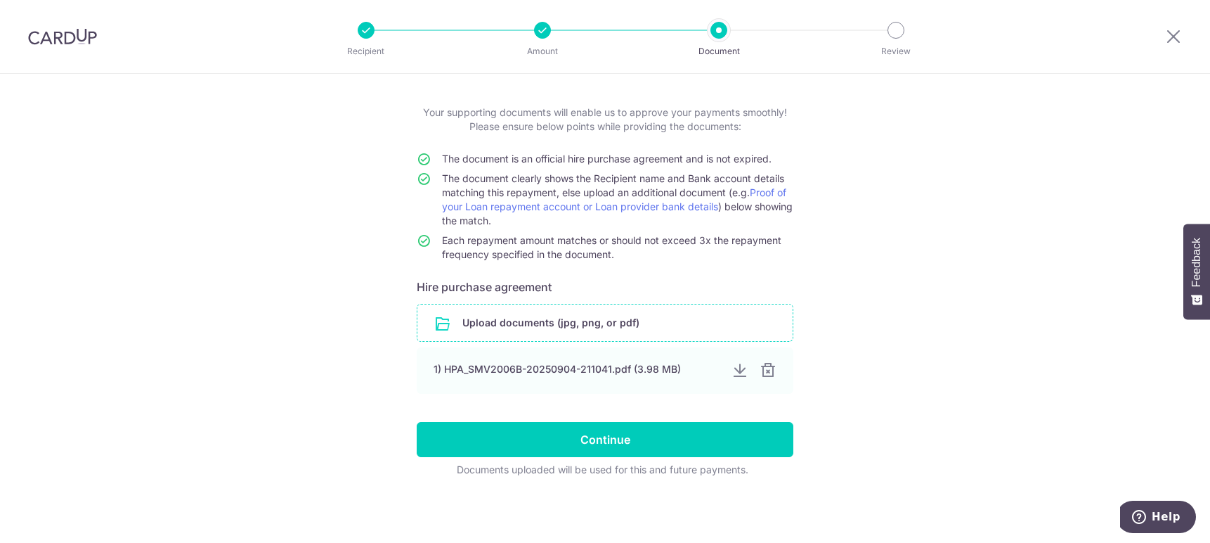
click at [620, 323] on input "file" at bounding box center [605, 322] width 375 height 37
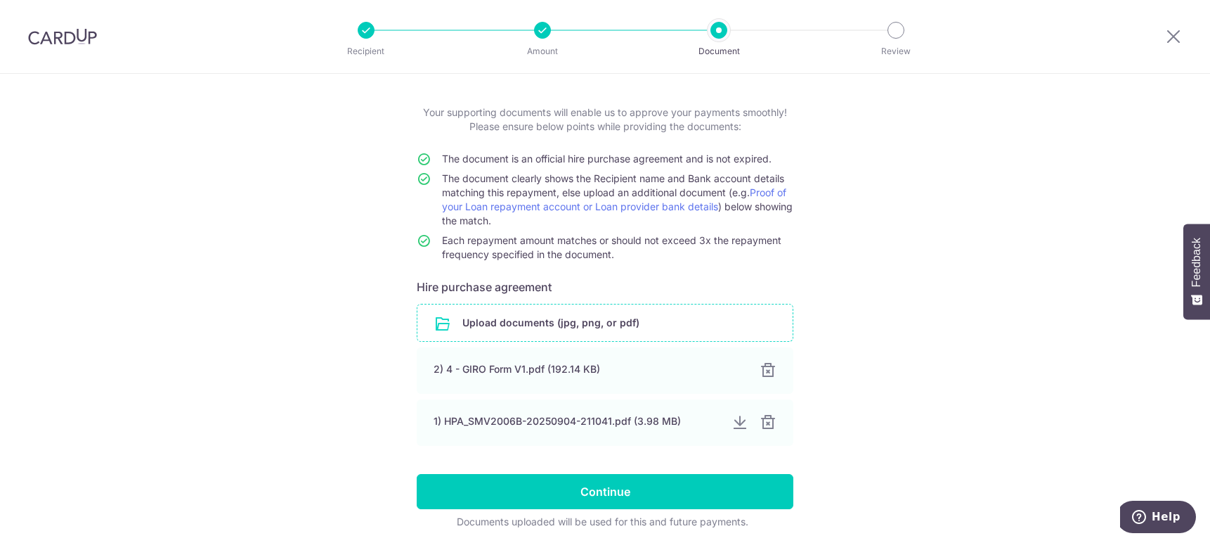
click at [939, 298] on div "Help us verify your payment Your supporting documents will enable us to approve…" at bounding box center [605, 304] width 1210 height 582
drag, startPoint x: 565, startPoint y: 181, endPoint x: 619, endPoint y: 181, distance: 53.4
click at [619, 181] on span "The document clearly shows the Recipient name and Bank account details matching…" at bounding box center [617, 199] width 351 height 54
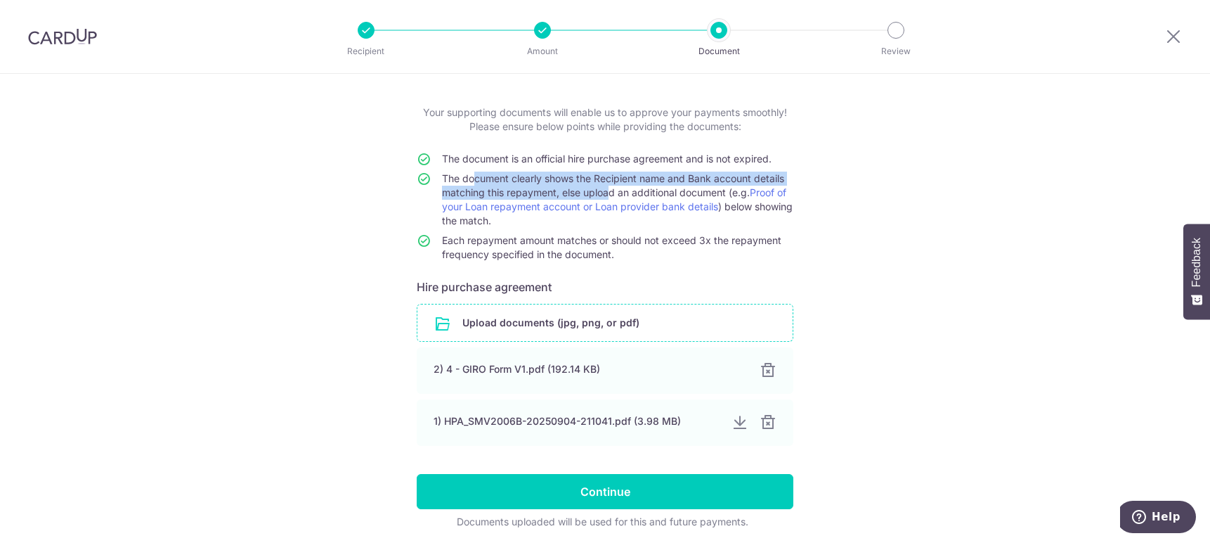
drag, startPoint x: 465, startPoint y: 180, endPoint x: 600, endPoint y: 192, distance: 134.8
click at [599, 193] on span "The document clearly shows the Recipient name and Bank account details matching…" at bounding box center [617, 199] width 351 height 54
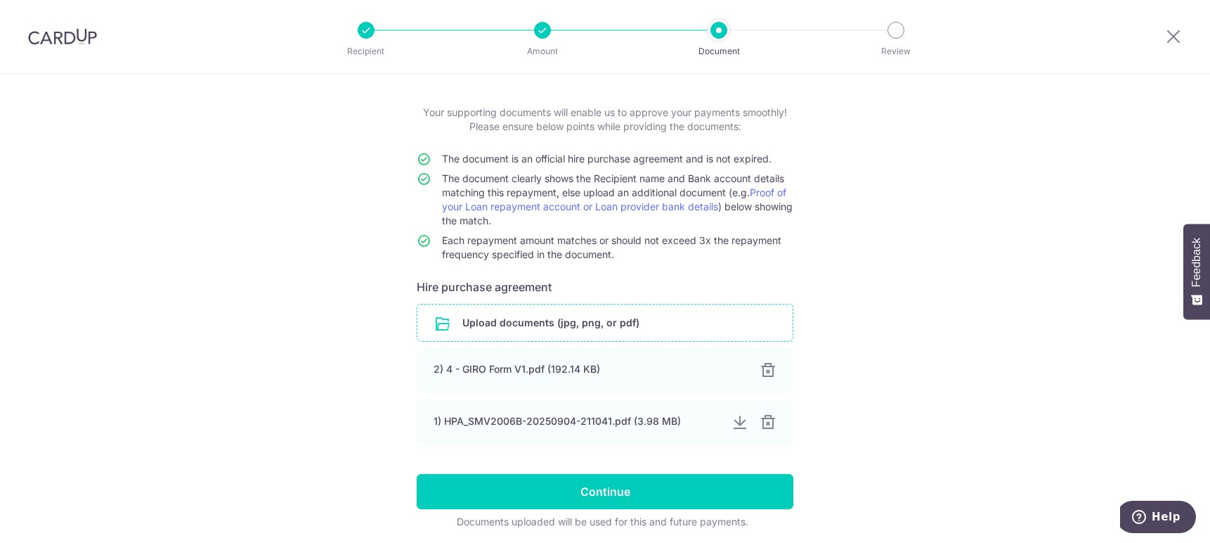
click at [746, 209] on span "The document clearly shows the Recipient name and Bank account details matching…" at bounding box center [617, 199] width 351 height 54
drag, startPoint x: 445, startPoint y: 180, endPoint x: 670, endPoint y: 174, distance: 225.0
click at [669, 174] on span "The document clearly shows the Recipient name and Bank account details matching…" at bounding box center [617, 199] width 351 height 54
click at [672, 174] on span "The document clearly shows the Recipient name and Bank account details matching…" at bounding box center [617, 199] width 351 height 54
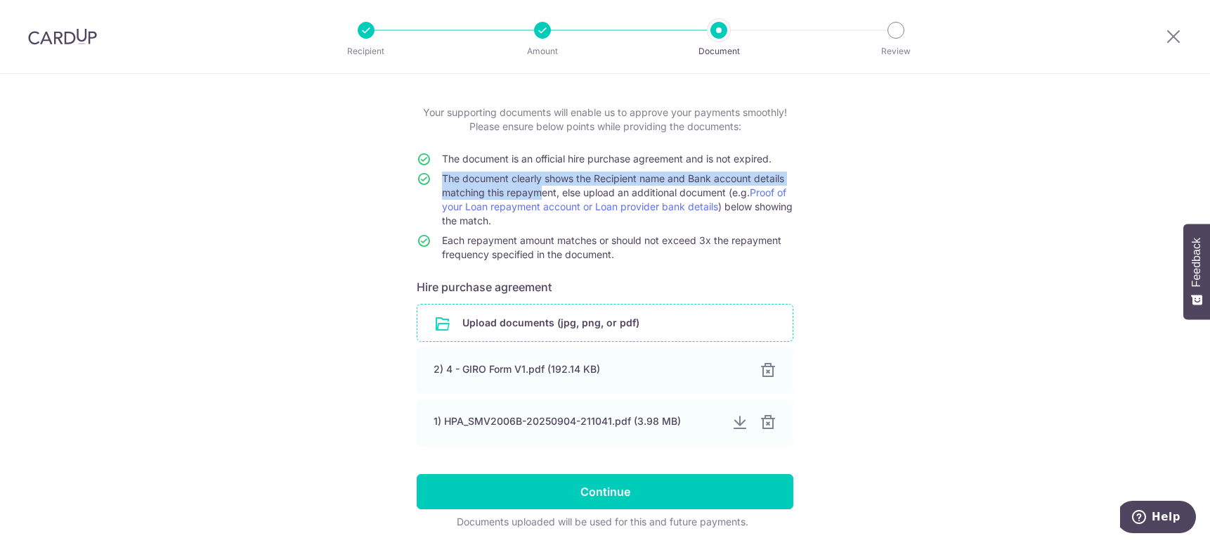
drag, startPoint x: 435, startPoint y: 194, endPoint x: 534, endPoint y: 188, distance: 99.3
click at [534, 188] on tr "The document clearly shows the Recipient name and Bank account details matching…" at bounding box center [605, 202] width 377 height 62
click at [554, 175] on span "The document clearly shows the Recipient name and Bank account details matching…" at bounding box center [617, 199] width 351 height 54
drag, startPoint x: 443, startPoint y: 175, endPoint x: 591, endPoint y: 183, distance: 148.5
click at [591, 183] on span "The document clearly shows the Recipient name and Bank account details matching…" at bounding box center [617, 199] width 351 height 54
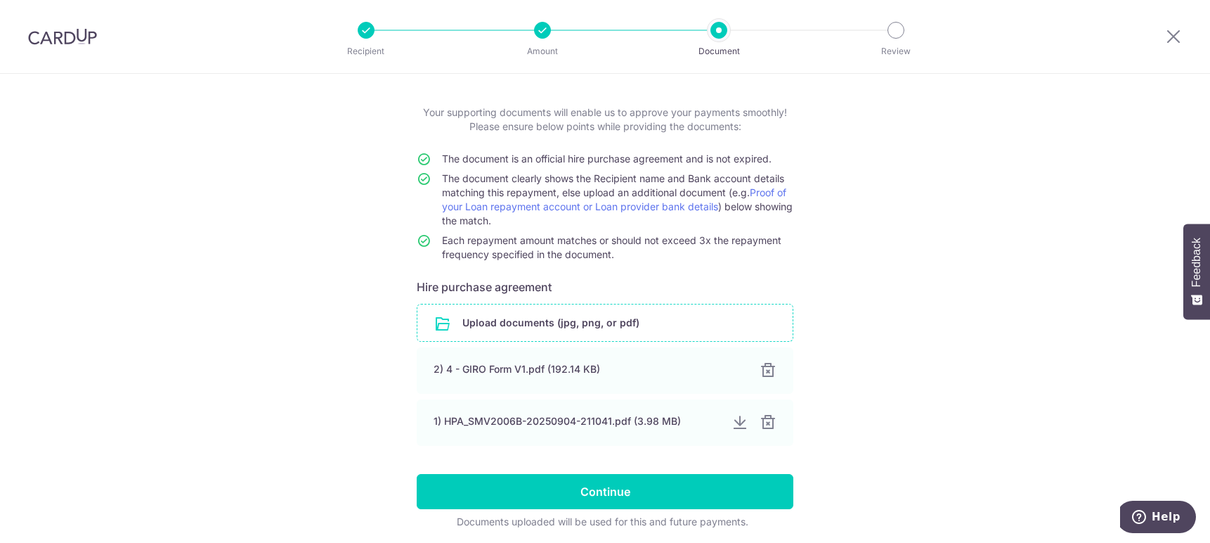
click at [599, 185] on td "The document clearly shows the Recipient name and Bank account details matching…" at bounding box center [617, 202] width 351 height 62
drag, startPoint x: 452, startPoint y: 191, endPoint x: 588, endPoint y: 189, distance: 136.4
click at [588, 190] on span "The document clearly shows the Recipient name and Bank account details matching…" at bounding box center [617, 199] width 351 height 54
click at [589, 188] on span "The document clearly shows the Recipient name and Bank account details matching…" at bounding box center [617, 199] width 351 height 54
click at [488, 183] on span "The document clearly shows the Recipient name and Bank account details matching…" at bounding box center [617, 199] width 351 height 54
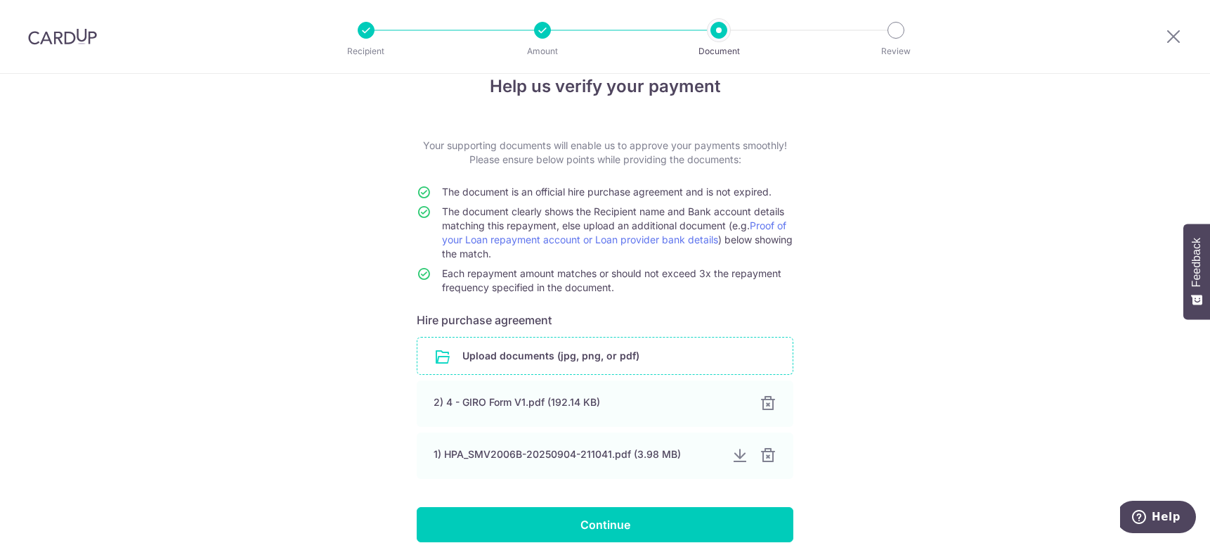
scroll to position [0, 0]
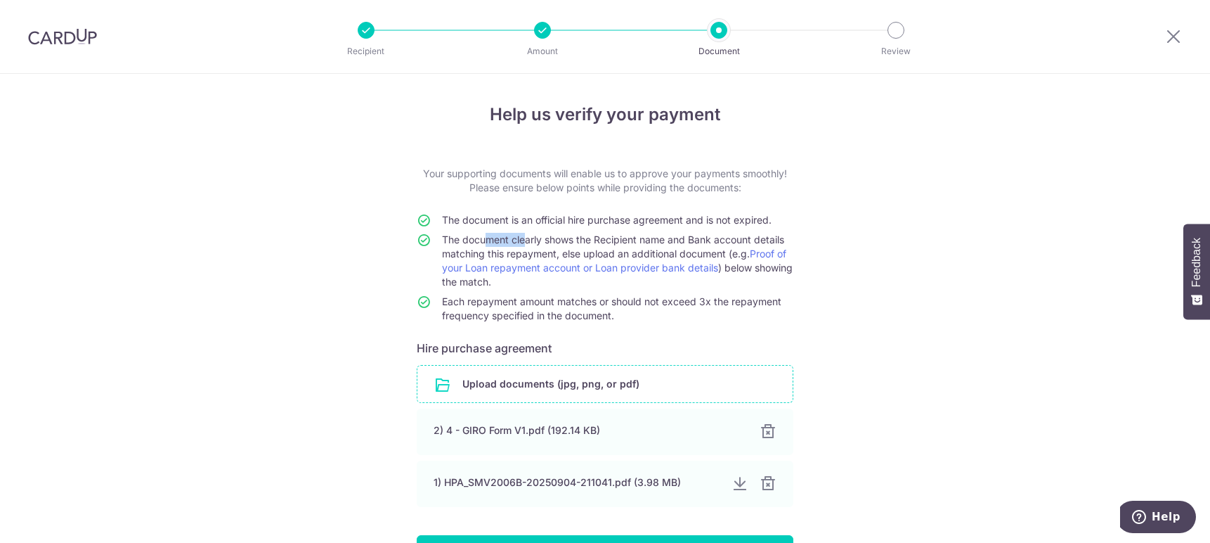
drag, startPoint x: 479, startPoint y: 245, endPoint x: 519, endPoint y: 240, distance: 40.5
click at [519, 240] on td "The document clearly shows the Recipient name and Bank account details matching…" at bounding box center [617, 264] width 351 height 62
click at [519, 240] on span "The document clearly shows the Recipient name and Bank account details matching…" at bounding box center [617, 260] width 351 height 54
drag, startPoint x: 491, startPoint y: 236, endPoint x: 650, endPoint y: 237, distance: 159.6
click at [650, 237] on span "The document clearly shows the Recipient name and Bank account details matching…" at bounding box center [617, 260] width 351 height 54
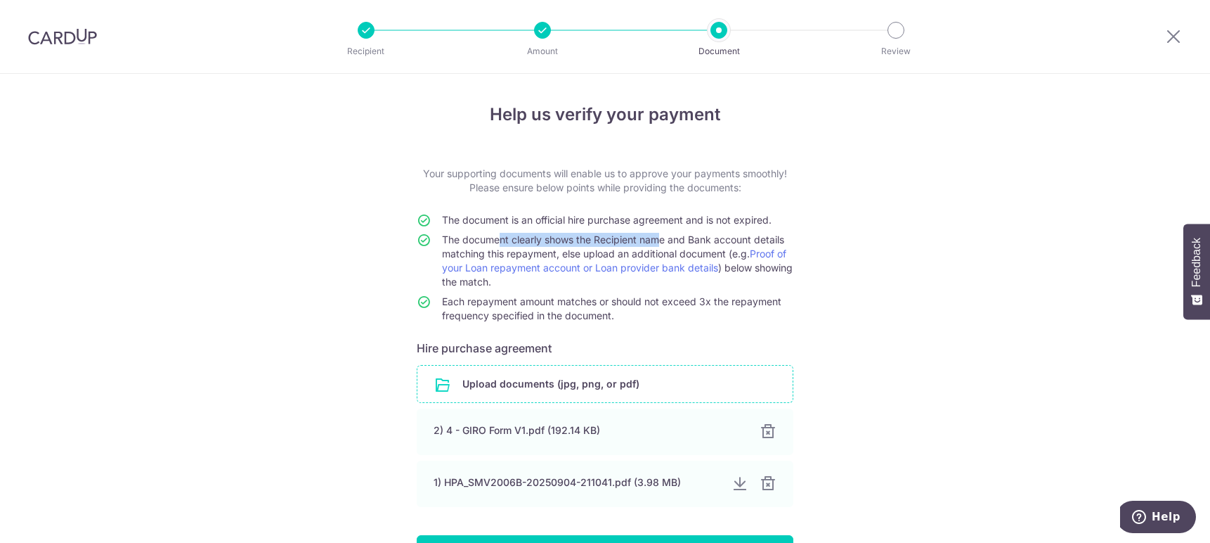
click at [646, 240] on span "The document clearly shows the Recipient name and Bank account details matching…" at bounding box center [617, 260] width 351 height 54
drag, startPoint x: 569, startPoint y: 240, endPoint x: 674, endPoint y: 240, distance: 105.4
click at [674, 240] on span "The document clearly shows the Recipient name and Bank account details matching…" at bounding box center [617, 260] width 351 height 54
click at [479, 244] on span "The document clearly shows the Recipient name and Bank account details matching…" at bounding box center [617, 260] width 351 height 54
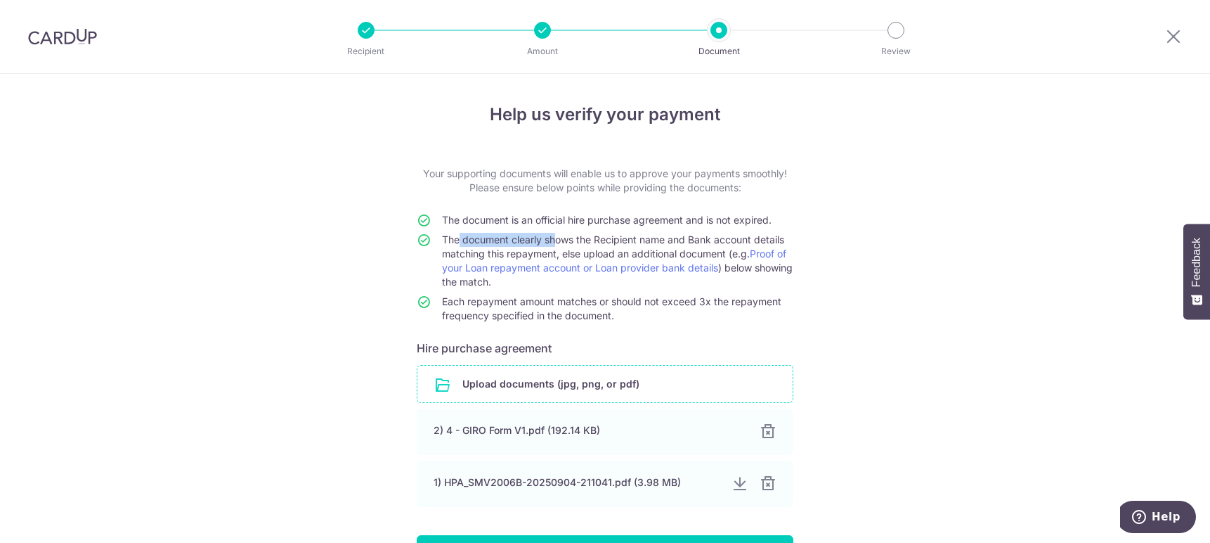
drag, startPoint x: 448, startPoint y: 239, endPoint x: 550, endPoint y: 240, distance: 101.2
click at [550, 240] on span "The document clearly shows the Recipient name and Bank account details matching…" at bounding box center [617, 260] width 351 height 54
drag, startPoint x: 448, startPoint y: 238, endPoint x: 555, endPoint y: 238, distance: 107.5
click at [555, 238] on span "The document clearly shows the Recipient name and Bank account details matching…" at bounding box center [617, 260] width 351 height 54
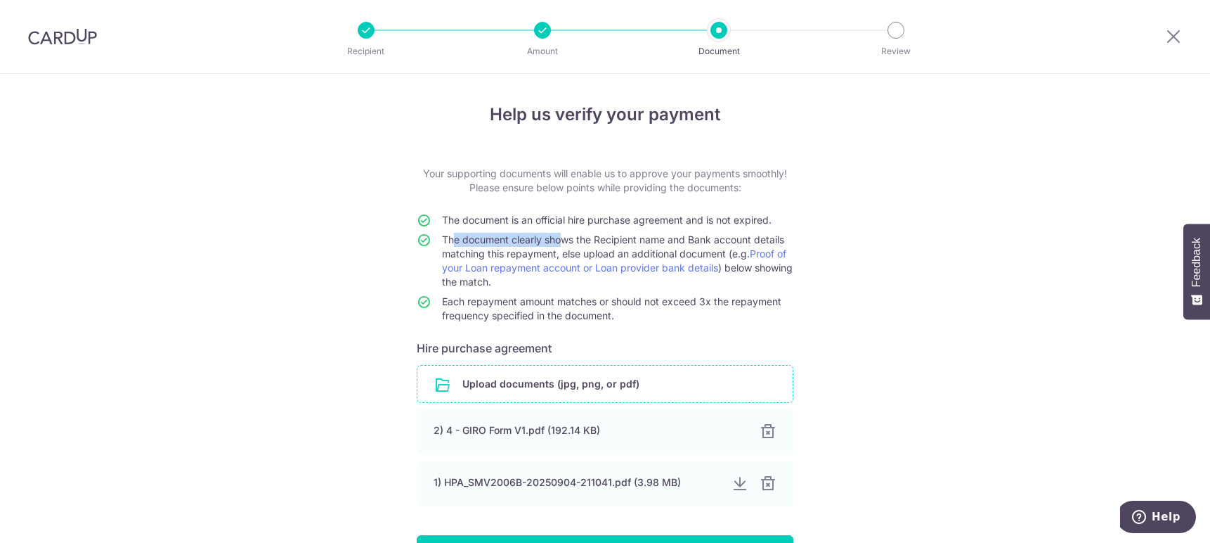
click at [555, 238] on span "The document clearly shows the Recipient name and Bank account details matching…" at bounding box center [617, 260] width 351 height 54
drag, startPoint x: 511, startPoint y: 219, endPoint x: 730, endPoint y: 226, distance: 218.7
click at [728, 226] on td "The document is an official hire purchase agreement and is not expired." at bounding box center [617, 223] width 351 height 20
click at [197, 226] on div "Help us verify your payment Your supporting documents will enable us to approve…" at bounding box center [605, 365] width 1210 height 582
click at [373, 212] on div "Help us verify your payment Your supporting documents will enable us to approve…" at bounding box center [605, 365] width 1210 height 582
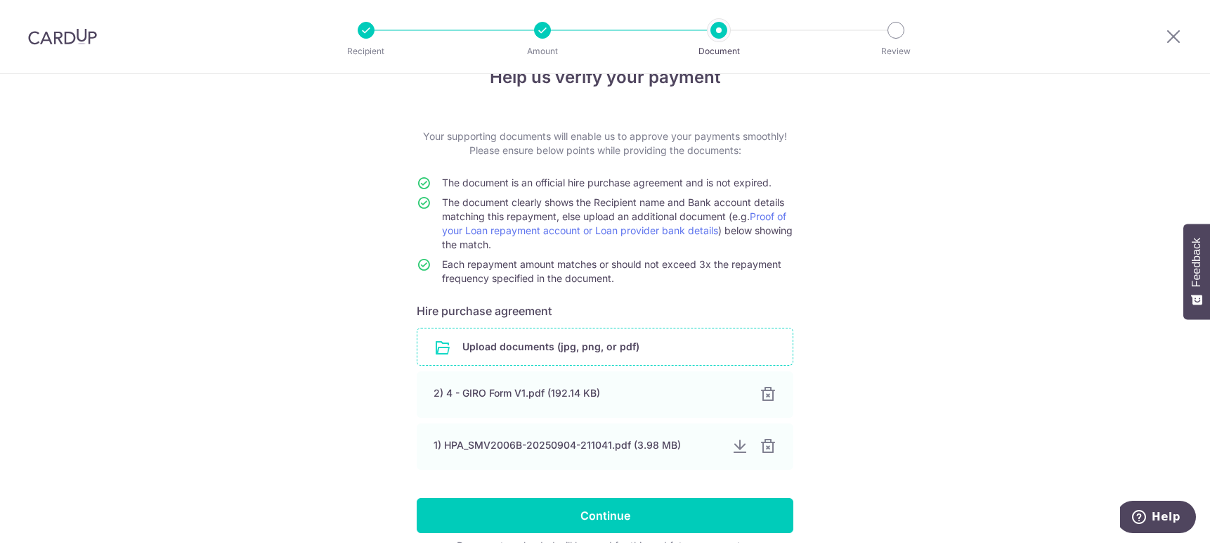
scroll to position [70, 0]
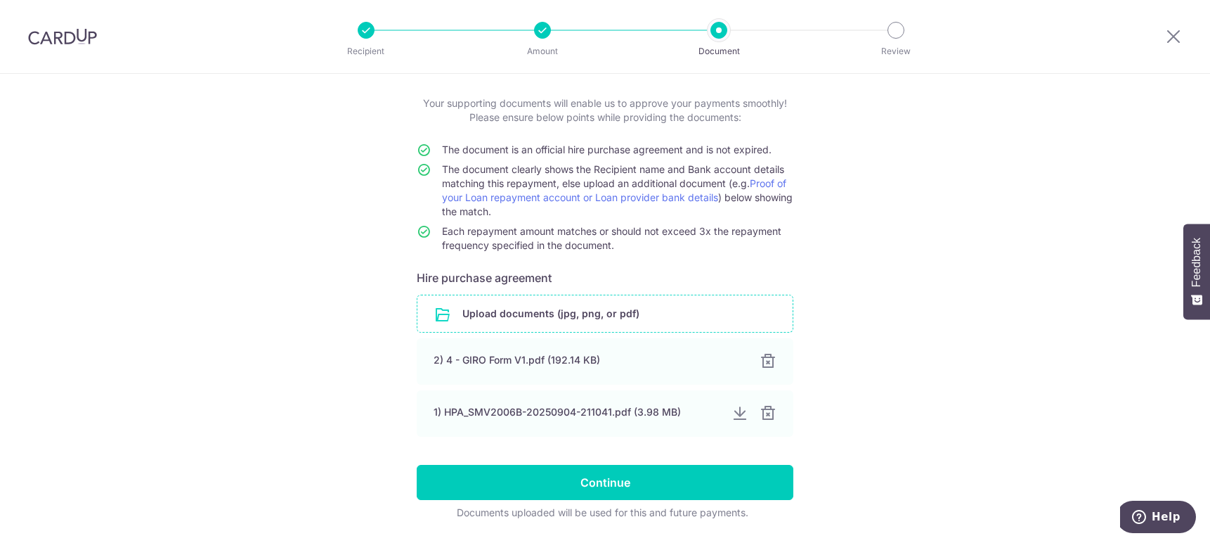
click at [959, 370] on div "Help us verify your payment Your supporting documents will enable us to approve…" at bounding box center [605, 295] width 1210 height 582
drag, startPoint x: 519, startPoint y: 176, endPoint x: 626, endPoint y: 169, distance: 107.8
click at [626, 169] on td "The document clearly shows the Recipient name and Bank account details matching…" at bounding box center [617, 193] width 351 height 62
click at [517, 169] on span "The document clearly shows the Recipient name and Bank account details matching…" at bounding box center [617, 190] width 351 height 54
drag, startPoint x: 496, startPoint y: 169, endPoint x: 656, endPoint y: 172, distance: 159.6
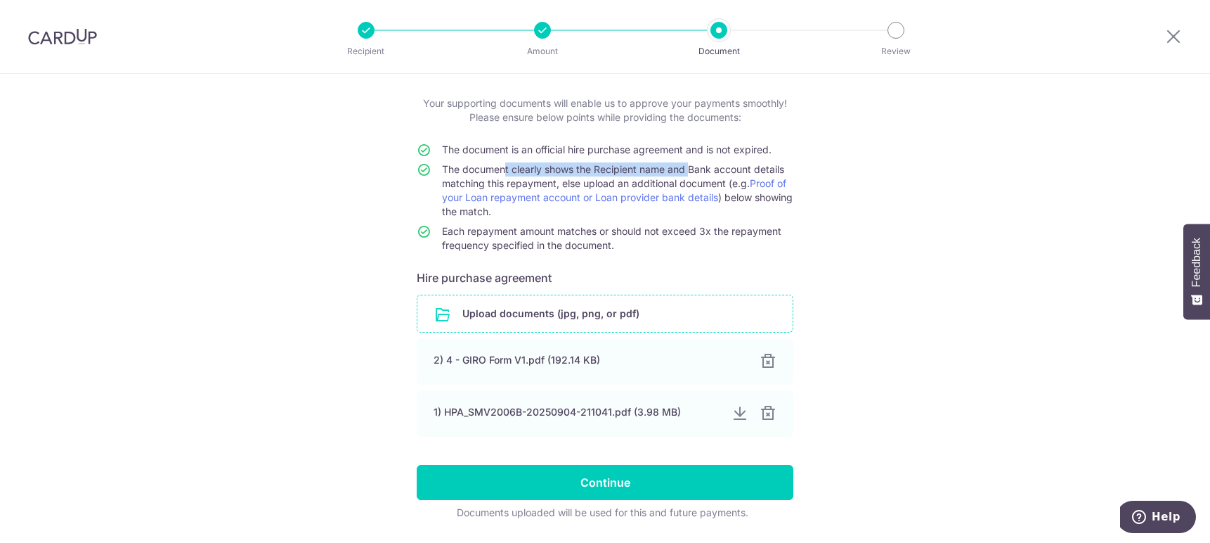
click at [685, 167] on span "The document clearly shows the Recipient name and Bank account details matching…" at bounding box center [617, 190] width 351 height 54
click at [539, 176] on td "The document clearly shows the Recipient name and Bank account details matching…" at bounding box center [617, 193] width 351 height 62
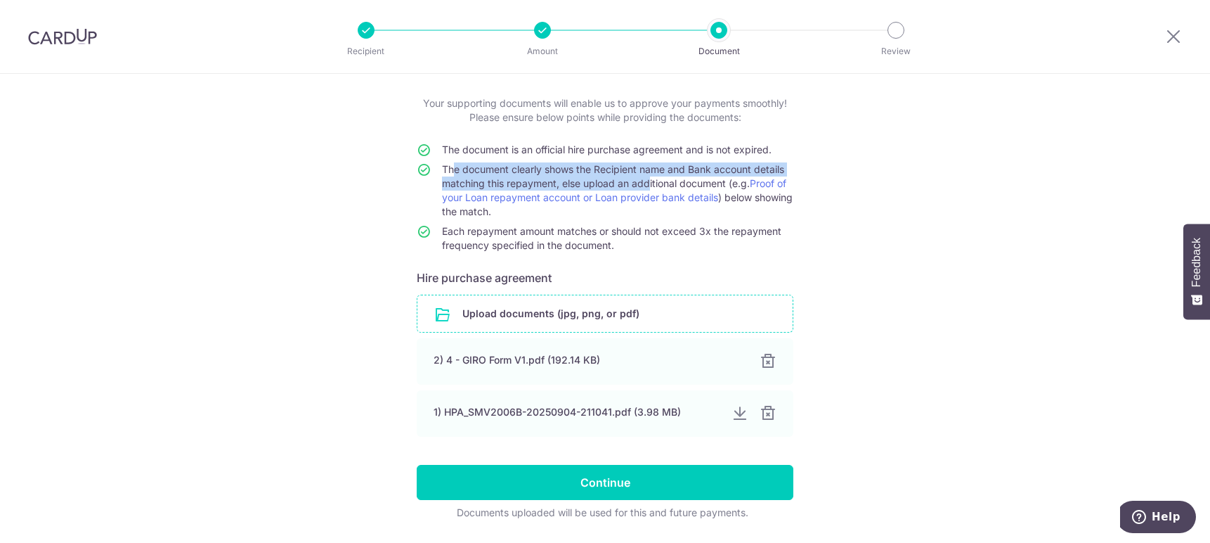
drag, startPoint x: 445, startPoint y: 171, endPoint x: 640, endPoint y: 178, distance: 195.5
click at [640, 178] on span "The document clearly shows the Recipient name and Bank account details matching…" at bounding box center [617, 190] width 351 height 54
click at [605, 178] on span "The document clearly shows the Recipient name and Bank account details matching…" at bounding box center [617, 190] width 351 height 54
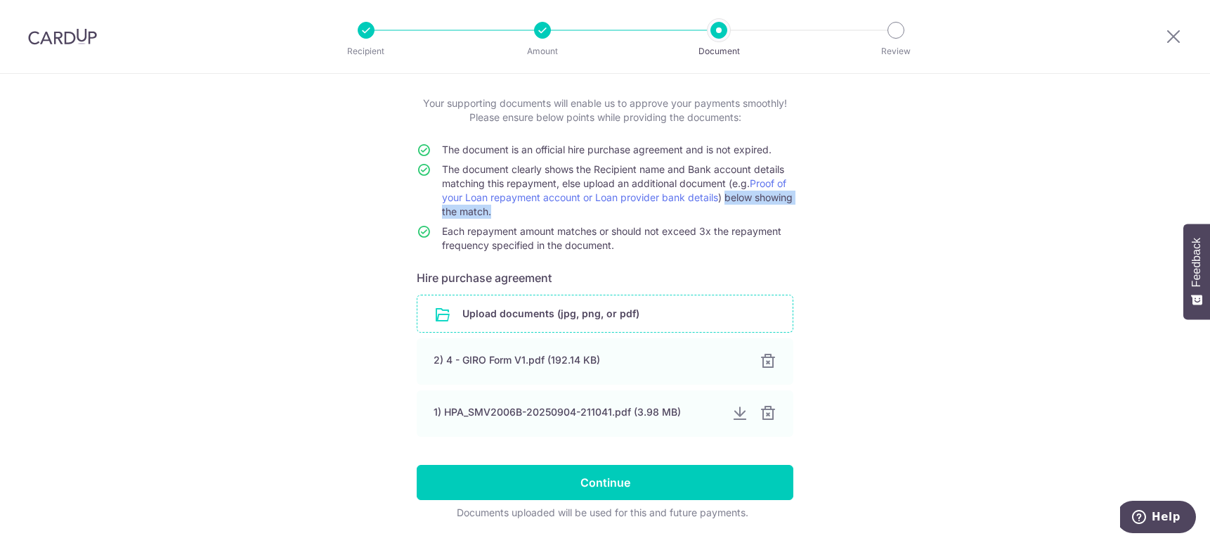
drag, startPoint x: 713, startPoint y: 212, endPoint x: 724, endPoint y: 200, distance: 16.4
click at [724, 200] on td "The document clearly shows the Recipient name and Bank account details matching…" at bounding box center [617, 193] width 351 height 62
click at [787, 211] on td "The document clearly shows the Recipient name and Bank account details matching…" at bounding box center [617, 193] width 351 height 62
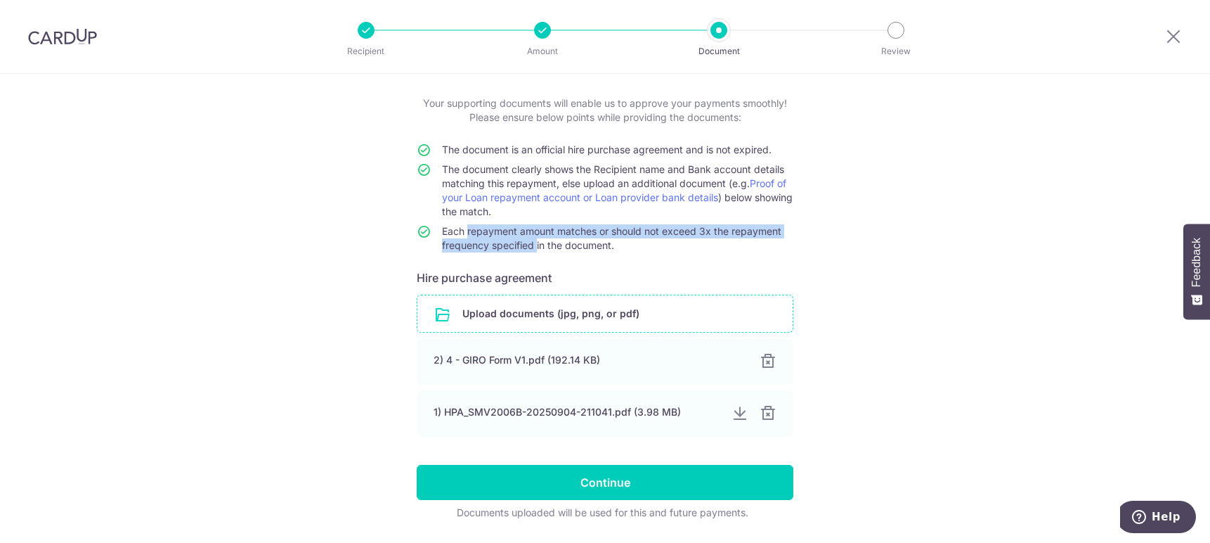
drag, startPoint x: 462, startPoint y: 229, endPoint x: 555, endPoint y: 241, distance: 93.5
click at [536, 241] on span "Each repayment amount matches or should not exceed 3x the repayment frequency s…" at bounding box center [611, 238] width 339 height 26
click at [555, 241] on span "Each repayment amount matches or should not exceed 3x the repayment frequency s…" at bounding box center [611, 238] width 339 height 26
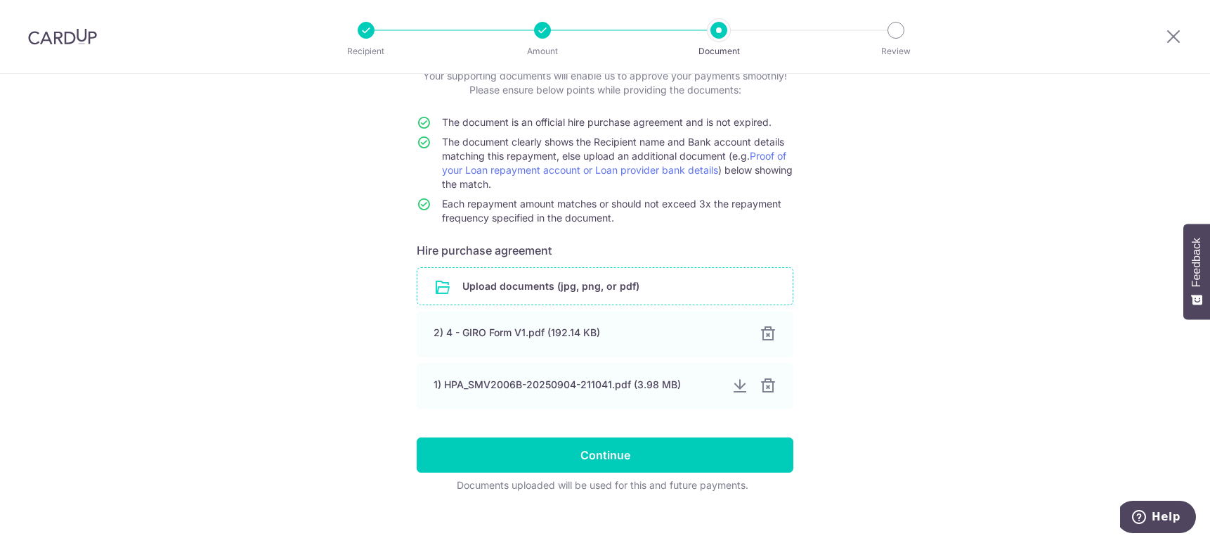
scroll to position [113, 0]
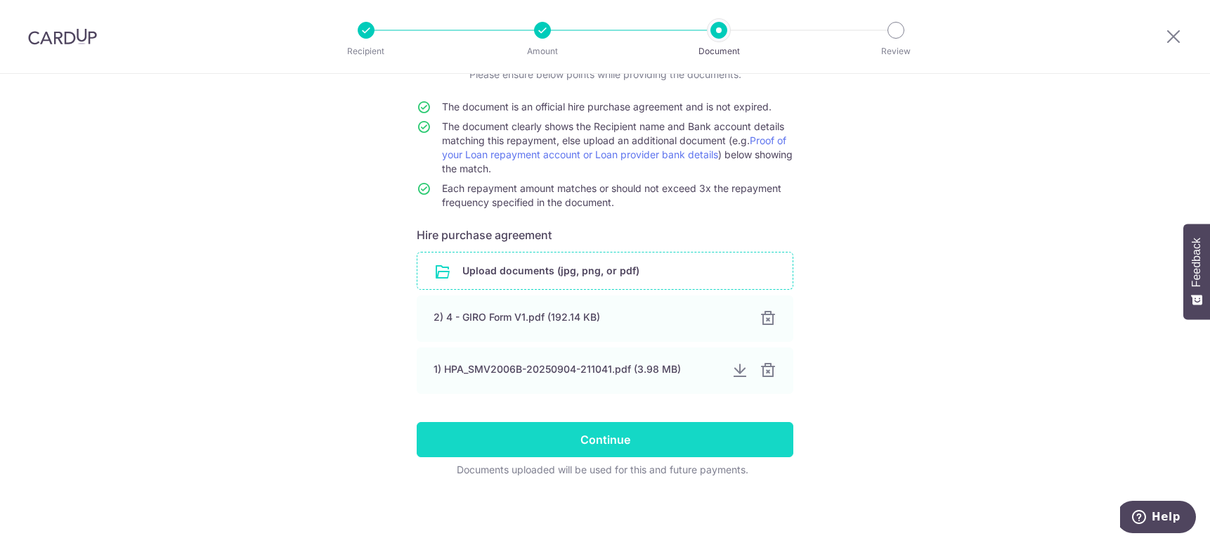
click at [720, 451] on input "Continue" at bounding box center [605, 439] width 377 height 35
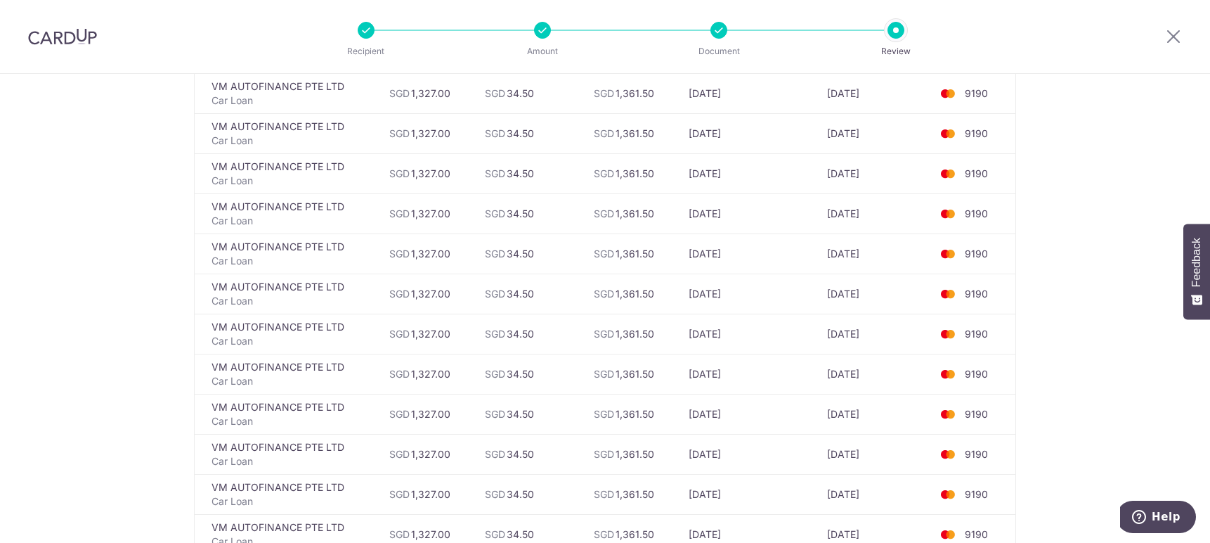
scroll to position [2196, 0]
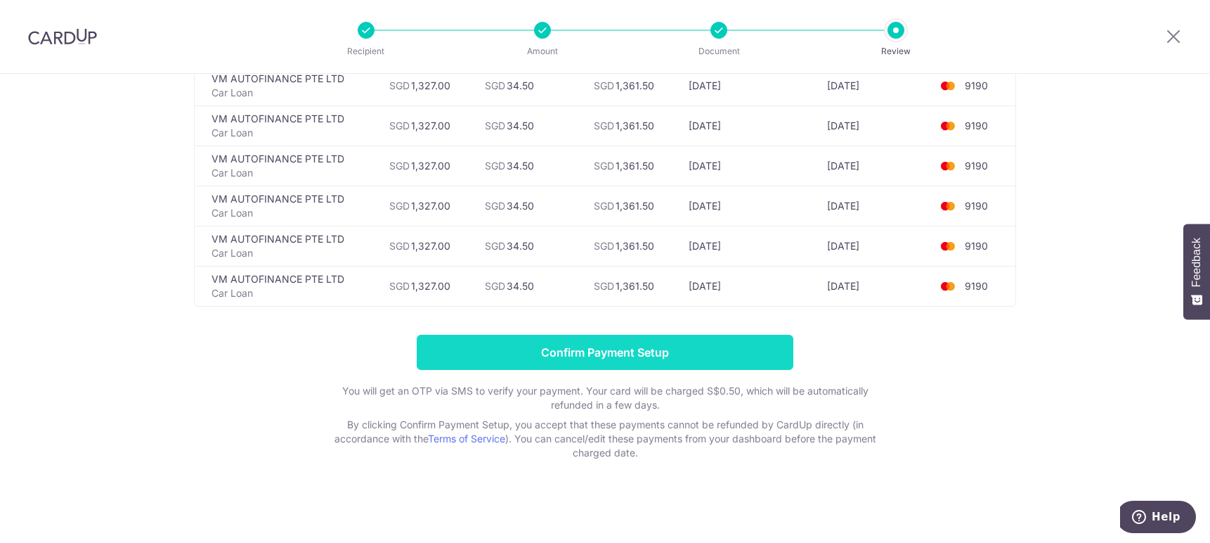
click at [726, 356] on input "Confirm Payment Setup" at bounding box center [605, 352] width 377 height 35
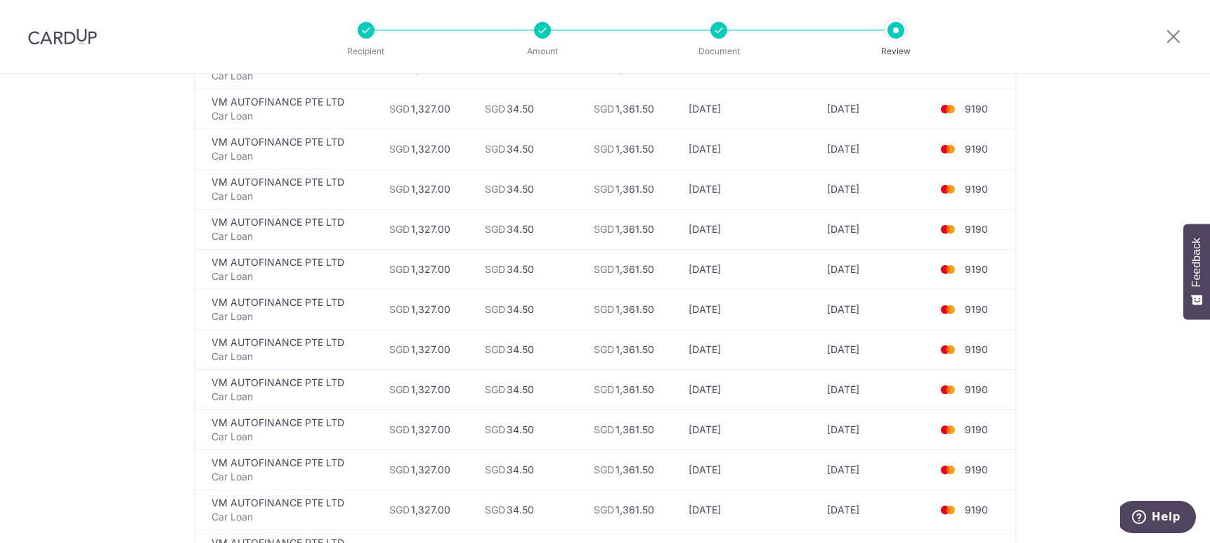
scroll to position [649, 0]
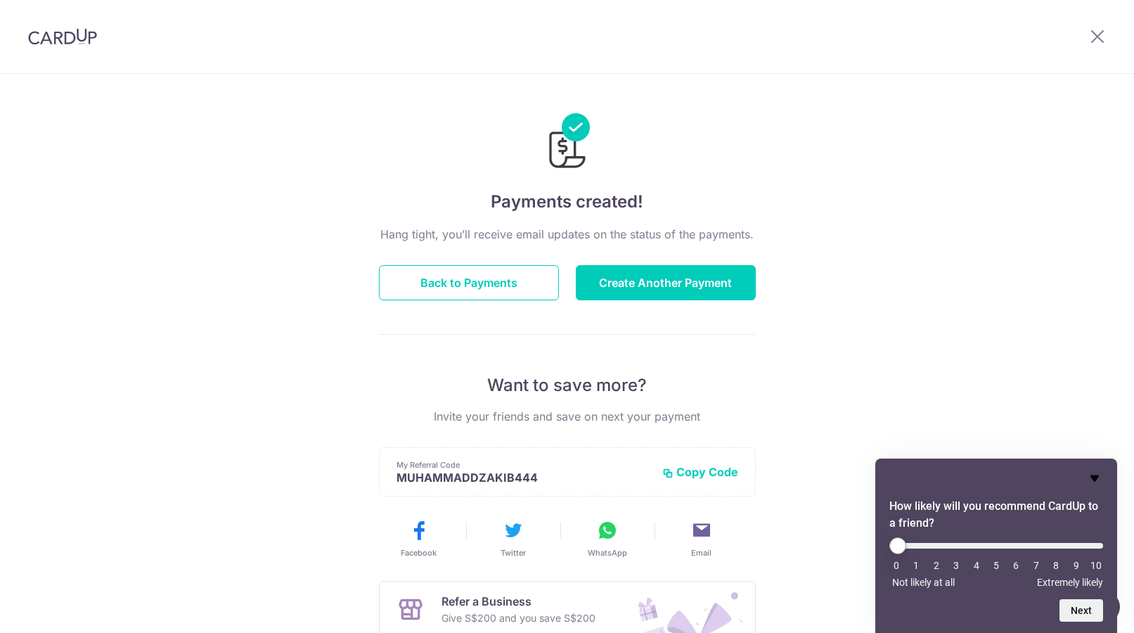
click at [1095, 475] on icon "Hide survey" at bounding box center [1094, 478] width 8 height 6
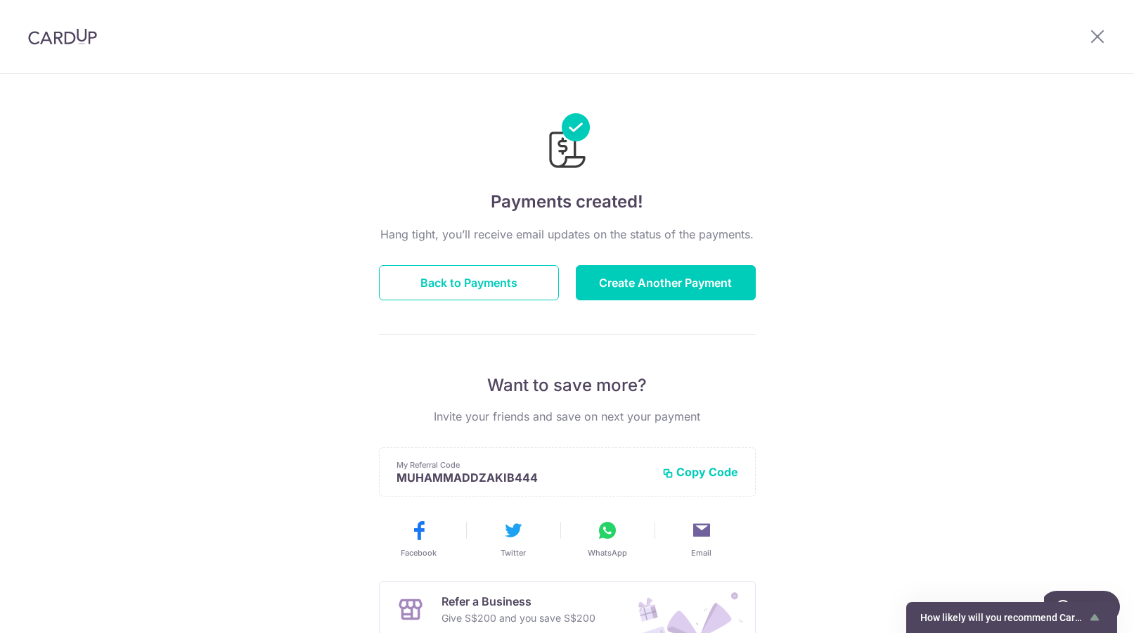
click at [1052, 380] on div "Payments created! Hang tight, you’ll receive email updates on the status of the…" at bounding box center [567, 449] width 1134 height 751
click at [447, 278] on button "Back to Payments" at bounding box center [469, 282] width 180 height 35
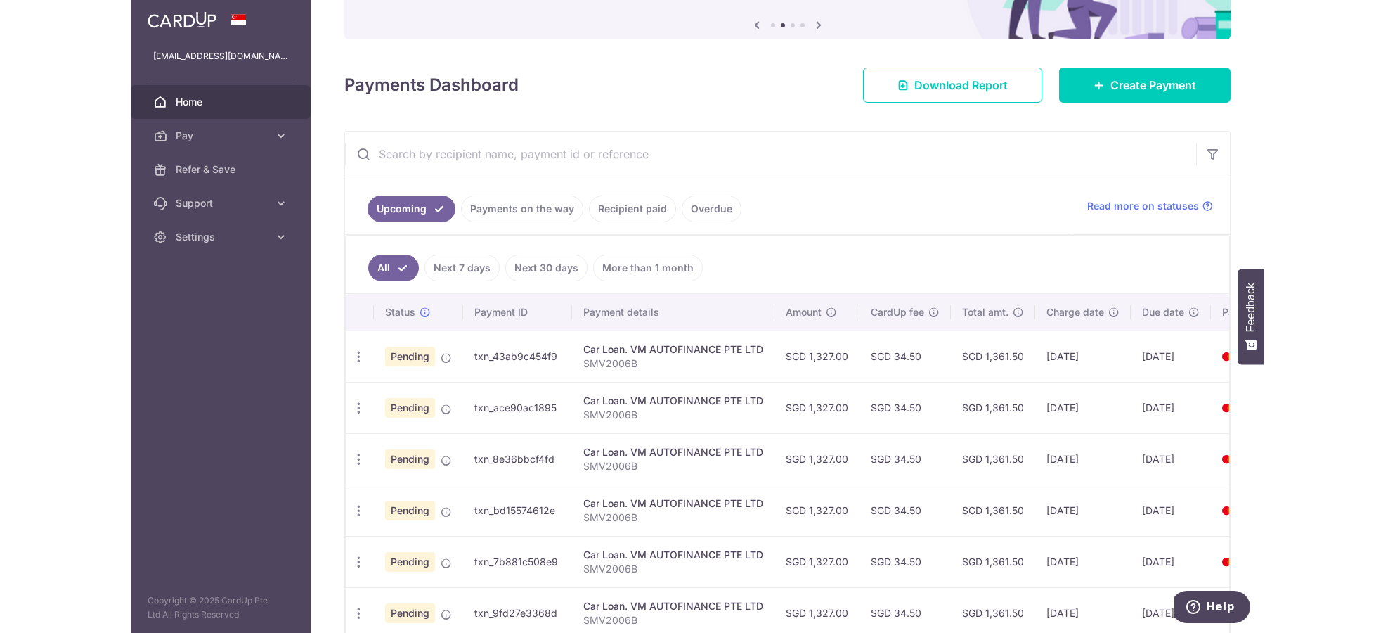
scroll to position [211, 0]
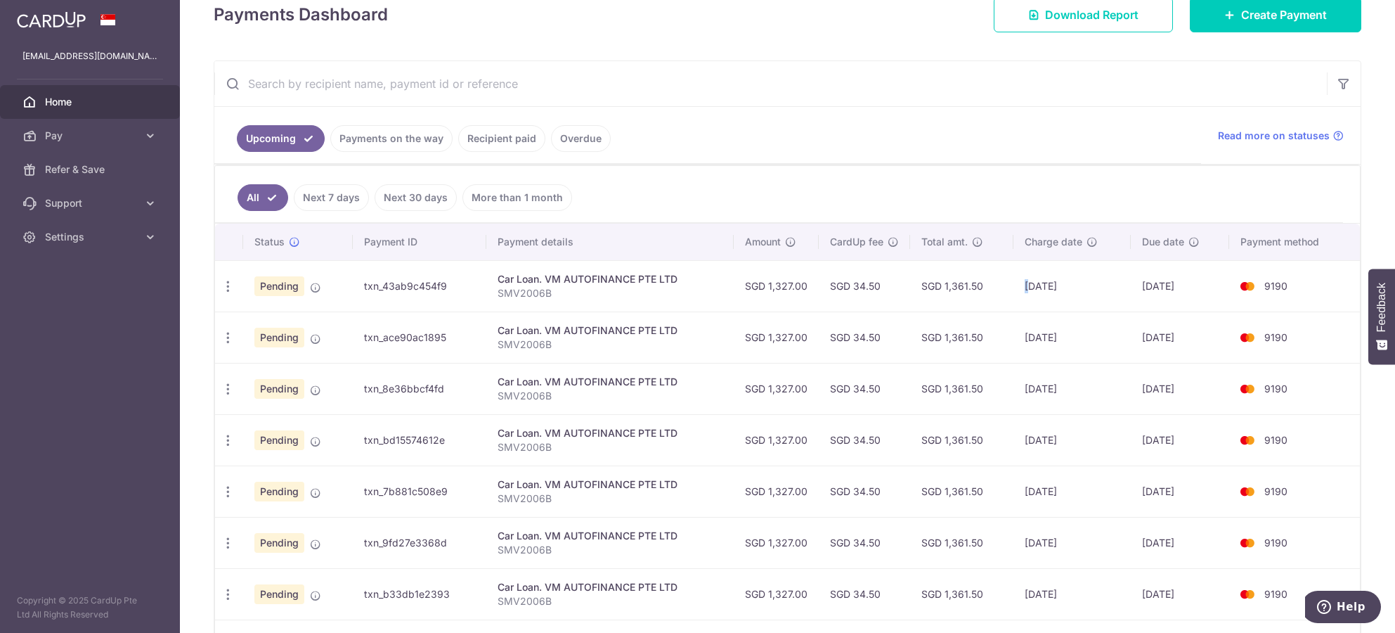
click at [1025, 285] on td "[DATE]" at bounding box center [1072, 285] width 117 height 51
drag, startPoint x: 1036, startPoint y: 334, endPoint x: 1016, endPoint y: 335, distance: 19.7
click at [1016, 335] on td "[DATE]" at bounding box center [1072, 336] width 117 height 51
click at [1033, 339] on td "[DATE]" at bounding box center [1072, 336] width 117 height 51
drag, startPoint x: 1032, startPoint y: 282, endPoint x: 1023, endPoint y: 286, distance: 9.4
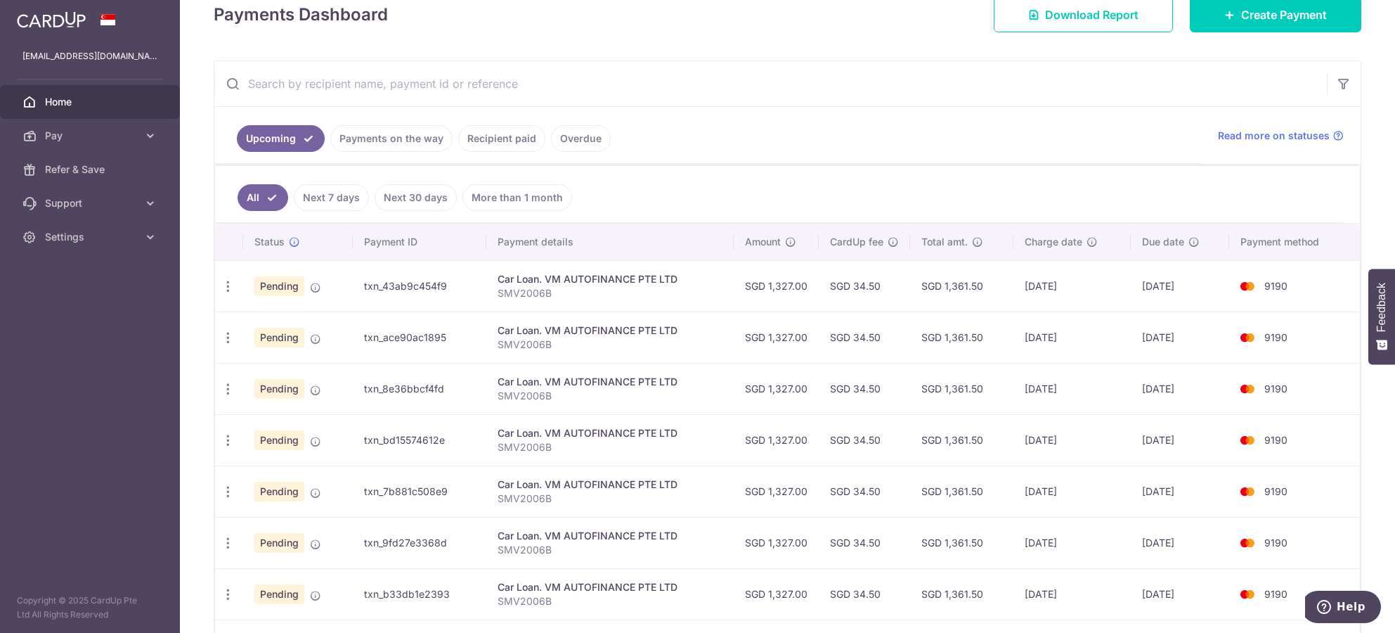
click at [1023, 283] on td "05/09/2025" at bounding box center [1072, 285] width 117 height 51
drag, startPoint x: 1037, startPoint y: 350, endPoint x: 1023, endPoint y: 344, distance: 15.1
click at [1030, 348] on td "07/10/2025" at bounding box center [1072, 336] width 117 height 51
click at [1037, 384] on td "05/11/2025" at bounding box center [1072, 388] width 117 height 51
drag, startPoint x: 1035, startPoint y: 390, endPoint x: 1020, endPoint y: 388, distance: 14.9
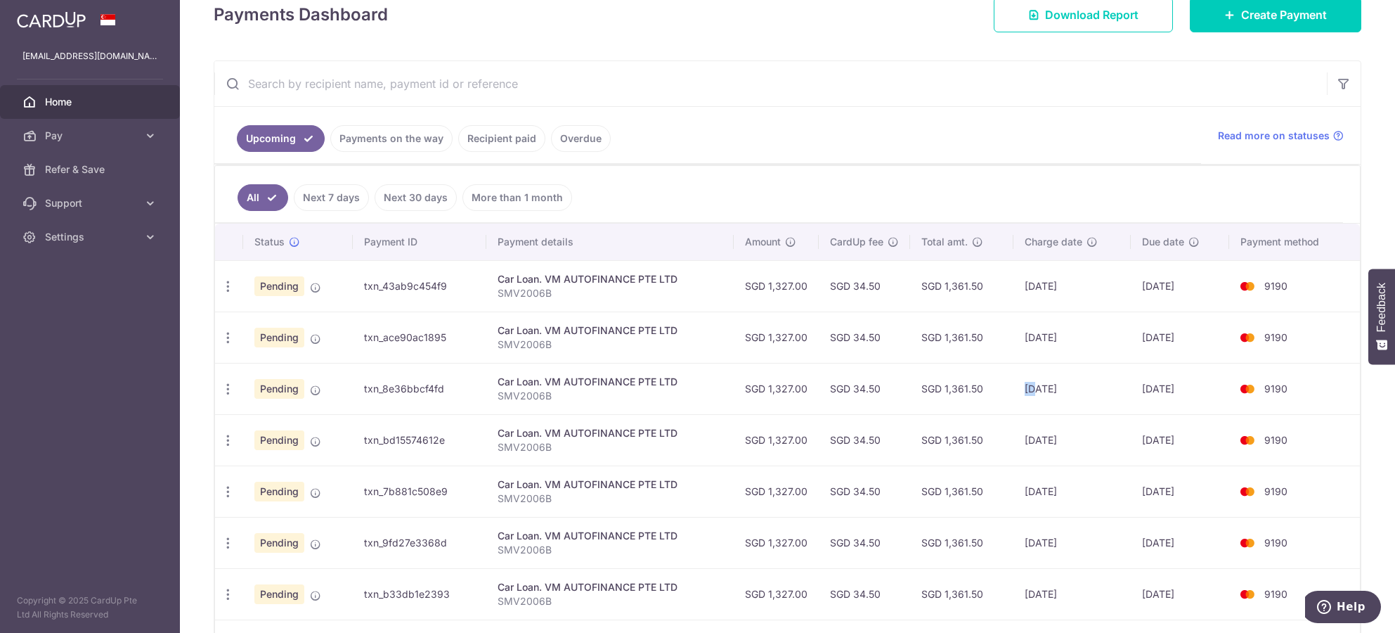
click at [1020, 388] on td "05/11/2025" at bounding box center [1072, 388] width 117 height 51
click at [1034, 391] on td "05/11/2025" at bounding box center [1072, 388] width 117 height 51
drag, startPoint x: 1034, startPoint y: 441, endPoint x: 1024, endPoint y: 437, distance: 10.4
click at [1024, 437] on td "05/12/2025" at bounding box center [1072, 439] width 117 height 51
click at [1043, 425] on td "05/12/2025" at bounding box center [1072, 439] width 117 height 51
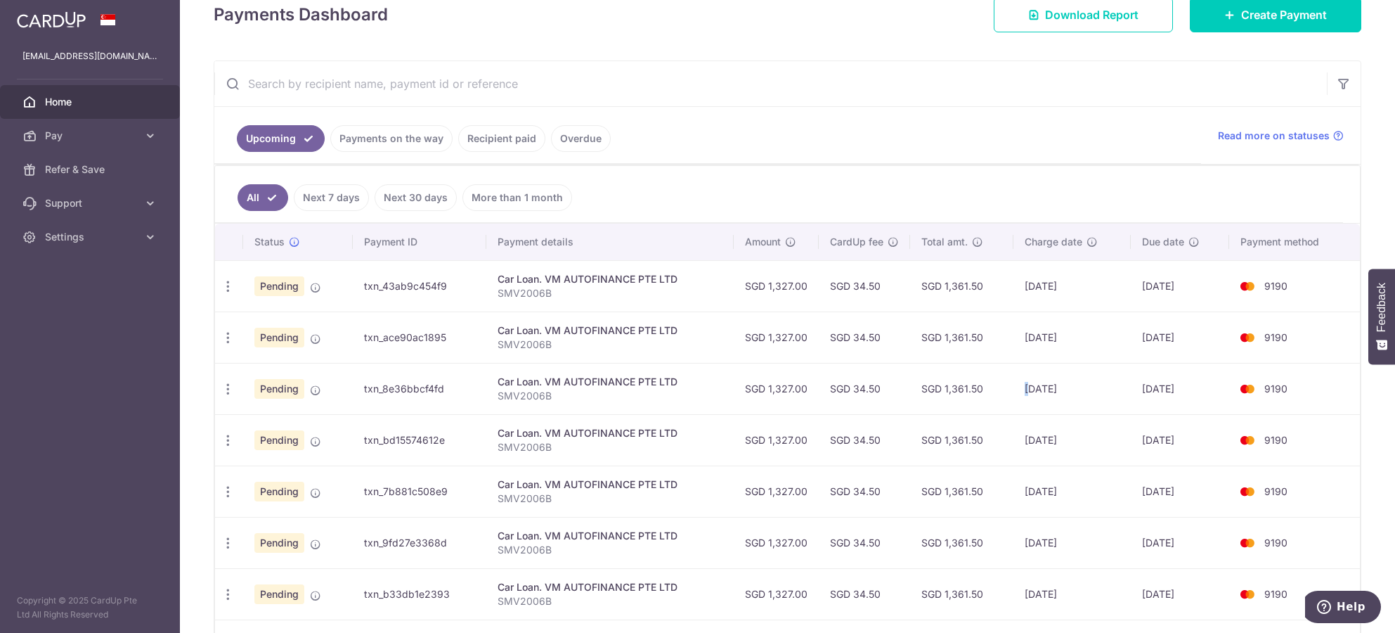
drag, startPoint x: 1029, startPoint y: 391, endPoint x: 1021, endPoint y: 391, distance: 7.7
click at [1021, 391] on td "05/11/2025" at bounding box center [1072, 388] width 117 height 51
click at [1030, 396] on td "05/11/2025" at bounding box center [1072, 388] width 117 height 51
drag, startPoint x: 1036, startPoint y: 440, endPoint x: 1028, endPoint y: 440, distance: 8.4
click at [1028, 440] on td "05/12/2025" at bounding box center [1072, 439] width 117 height 51
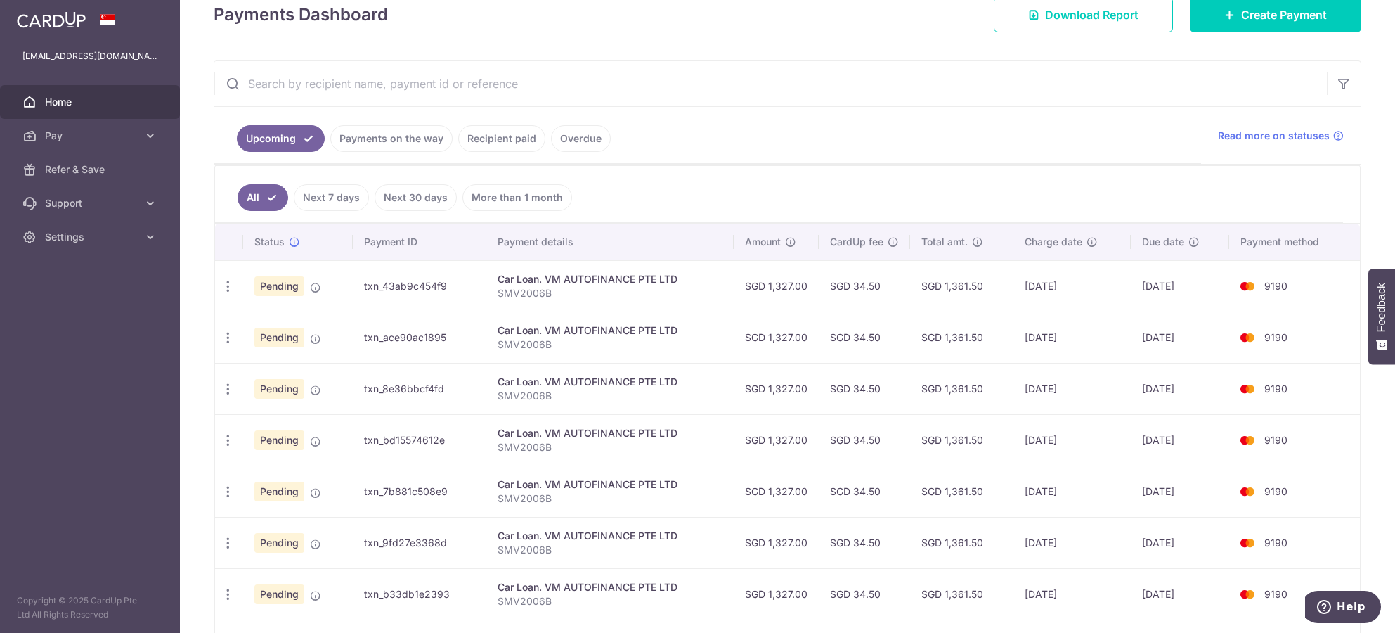
click at [1037, 451] on td "05/12/2025" at bounding box center [1072, 439] width 117 height 51
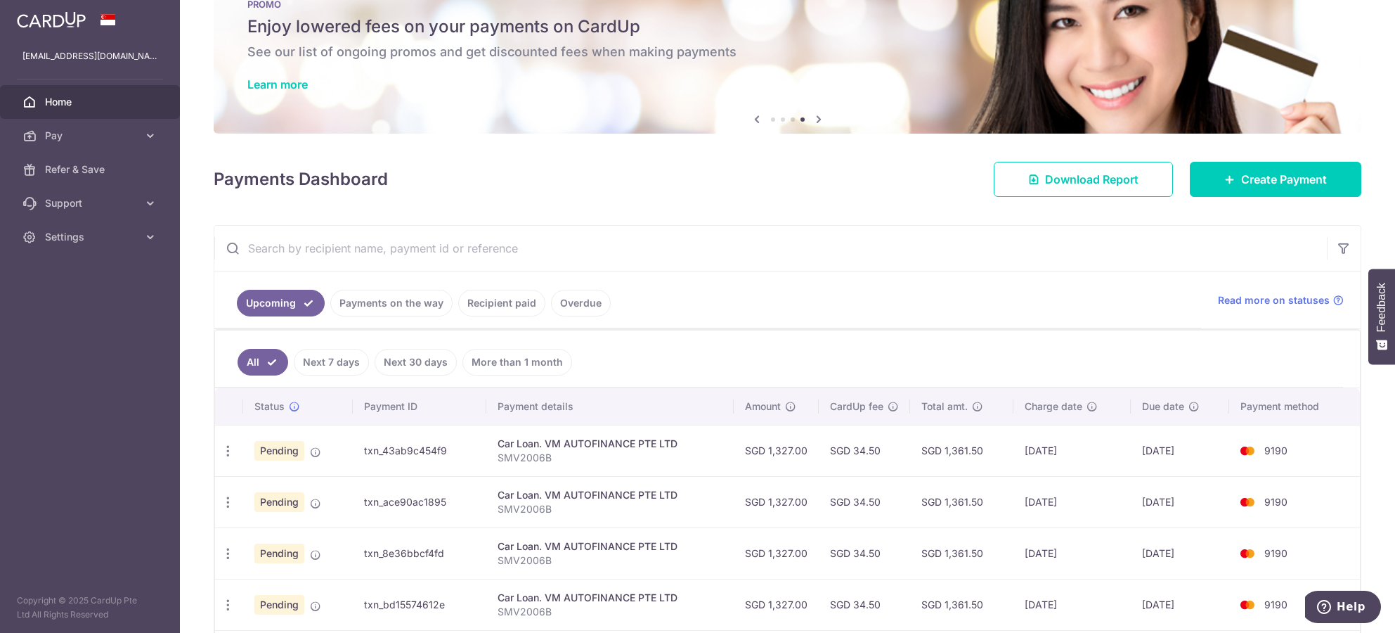
scroll to position [32, 0]
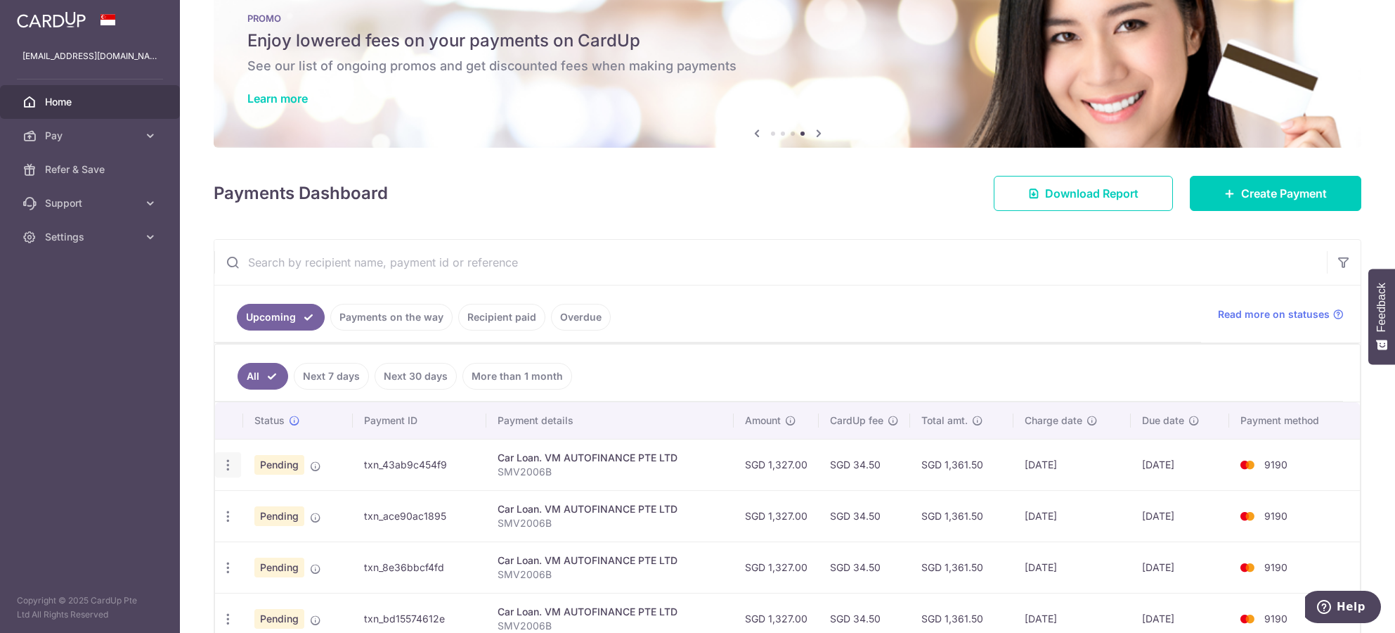
click at [233, 469] on icon "button" at bounding box center [228, 465] width 15 height 15
click at [814, 205] on div "Payments Dashboard Download Report Create Payment" at bounding box center [788, 190] width 1148 height 41
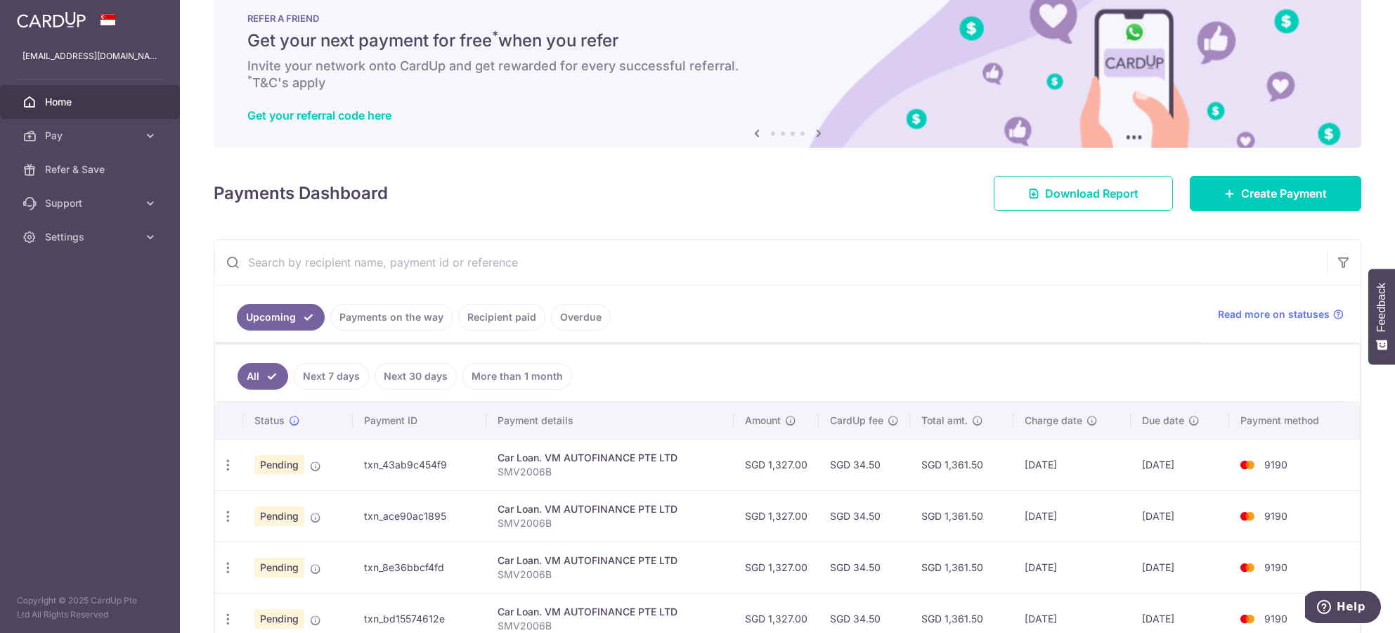
drag, startPoint x: 947, startPoint y: 466, endPoint x: 985, endPoint y: 466, distance: 37.3
click at [985, 466] on td "SGD 1,361.50" at bounding box center [961, 464] width 103 height 51
drag, startPoint x: 978, startPoint y: 466, endPoint x: 903, endPoint y: 455, distance: 76.0
click at [903, 455] on tr "Update payment Cancel payment Pending txn_43ab9c454f9 Car Loan. VM AUTOFINANCE …" at bounding box center [787, 464] width 1145 height 51
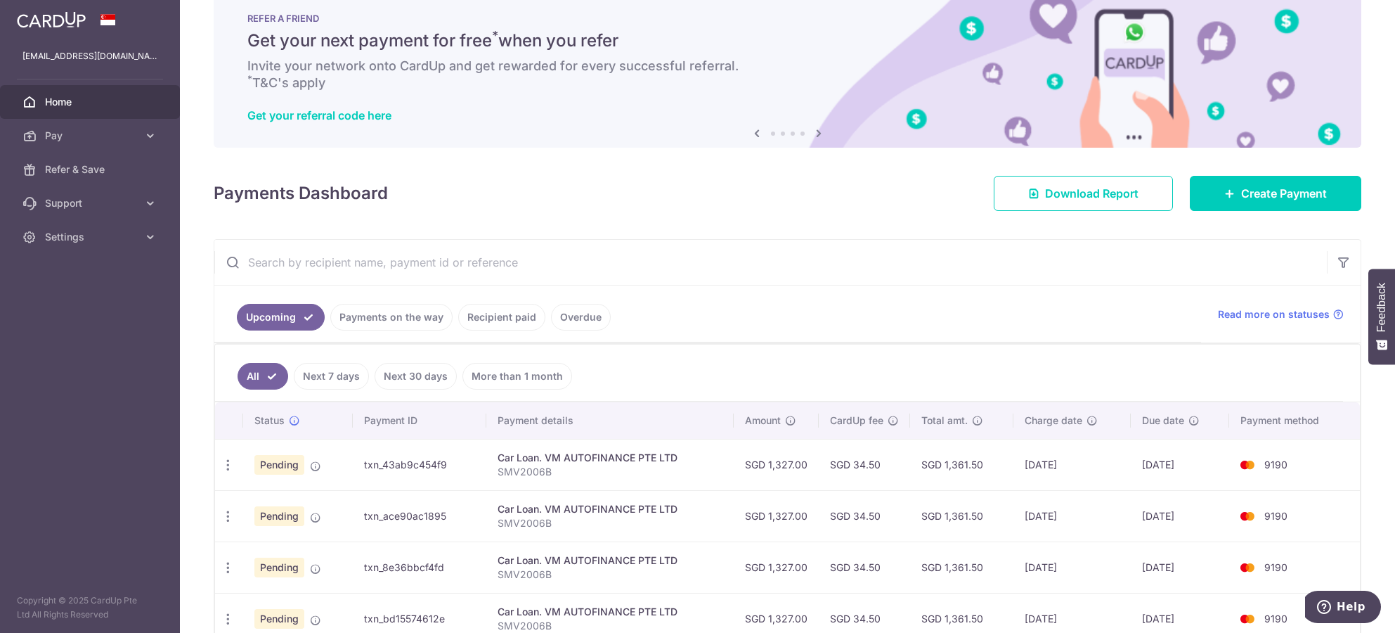
click at [967, 467] on td "SGD 1,361.50" at bounding box center [961, 464] width 103 height 51
drag, startPoint x: 912, startPoint y: 460, endPoint x: 1005, endPoint y: 467, distance: 93.0
click at [1005, 467] on td "SGD 1,361.50" at bounding box center [961, 464] width 103 height 51
click at [988, 466] on td "SGD 1,361.50" at bounding box center [961, 464] width 103 height 51
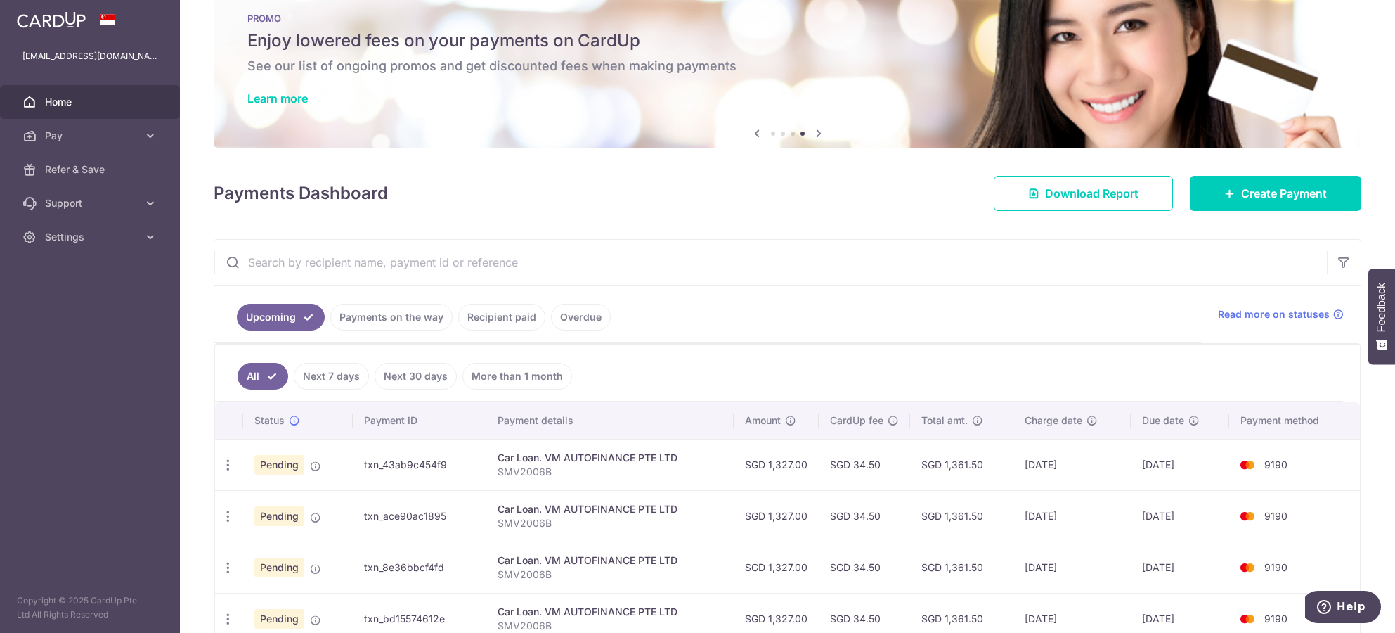
click at [713, 188] on div "Payments Dashboard Download Report Create Payment" at bounding box center [788, 190] width 1148 height 41
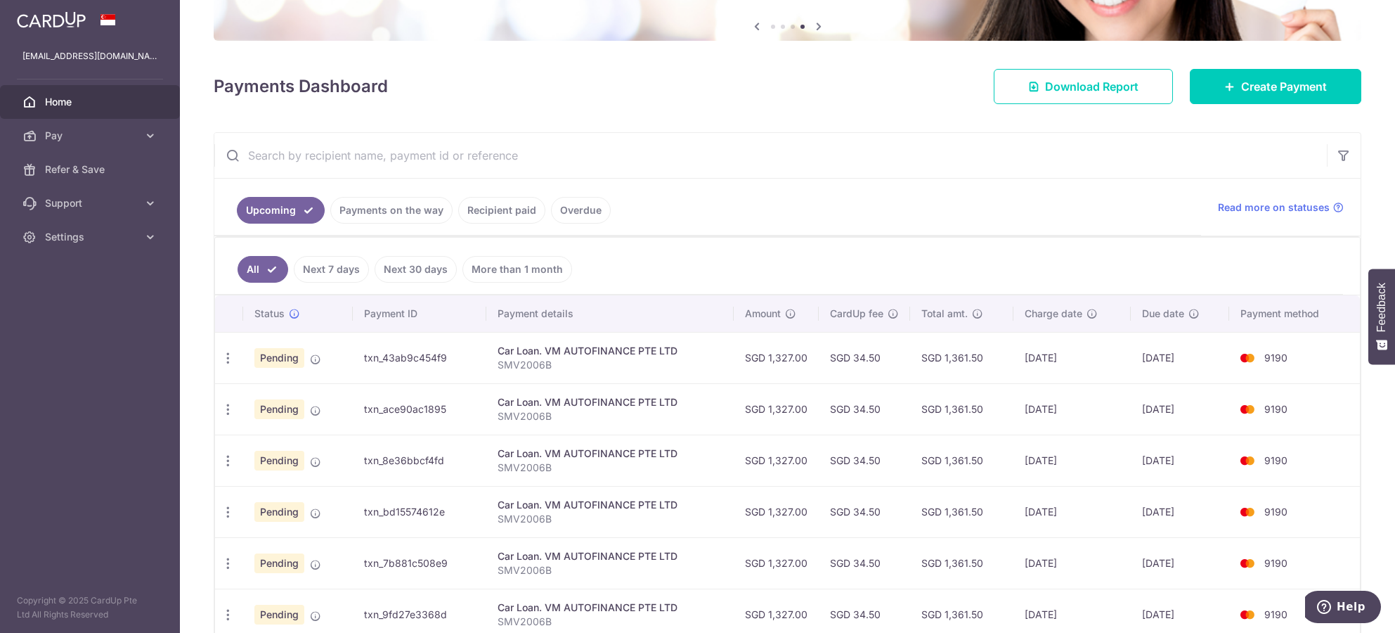
scroll to position [173, 0]
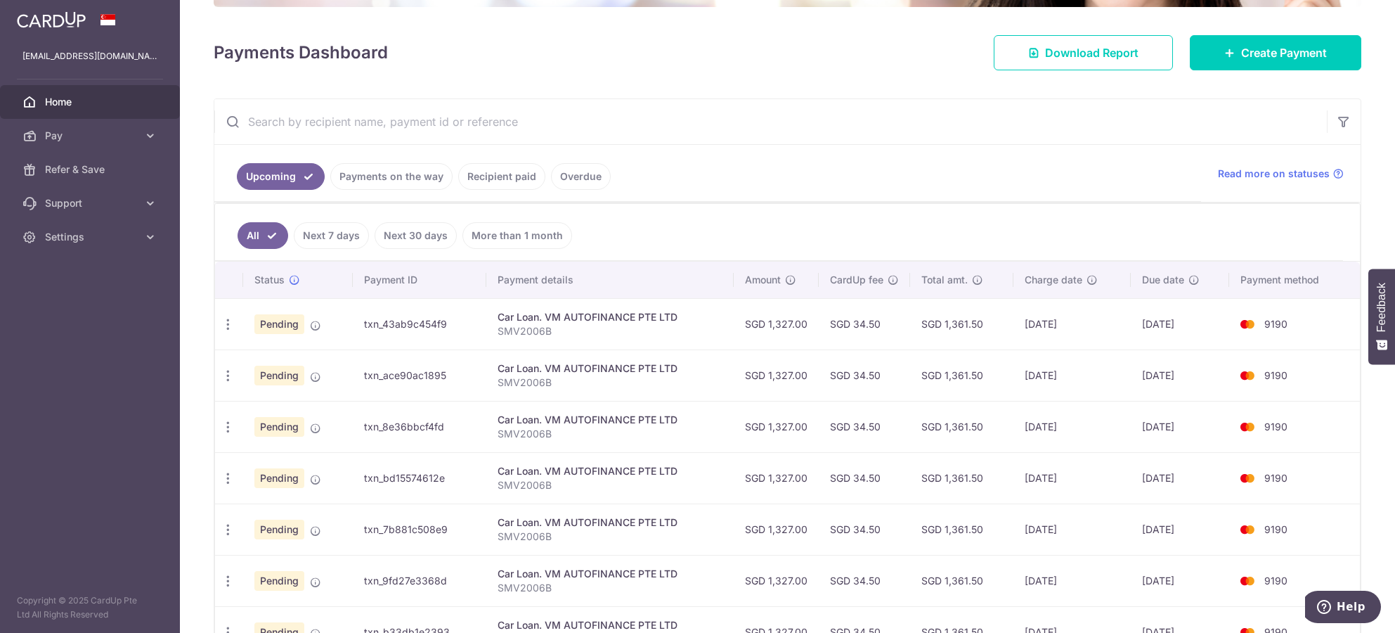
click at [893, 148] on ul "Upcoming Payments on the way Recipient paid Overdue" at bounding box center [707, 173] width 987 height 57
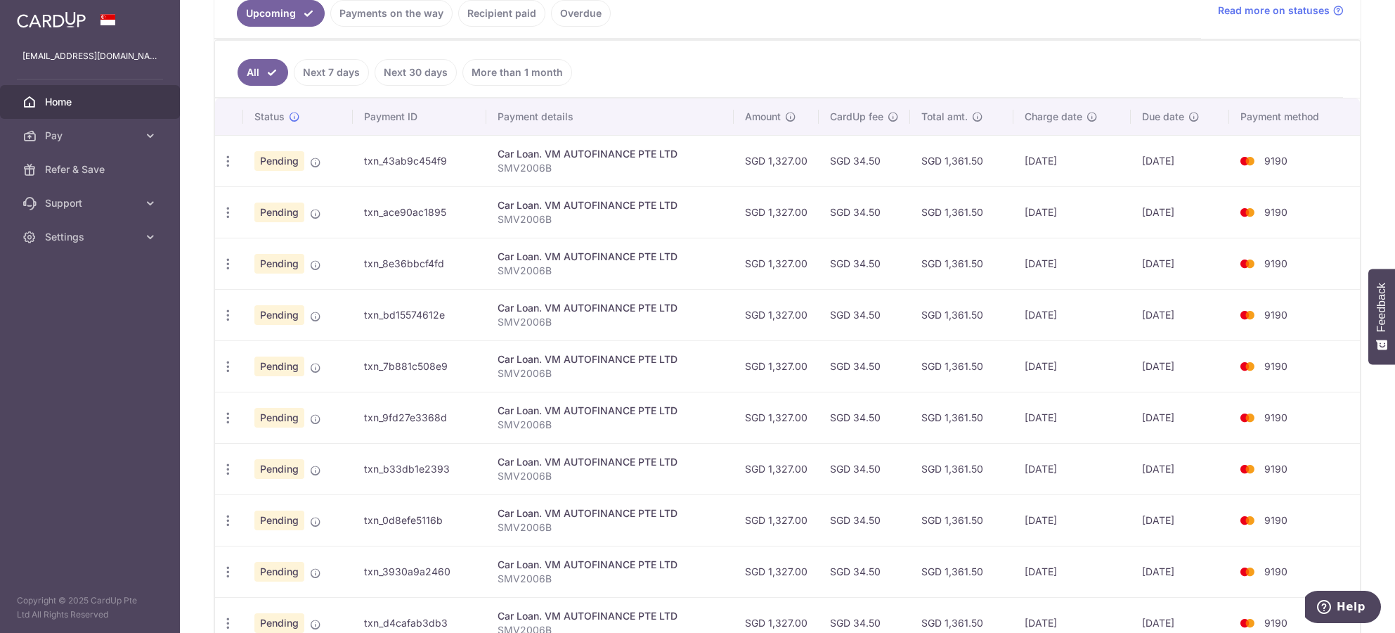
scroll to position [0, 0]
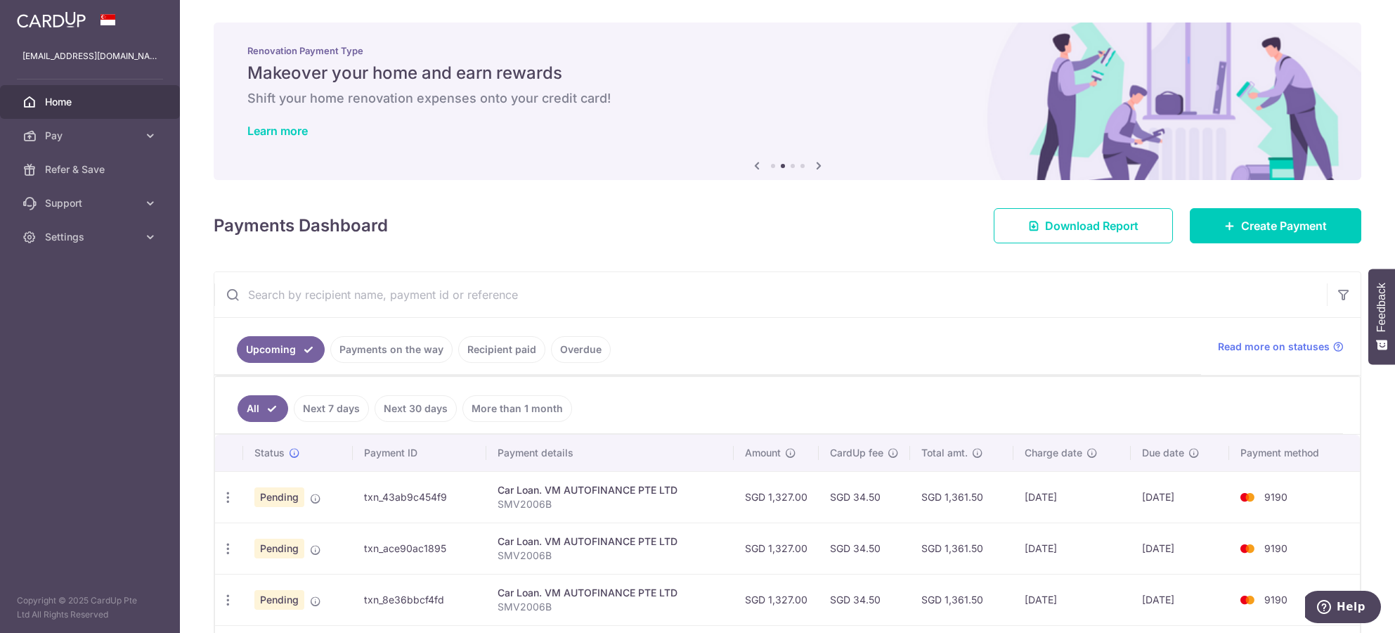
click at [768, 237] on div "Payments Dashboard Download Report Create Payment" at bounding box center [788, 222] width 1148 height 41
click at [150, 132] on icon at bounding box center [150, 136] width 14 height 14
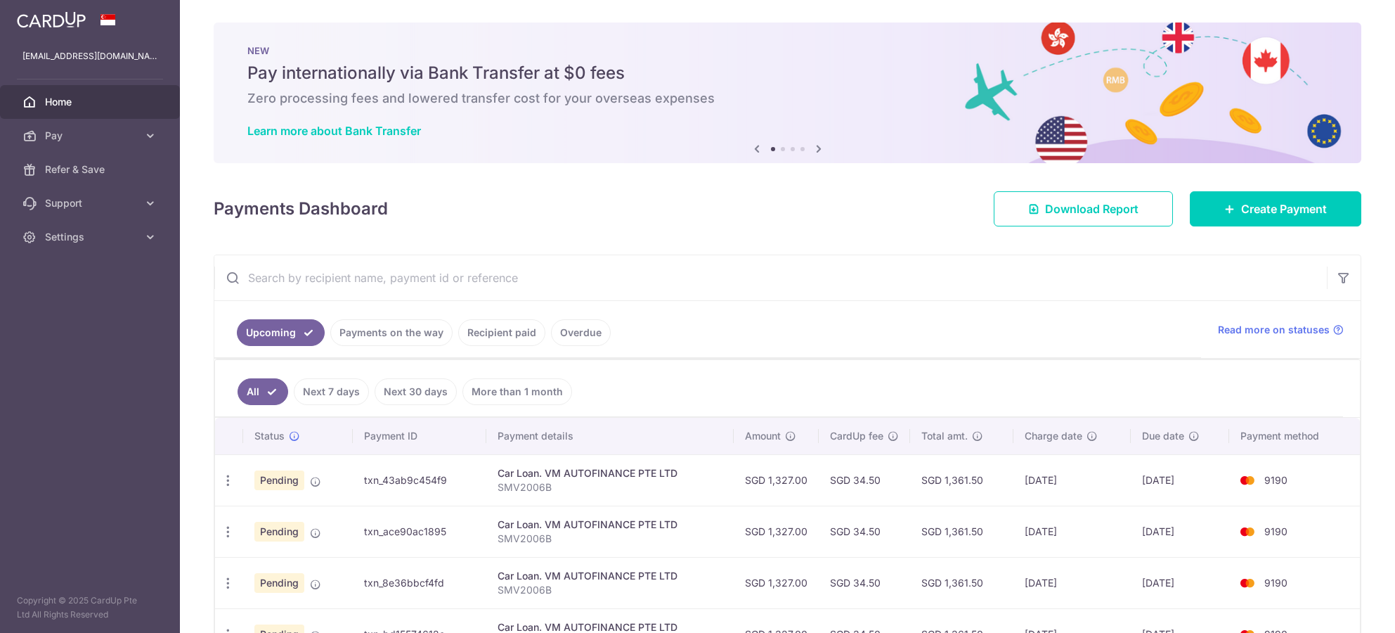
click at [153, 134] on icon at bounding box center [150, 136] width 14 height 14
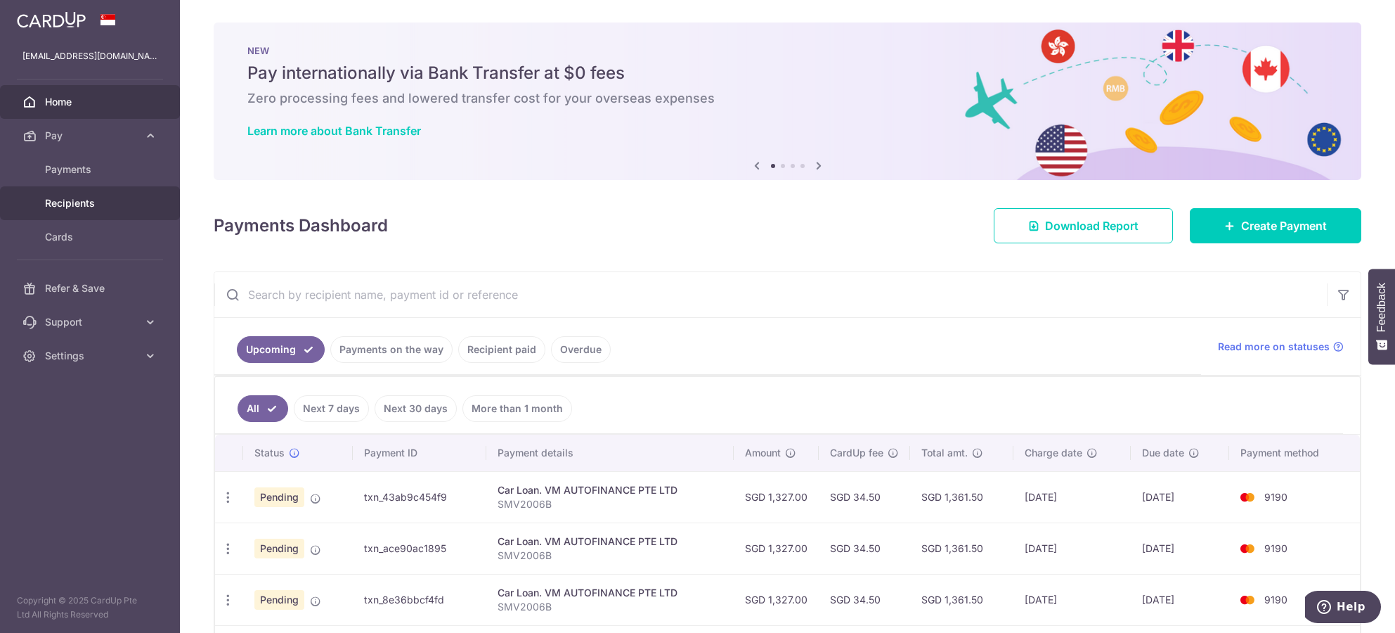
click at [110, 200] on span "Recipients" at bounding box center [91, 203] width 93 height 14
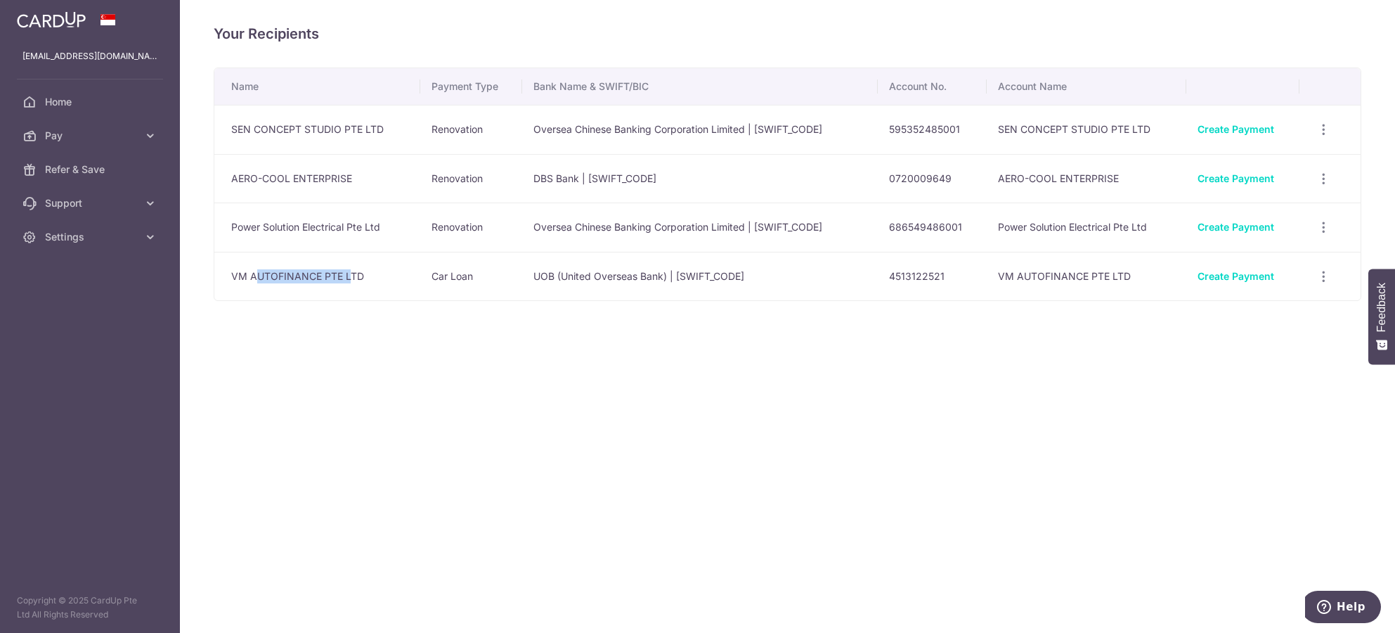
drag, startPoint x: 316, startPoint y: 278, endPoint x: 254, endPoint y: 283, distance: 62.7
click at [254, 283] on td "VM AUTOFINANCE PTE LTD" at bounding box center [317, 276] width 206 height 49
click at [491, 378] on div "Your Recipients Name Payment Type Bank Name & SWIFT/BIC Account No. Account Nam…" at bounding box center [787, 316] width 1215 height 633
